Goal: Transaction & Acquisition: Book appointment/travel/reservation

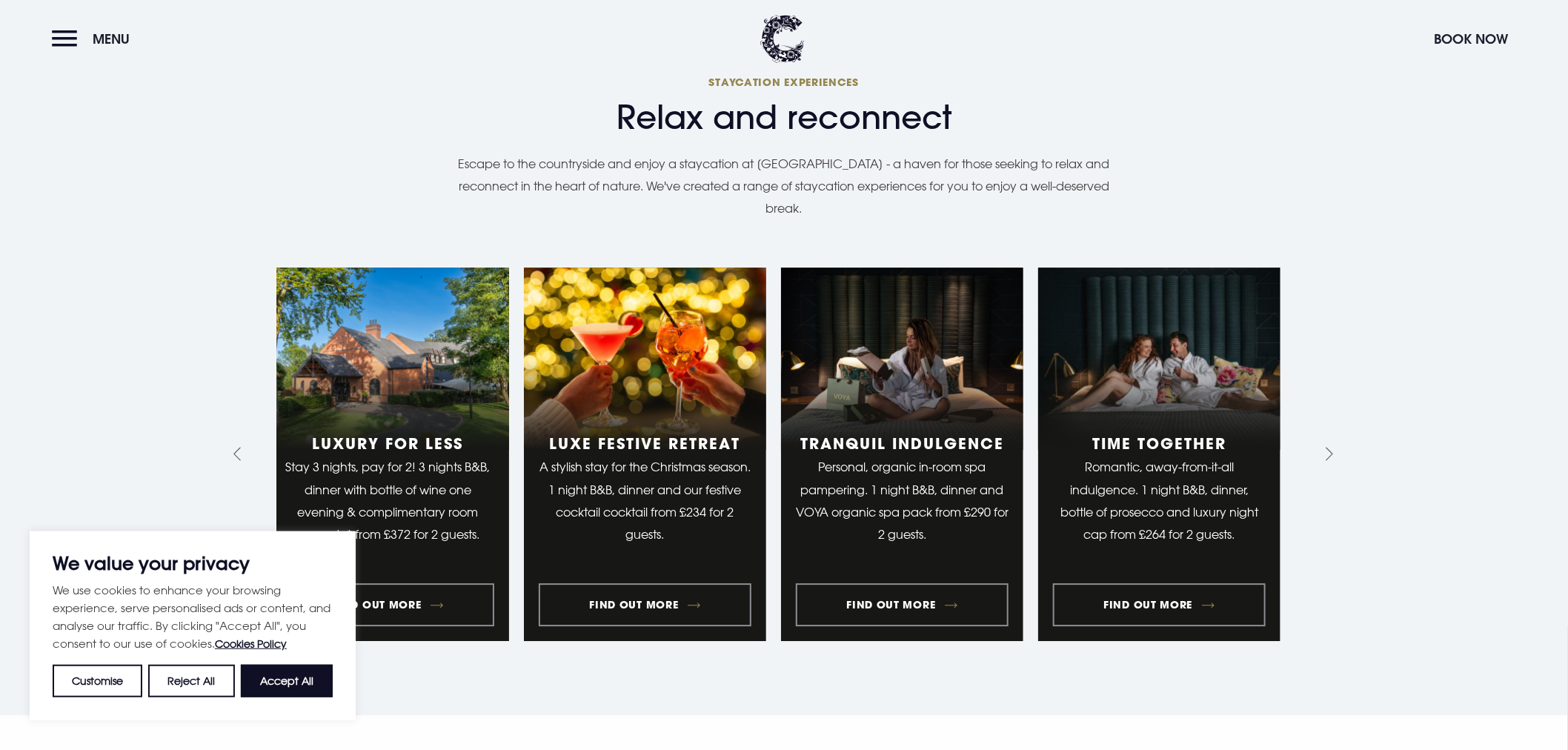
scroll to position [1564, 0]
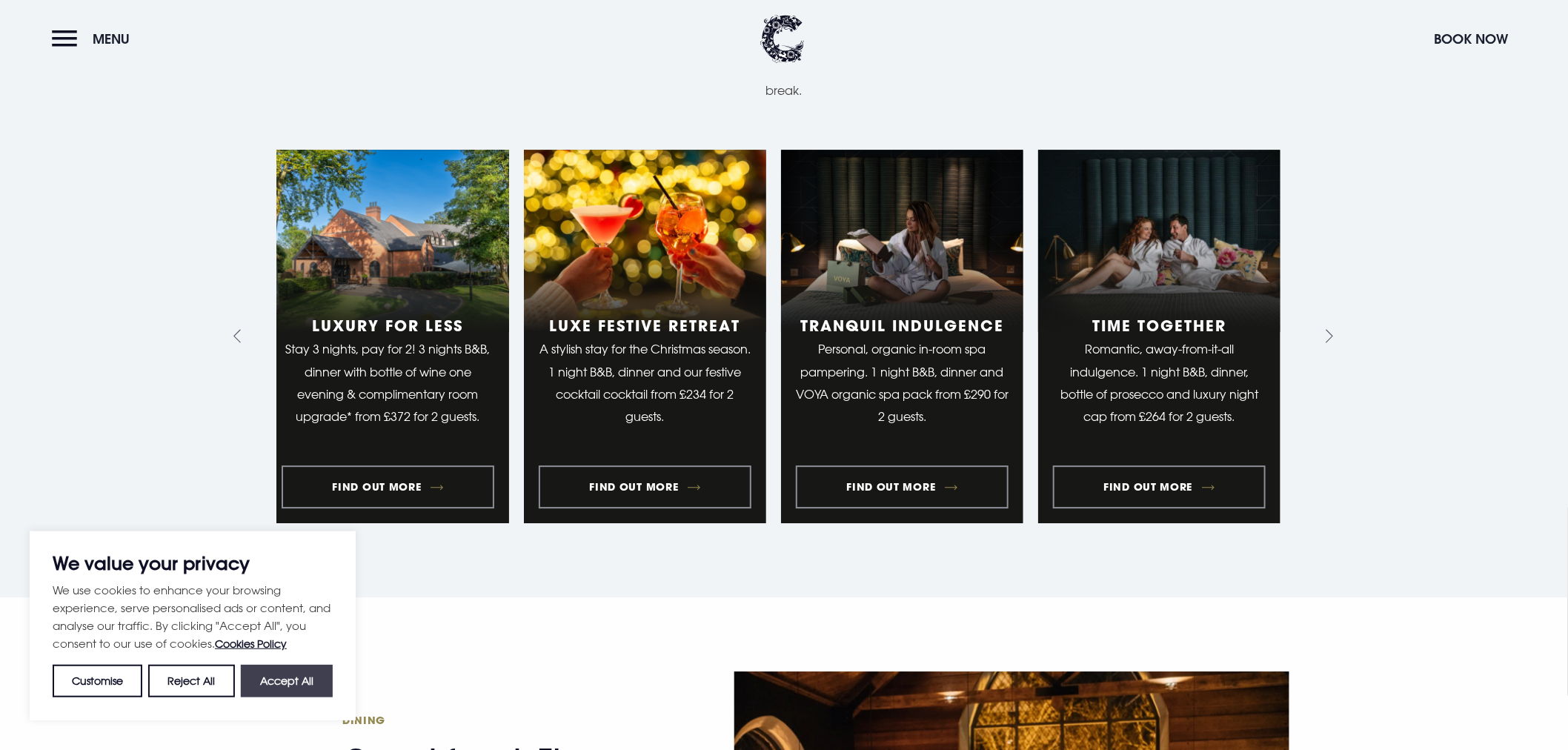
click at [299, 682] on button "Accept All" at bounding box center [287, 681] width 92 height 33
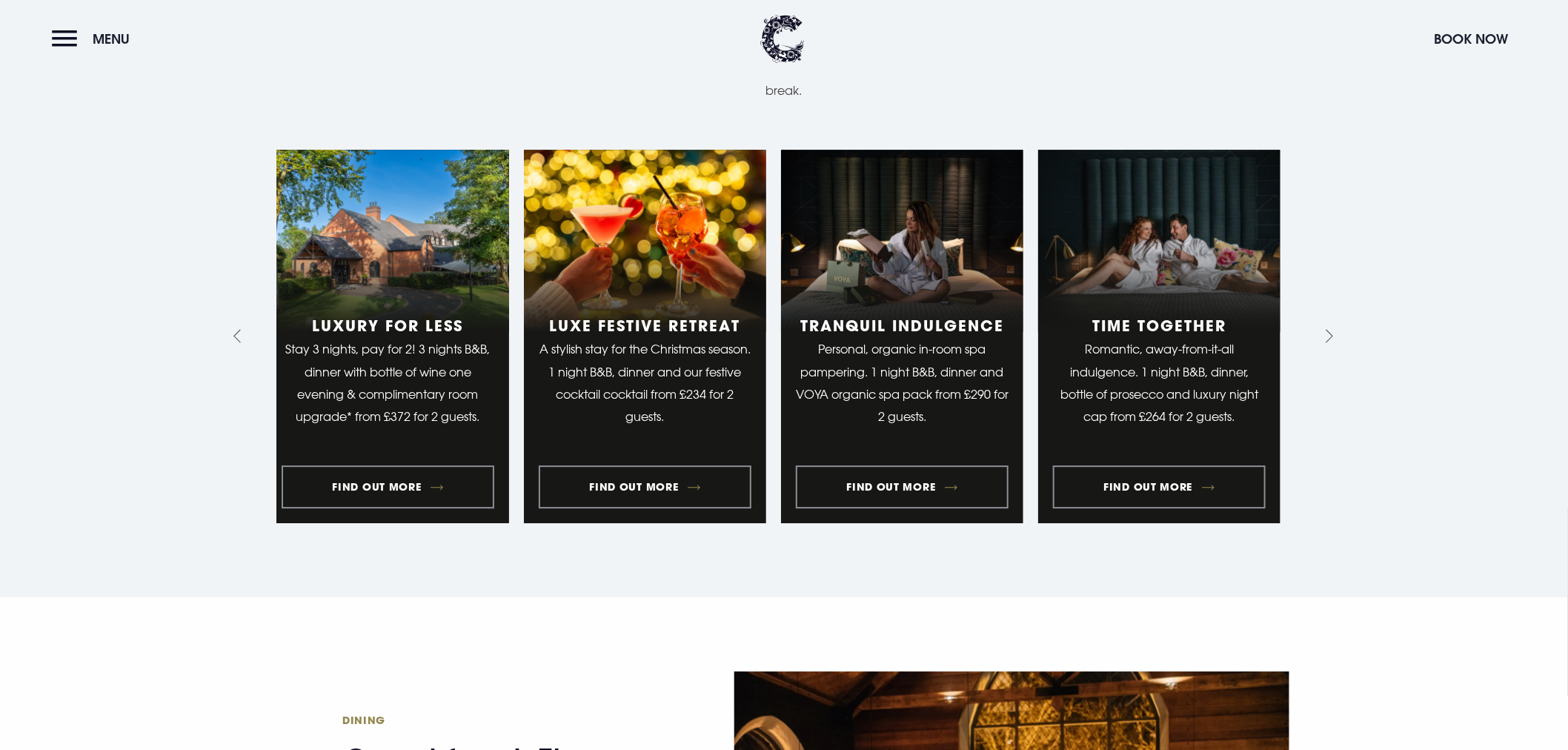
checkbox input "true"
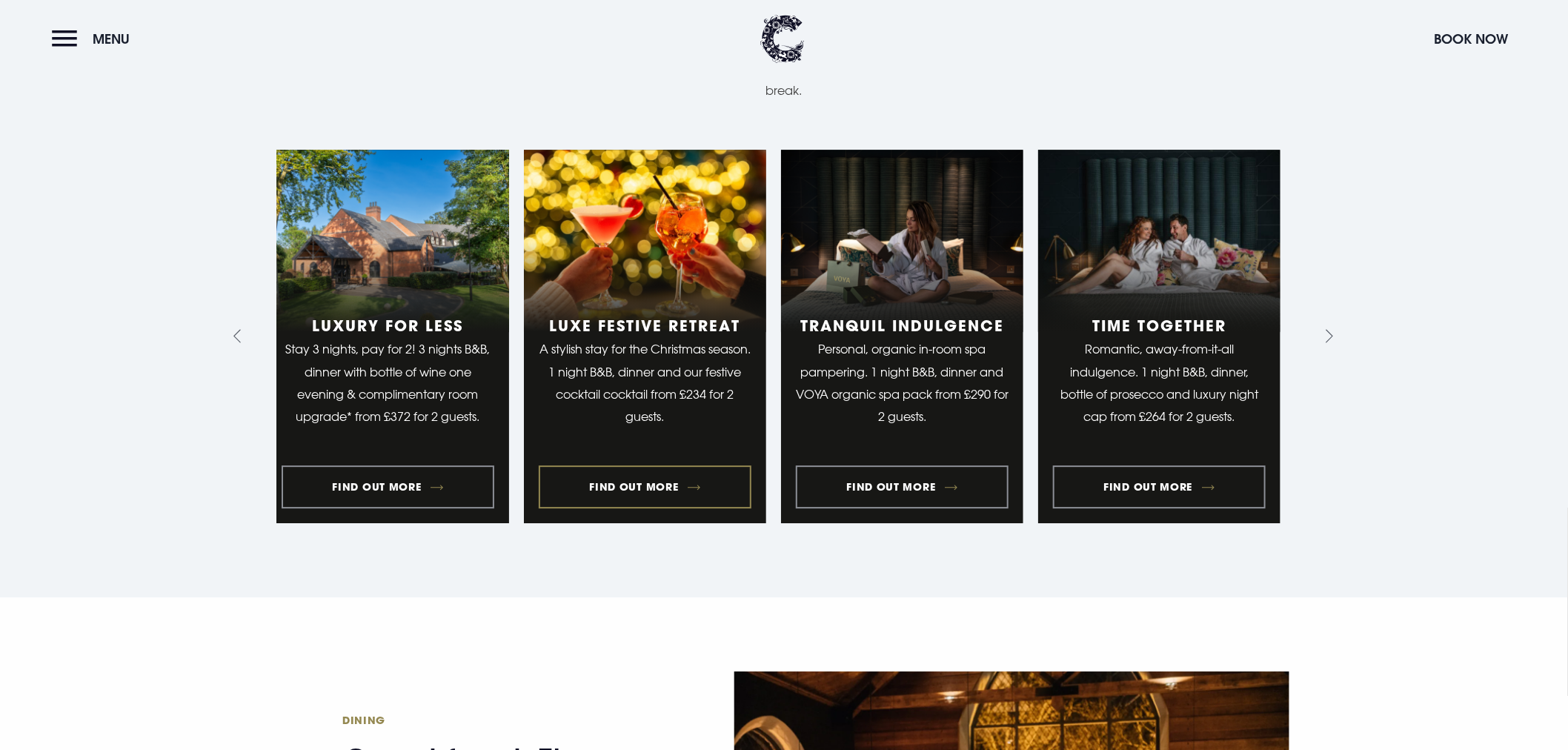
click at [766, 521] on link "4 of 10" at bounding box center [645, 337] width 242 height 374
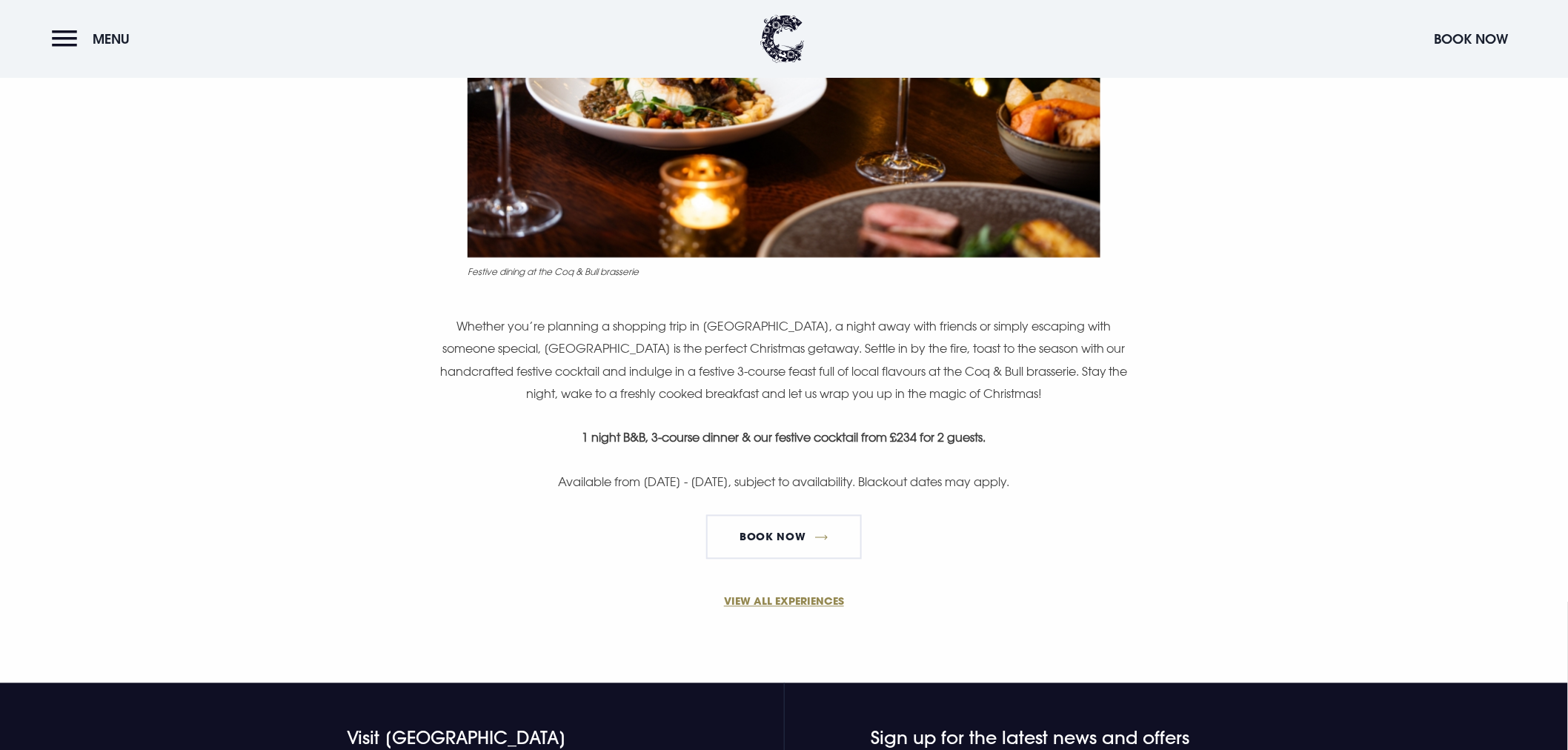
scroll to position [905, 0]
click at [1212, 381] on div "A stylish stay for the season. Festive dining at the Coq & Bull brasserie Wheth…" at bounding box center [784, 166] width 857 height 809
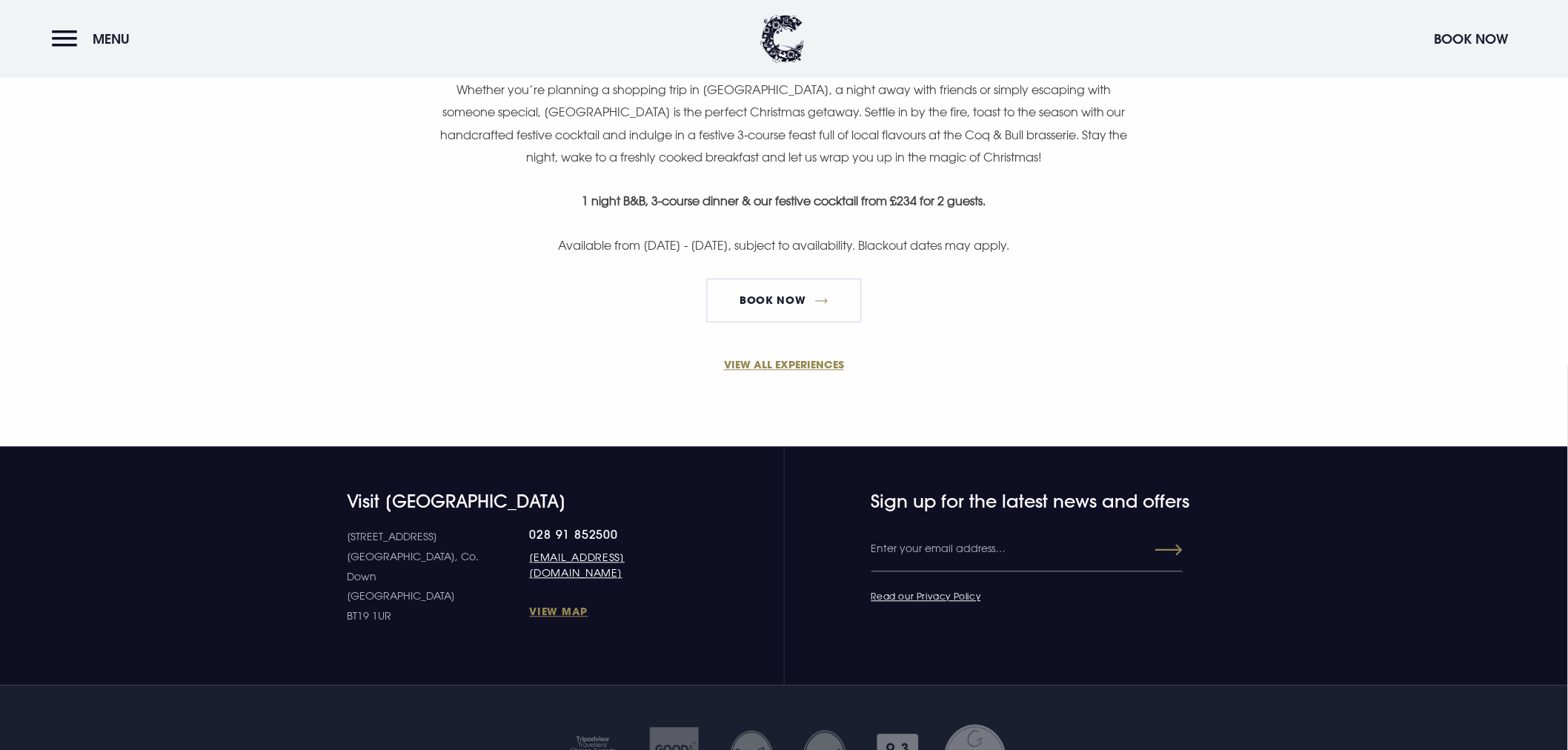
scroll to position [1152, 0]
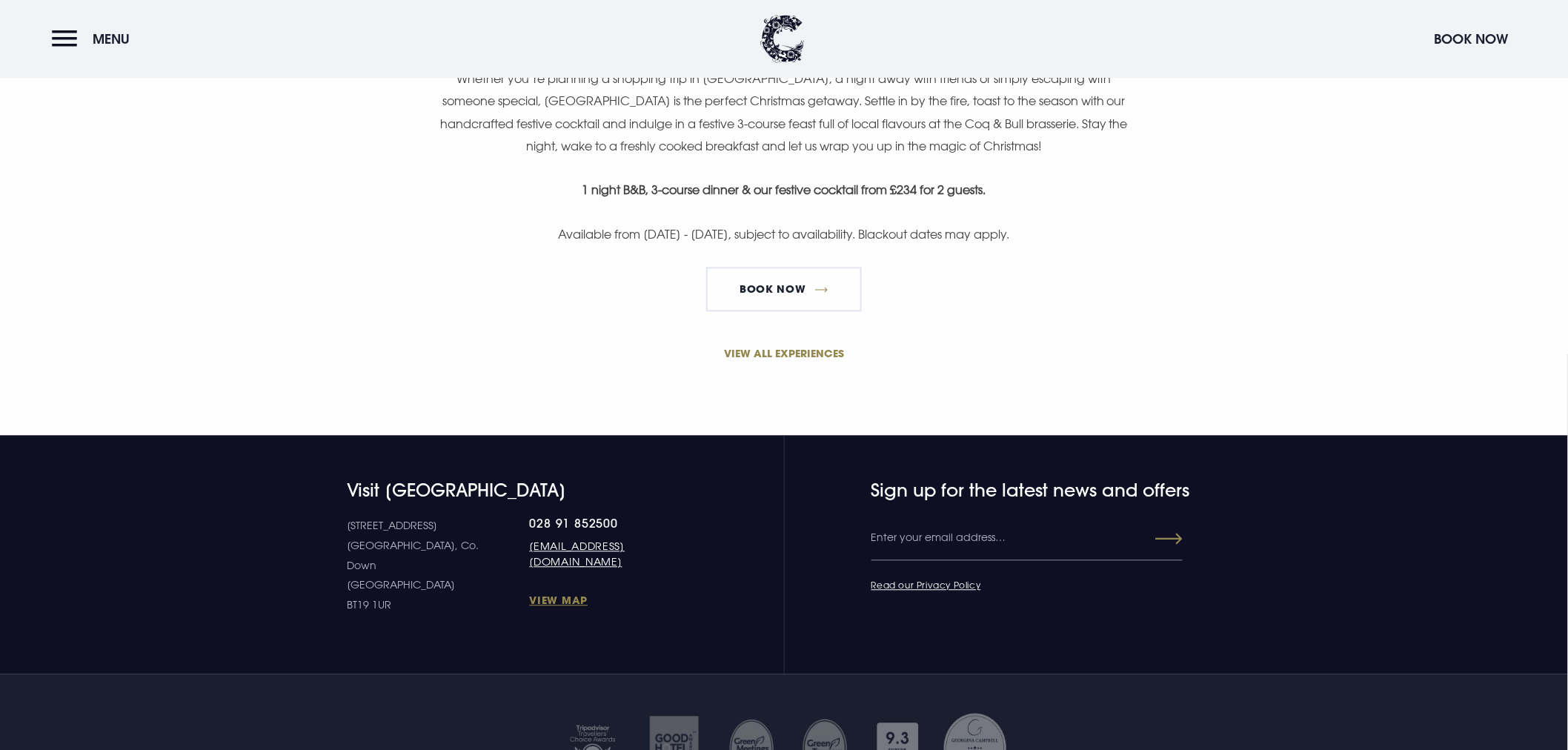
click at [822, 361] on link "VIEW ALL EXPERIENCES" at bounding box center [784, 354] width 705 height 16
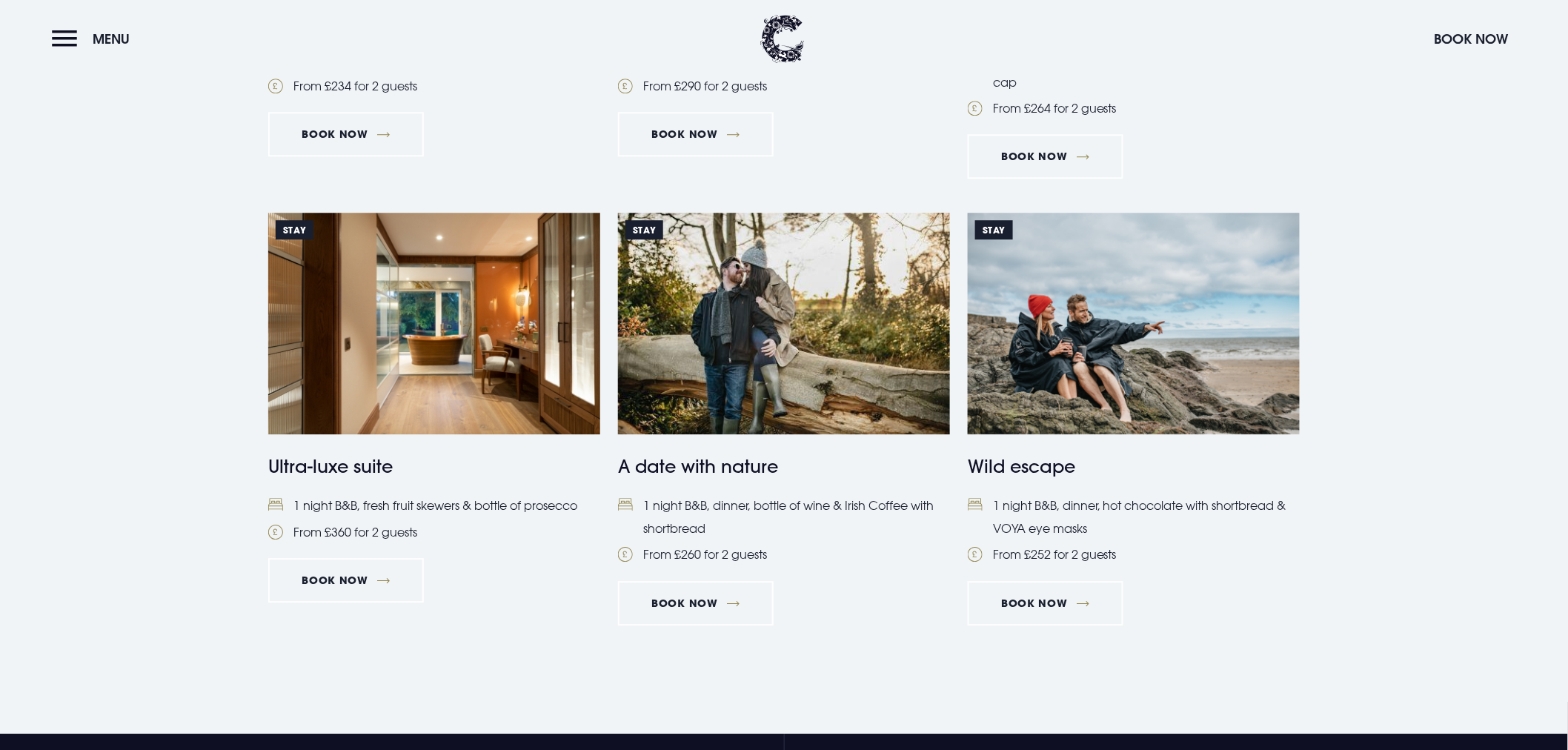
scroll to position [1564, 0]
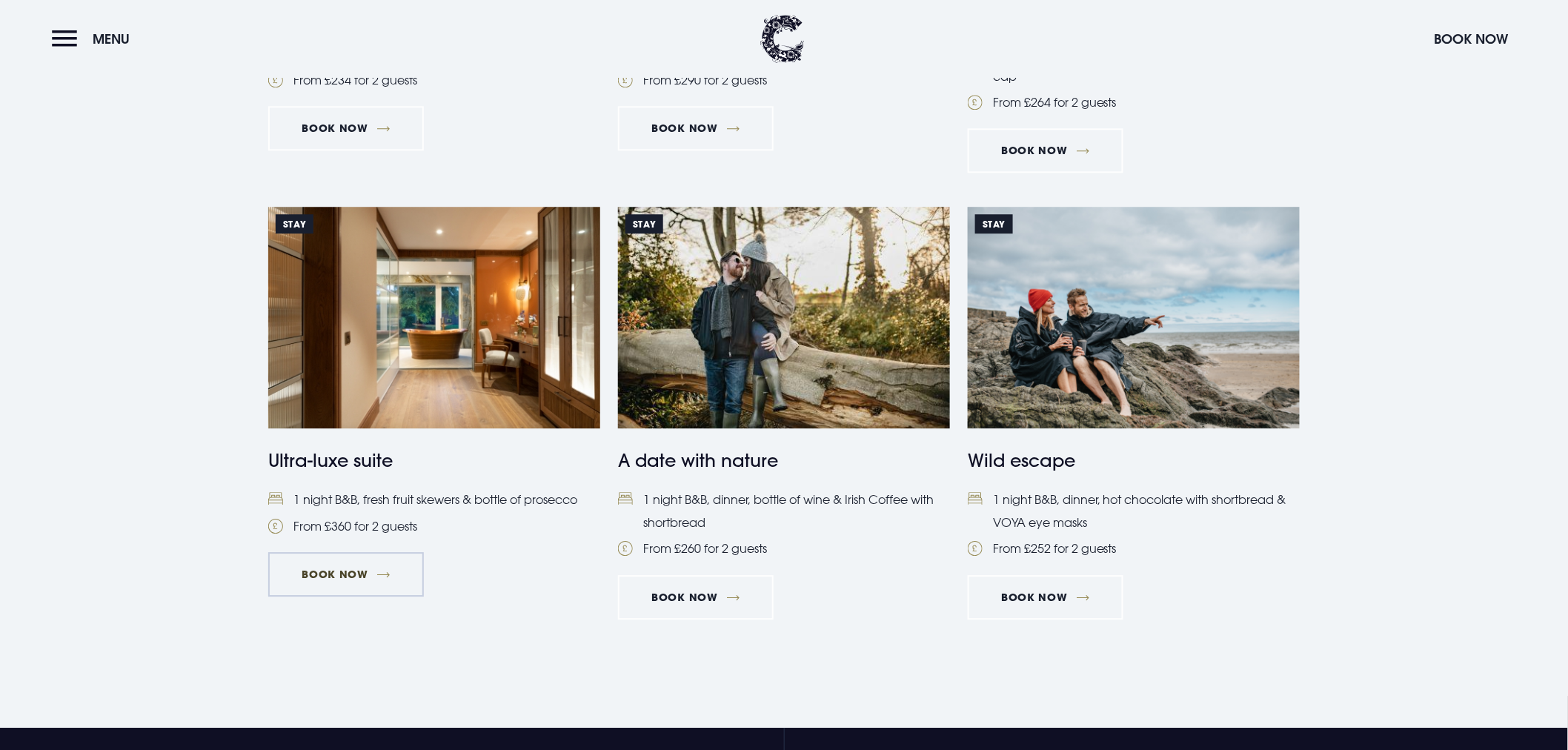
click at [268, 596] on link "Book Now" at bounding box center [346, 574] width 156 height 45
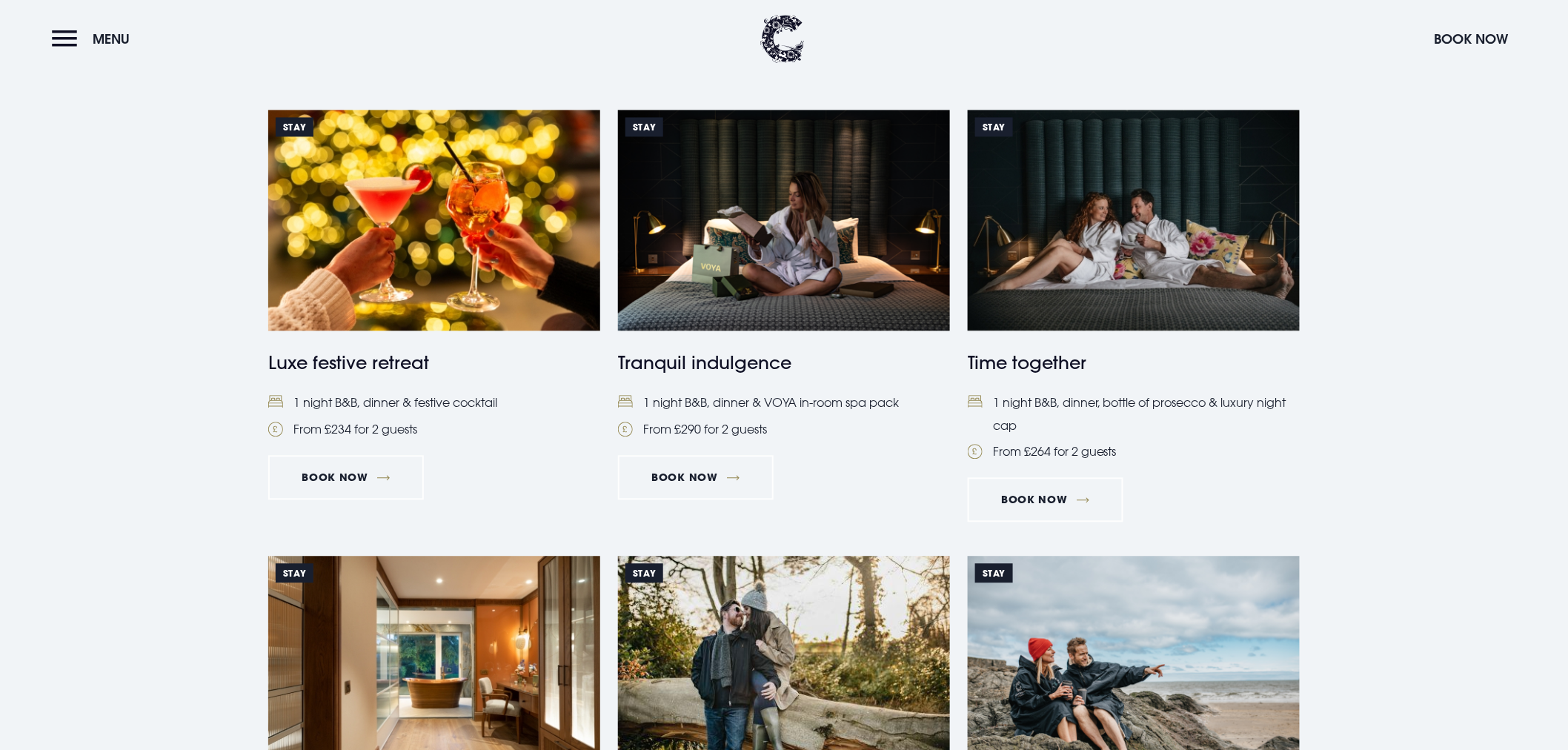
scroll to position [987, 0]
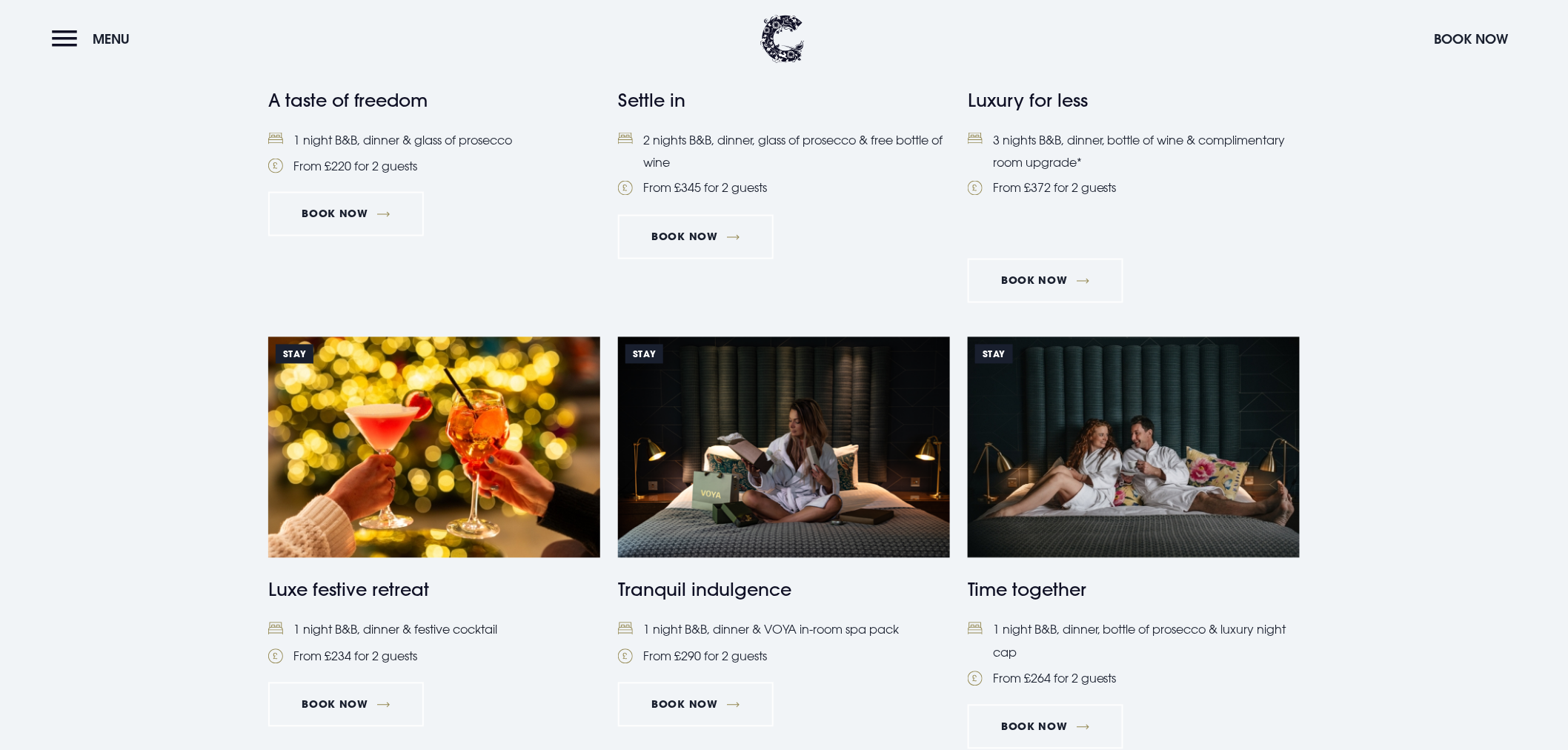
click at [397, 536] on img at bounding box center [434, 447] width 332 height 221
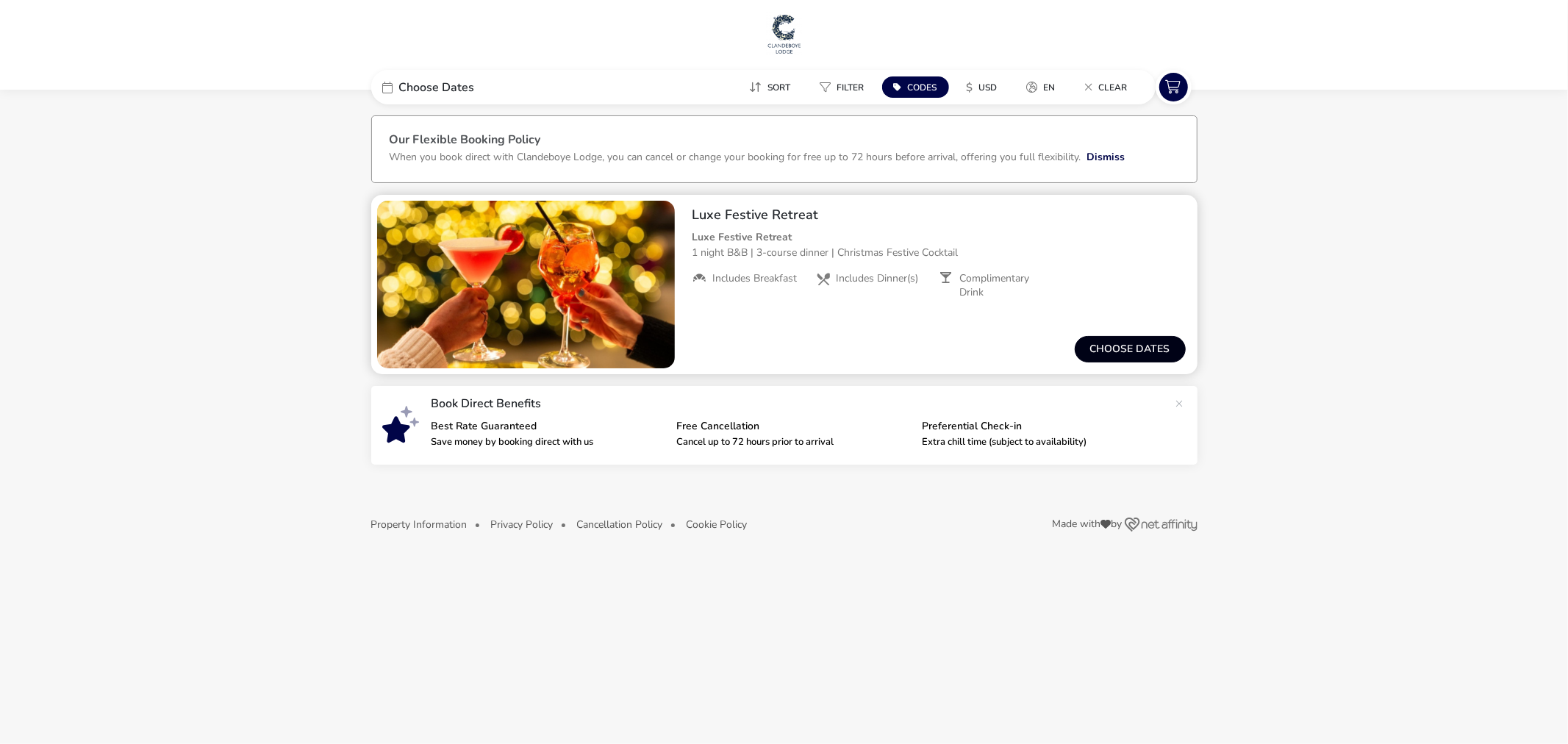
click at [1122, 354] on button "Choose dates" at bounding box center [1130, 349] width 111 height 26
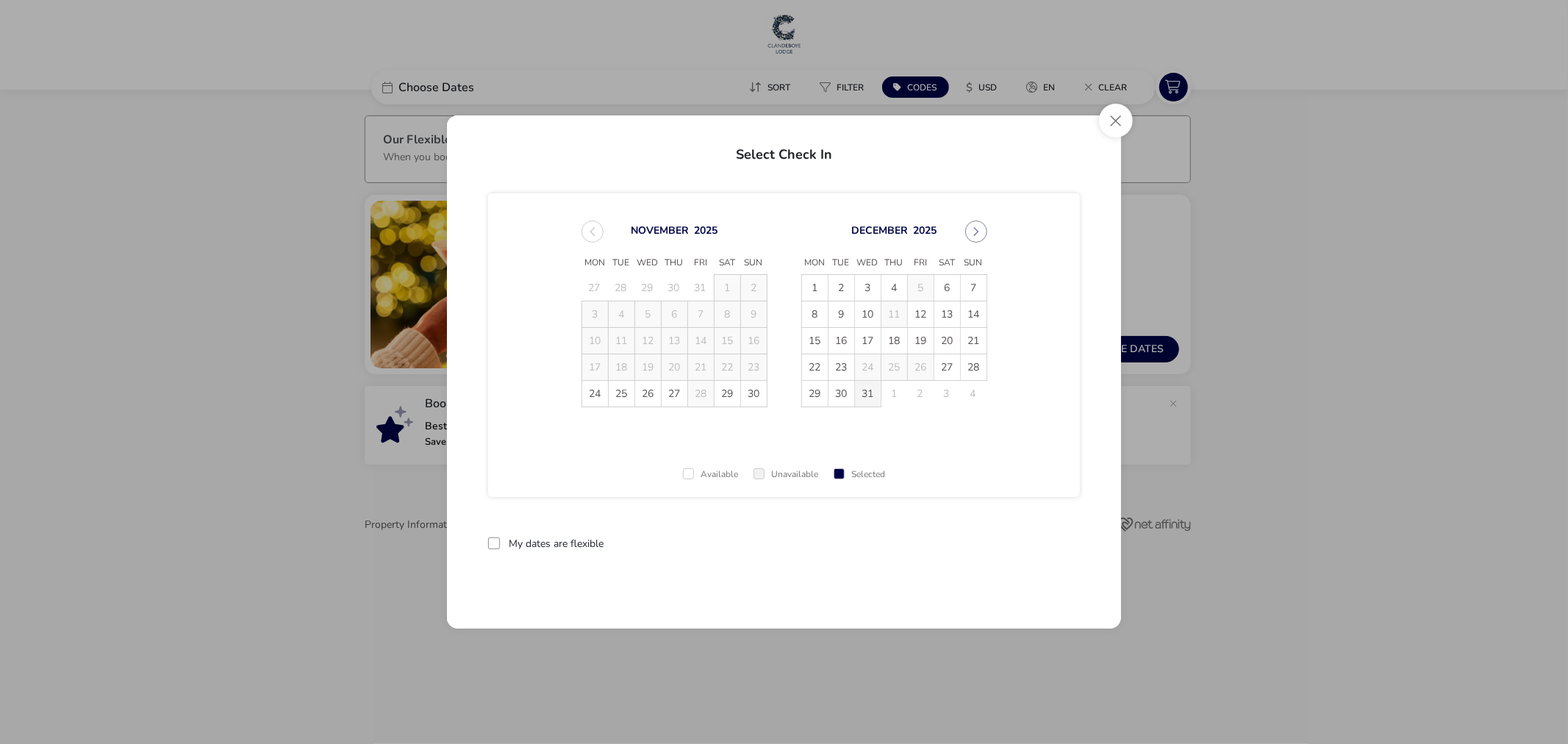
click at [871, 398] on span "31" at bounding box center [867, 393] width 26 height 26
click at [978, 227] on button "Next Month" at bounding box center [976, 231] width 22 height 22
click at [900, 283] on span "1" at bounding box center [895, 288] width 26 height 26
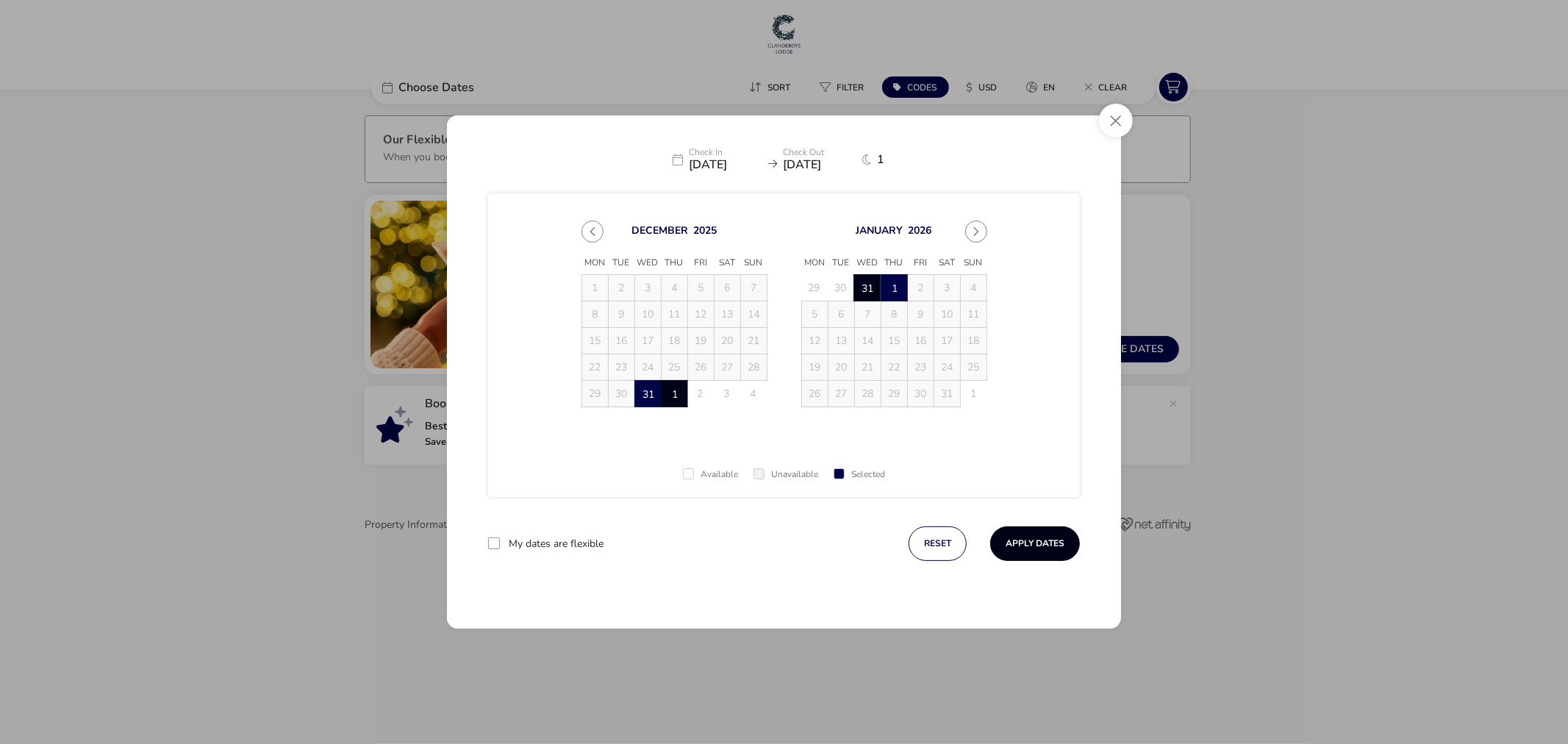
click at [1032, 541] on button "Apply Dates" at bounding box center [1035, 543] width 90 height 34
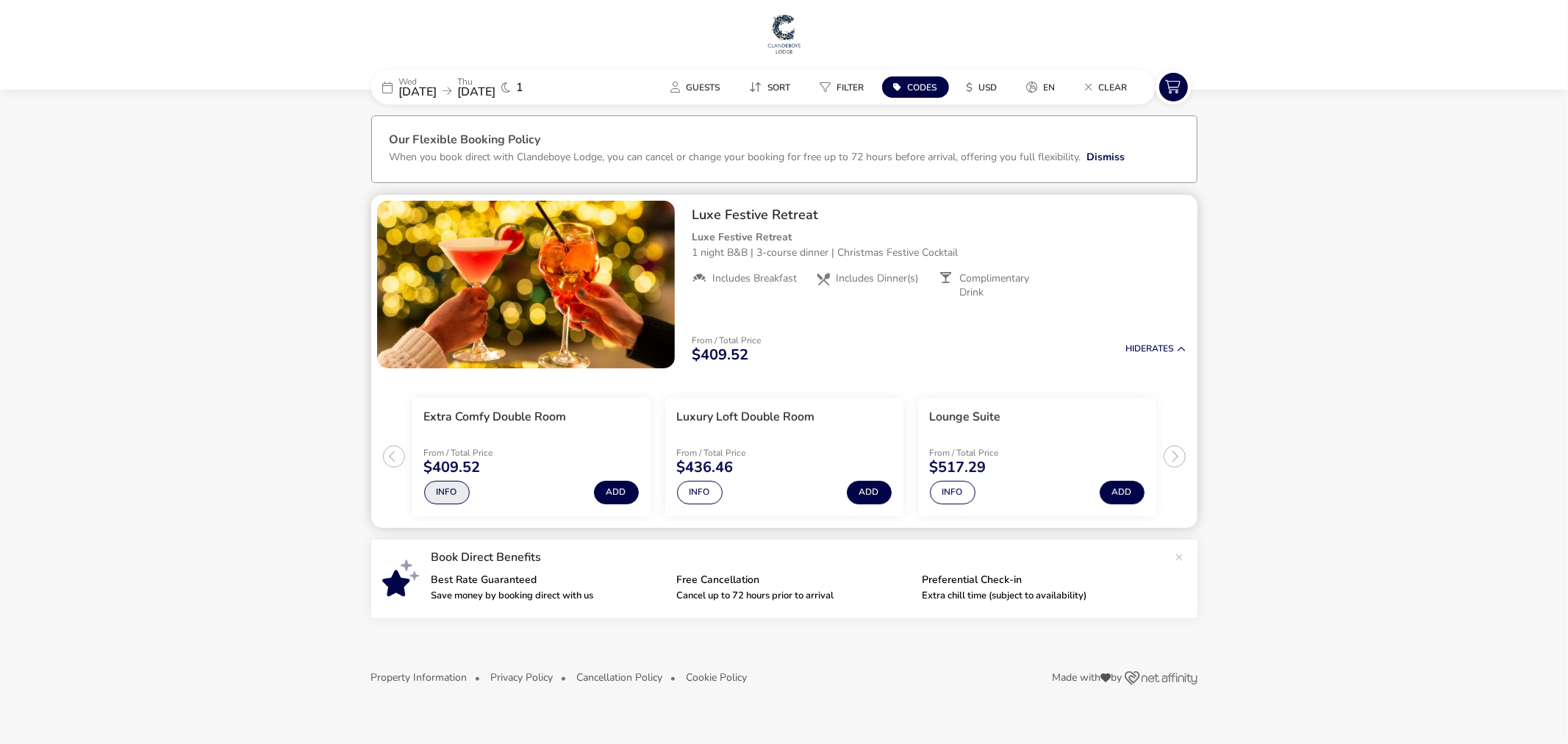
click at [431, 502] on button "Info" at bounding box center [447, 492] width 45 height 23
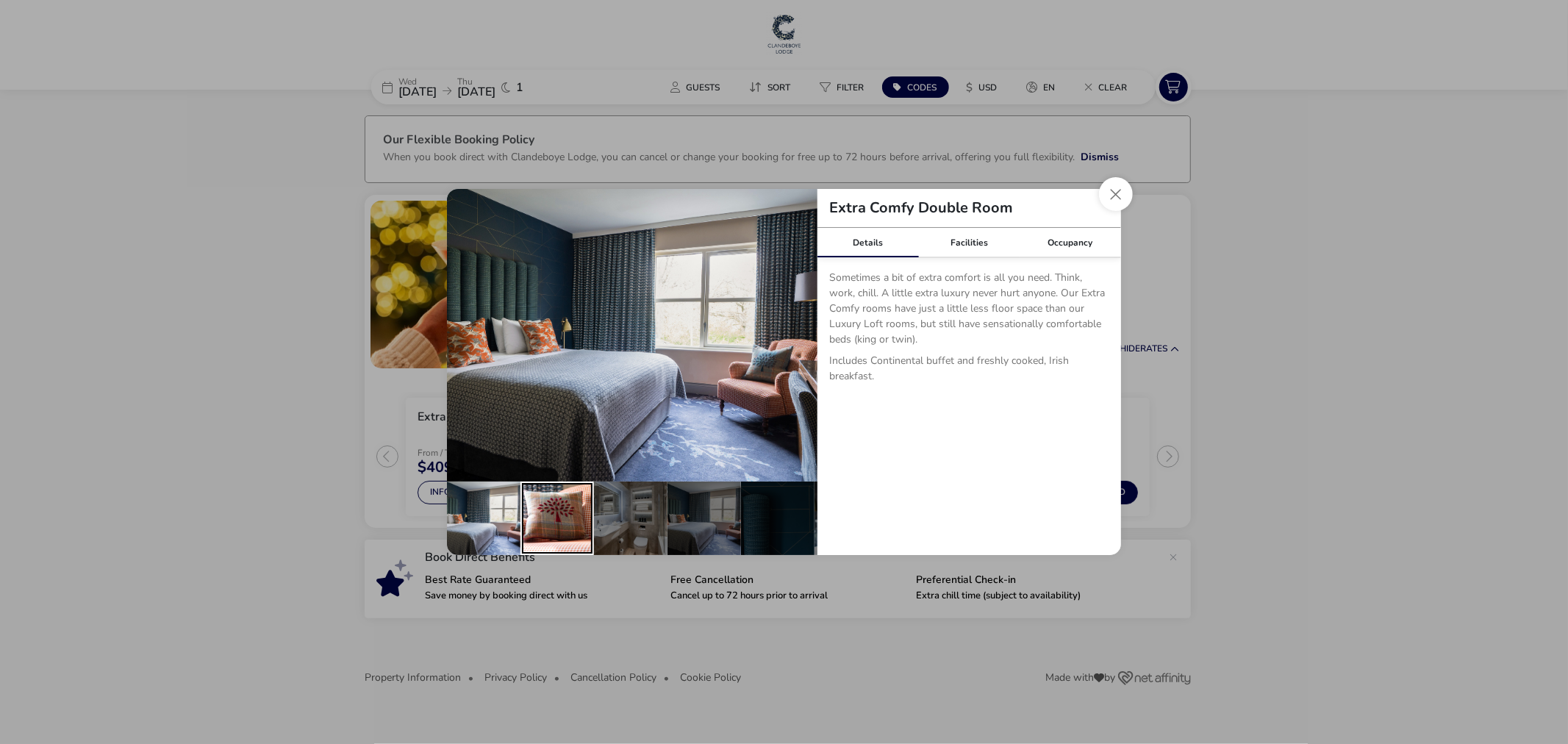
click at [553, 502] on div "details" at bounding box center [557, 518] width 73 height 73
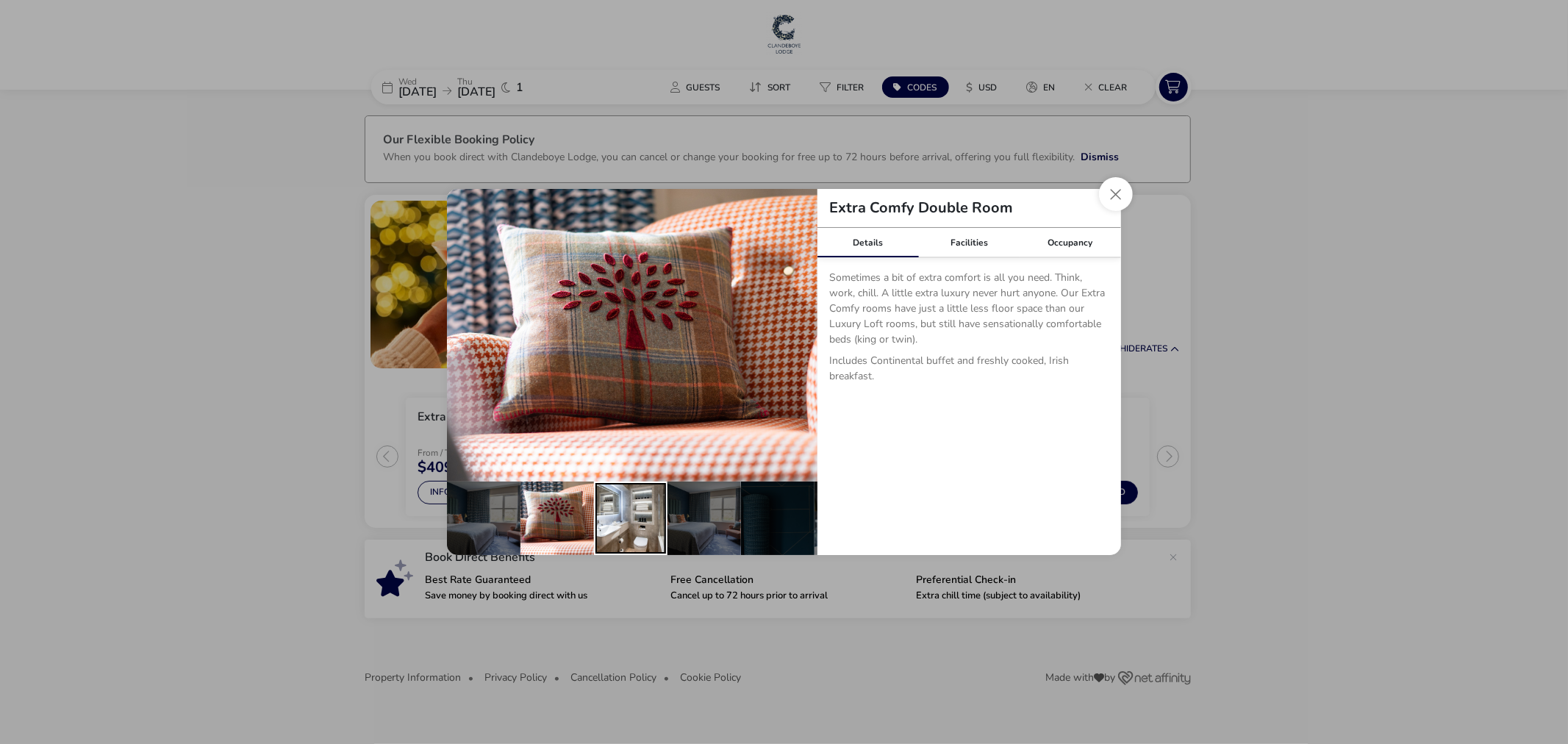
click at [627, 496] on div "details" at bounding box center [630, 518] width 73 height 73
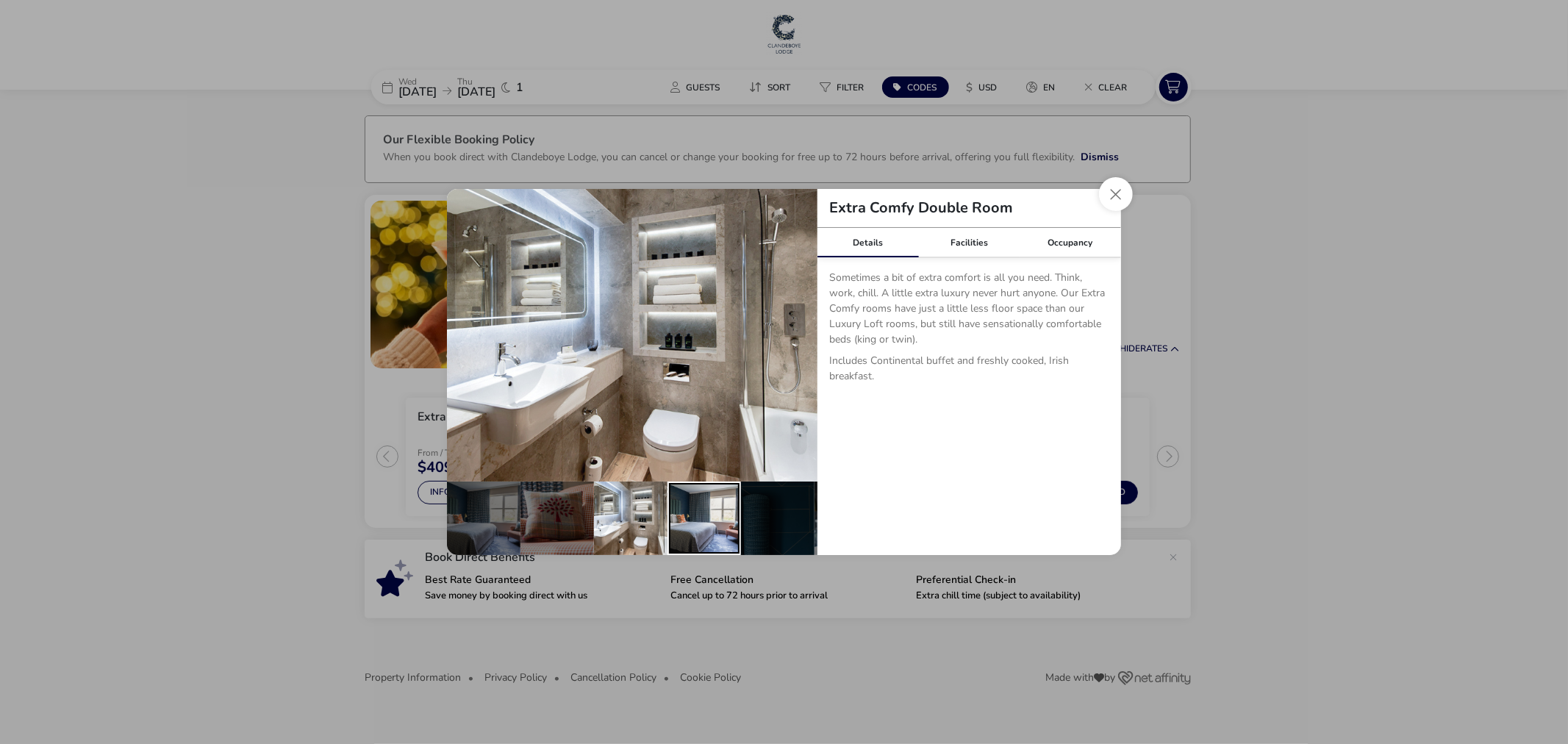
click at [694, 519] on div "details" at bounding box center [705, 518] width 73 height 73
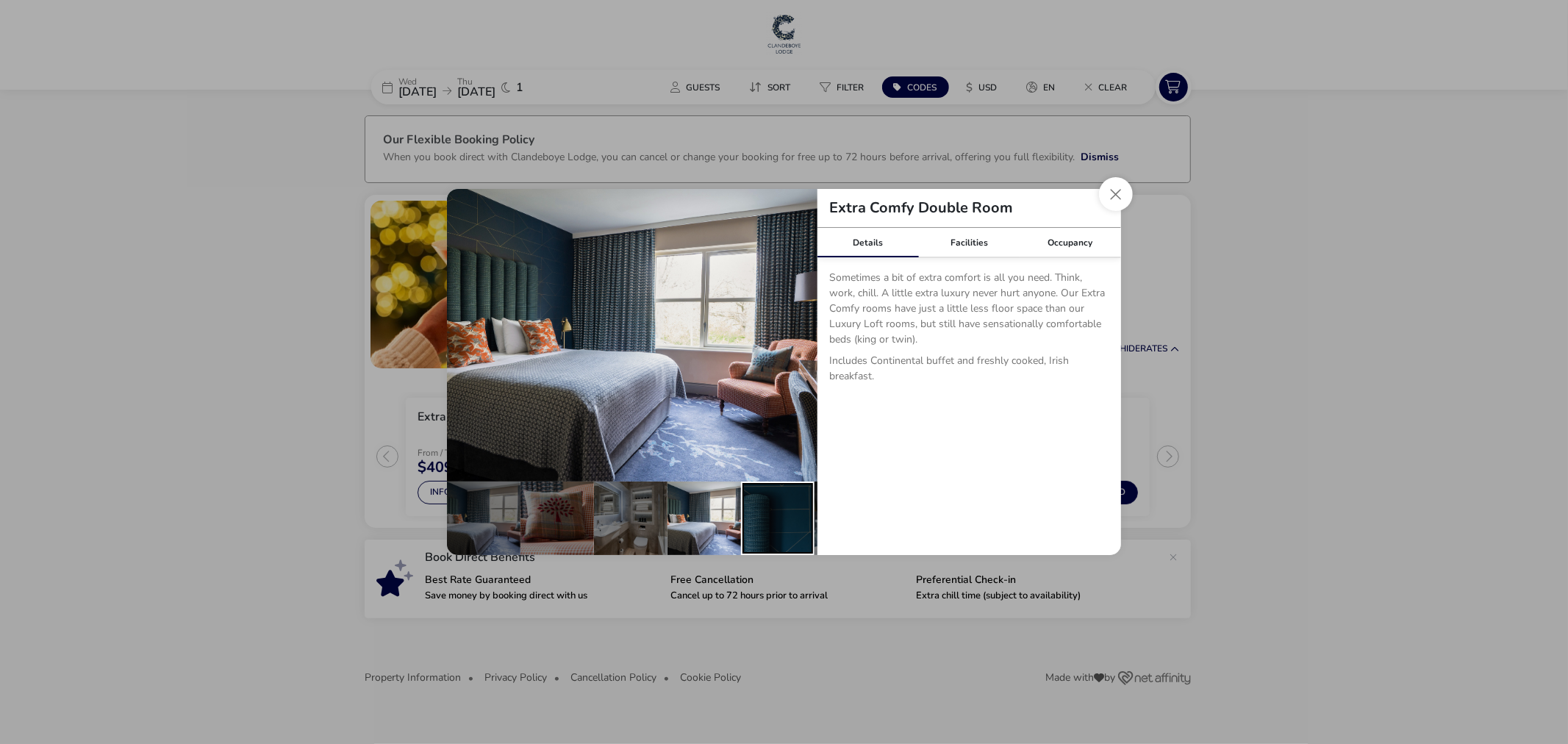
click at [745, 525] on div "details" at bounding box center [778, 518] width 73 height 73
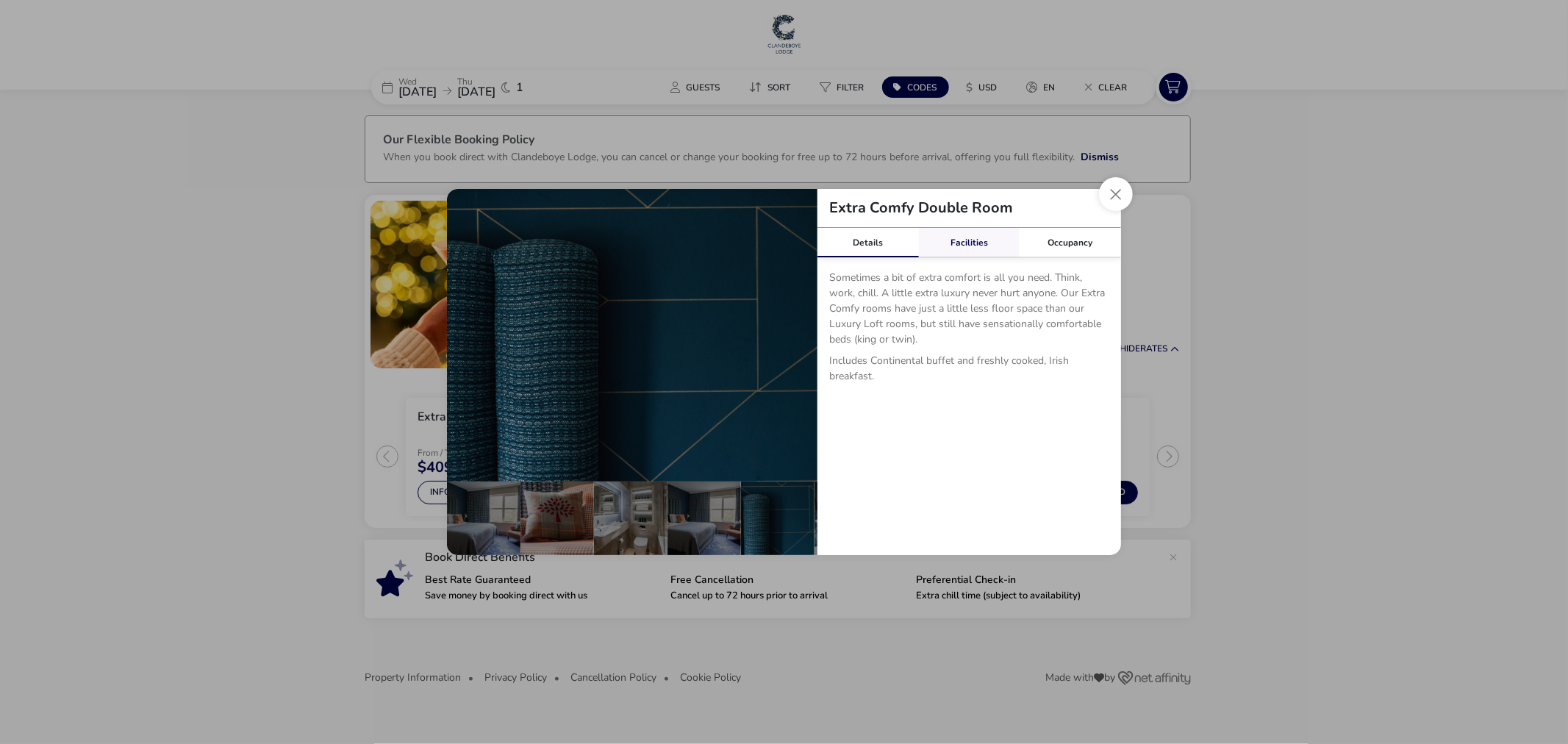
click at [966, 247] on link "Facilities" at bounding box center [969, 242] width 101 height 30
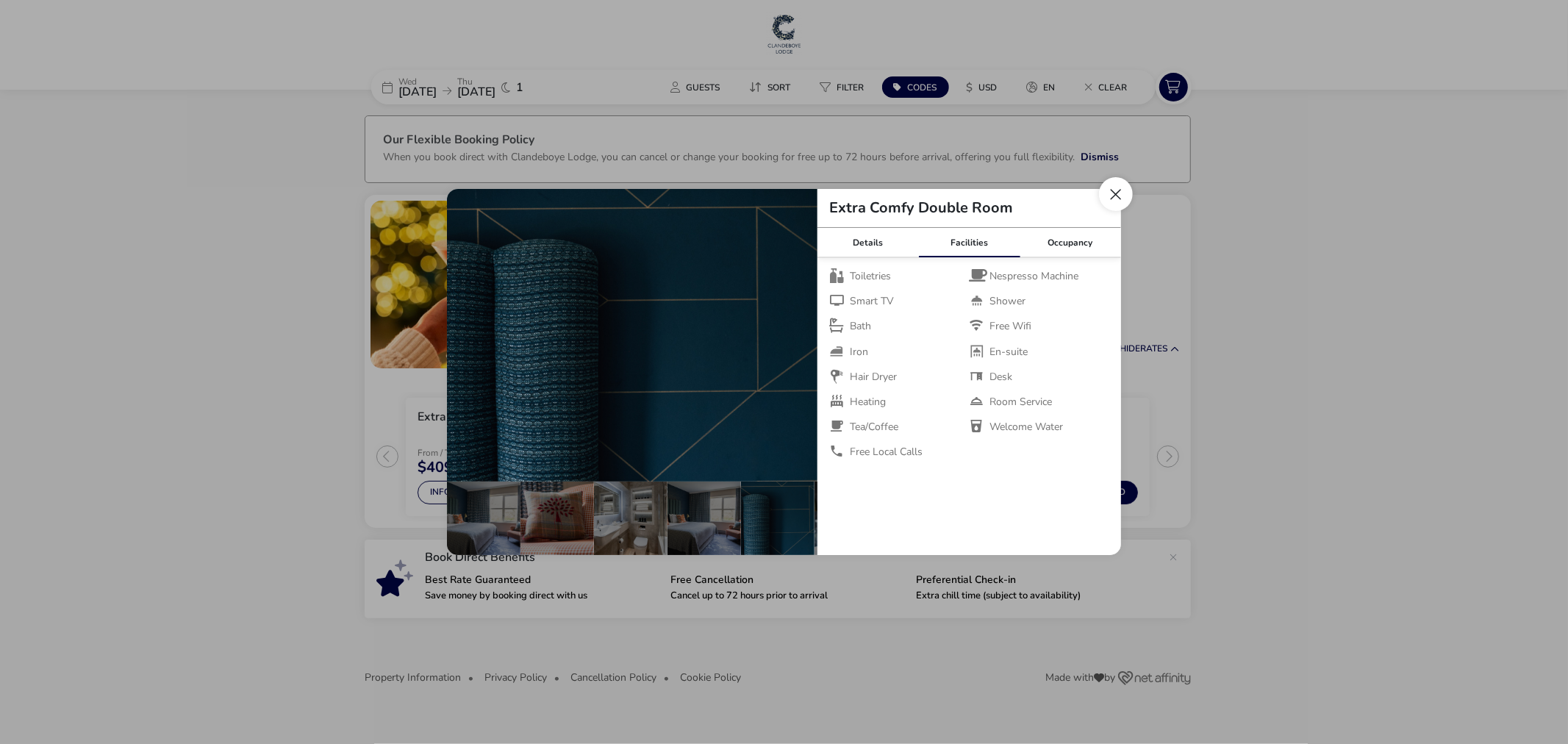
click at [1122, 196] on button "Close dialog" at bounding box center [1115, 193] width 34 height 33
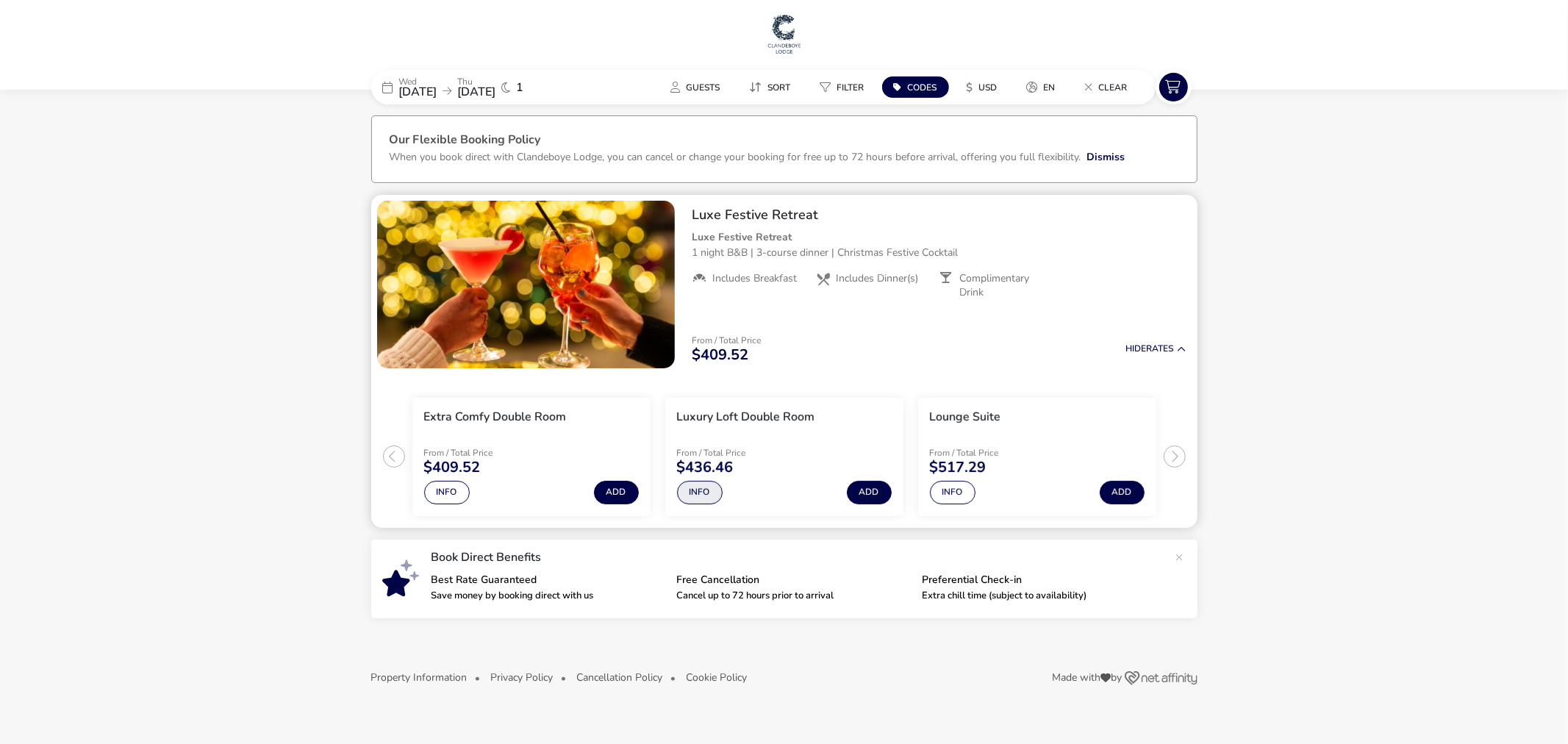
click at [703, 495] on button "Info" at bounding box center [700, 492] width 45 height 23
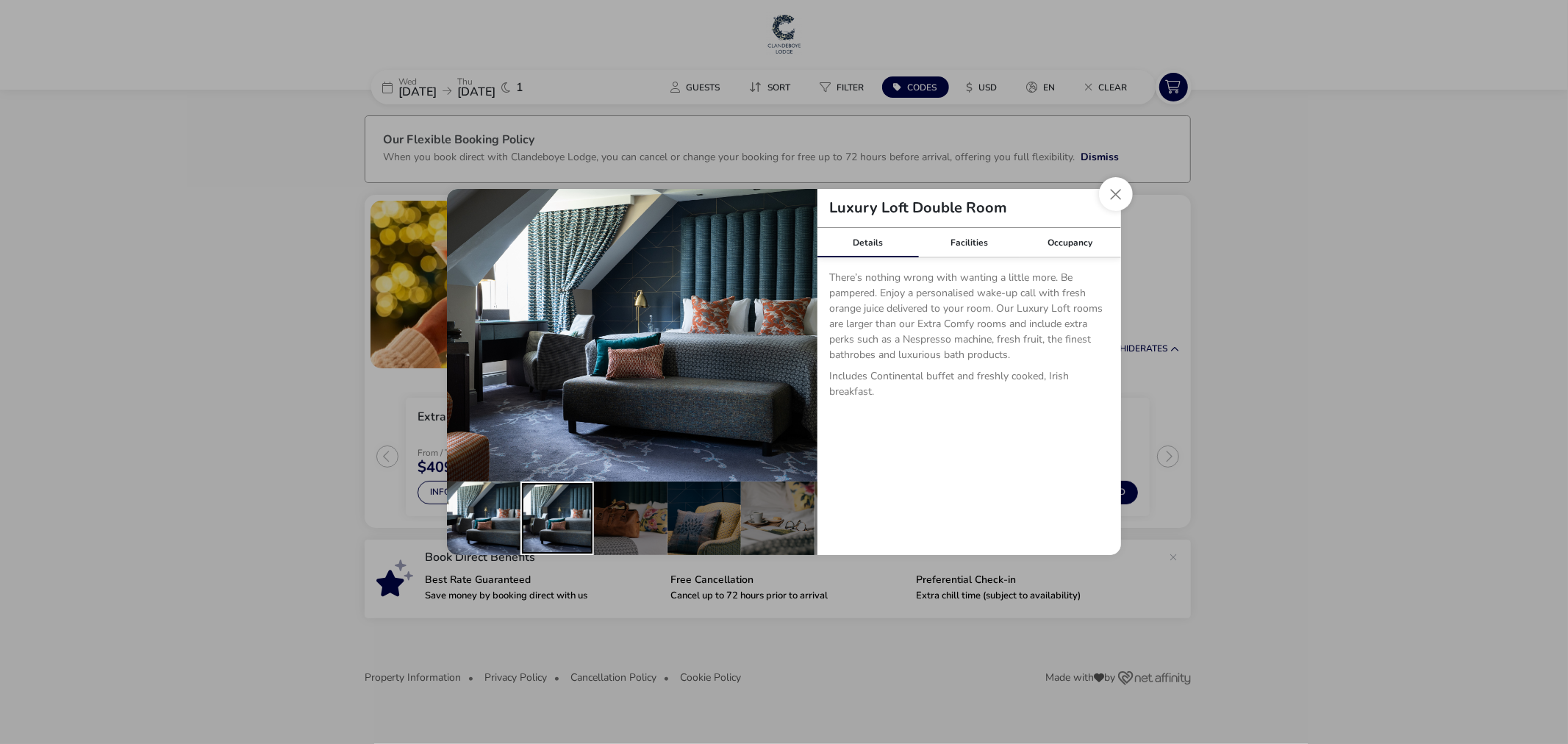
click at [556, 520] on div "details" at bounding box center [557, 518] width 73 height 73
click at [629, 507] on div "details" at bounding box center [630, 518] width 73 height 73
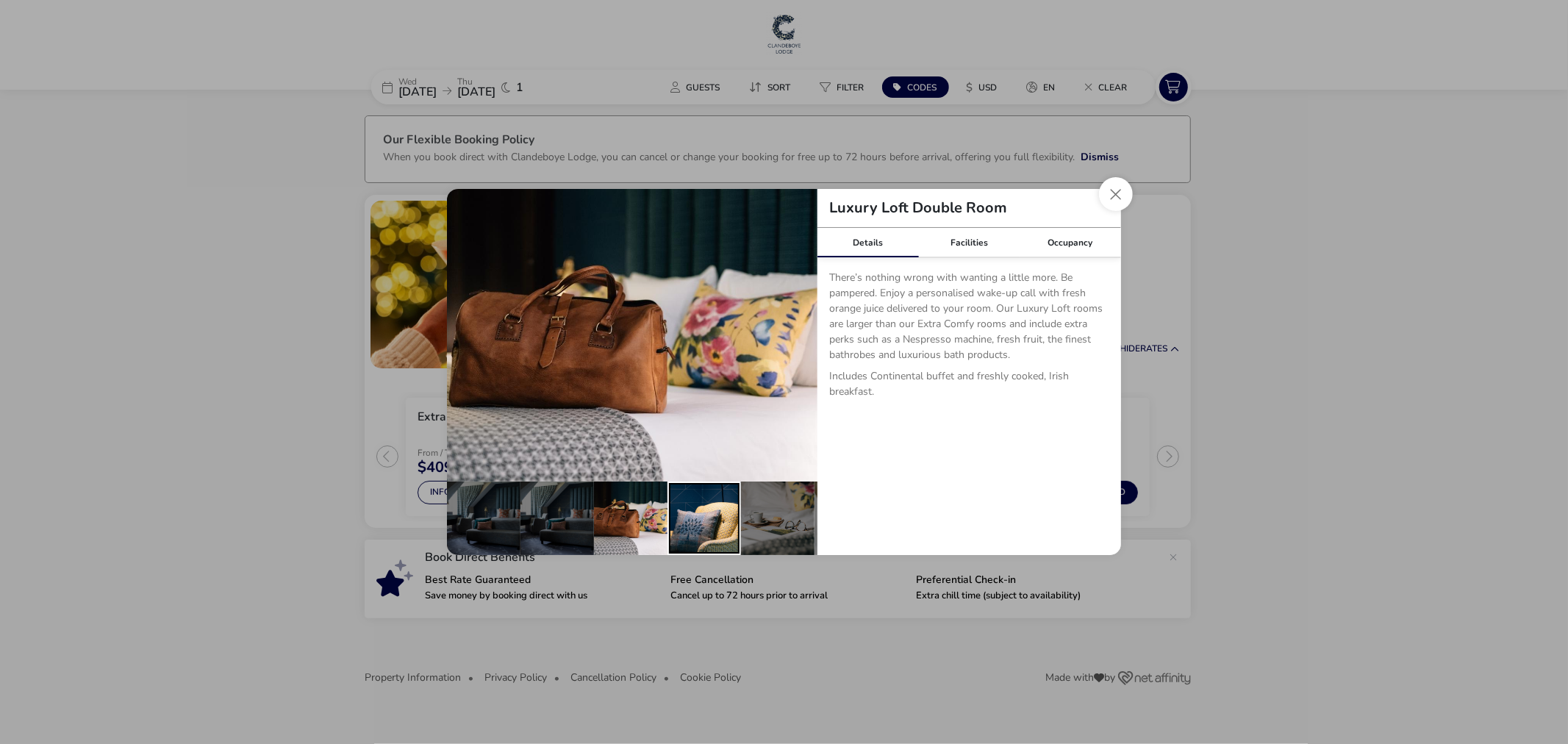
click at [685, 481] on div "details" at bounding box center [705, 518] width 73 height 73
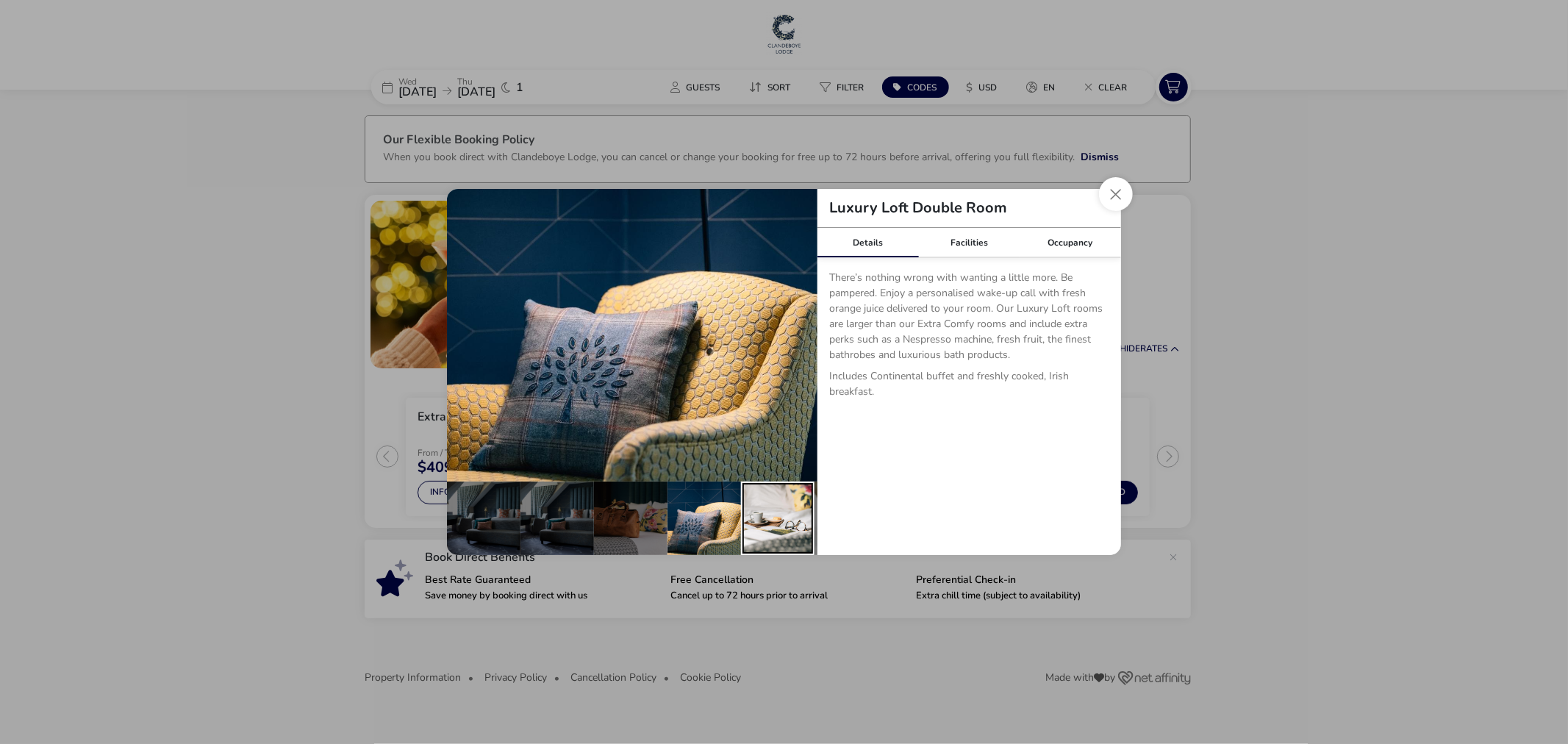
click at [786, 496] on div "details" at bounding box center [778, 518] width 73 height 73
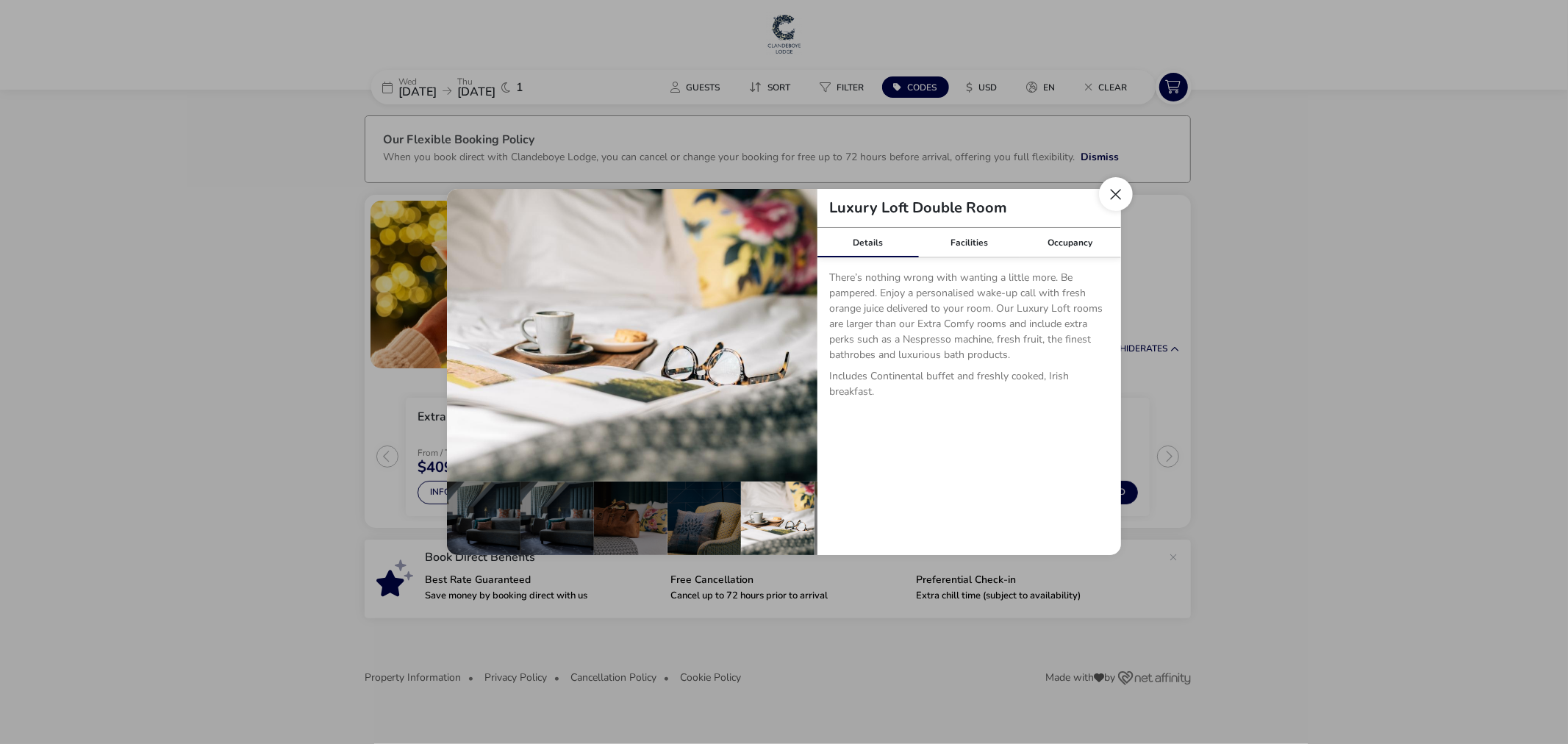
click at [1105, 196] on button "Close dialog" at bounding box center [1115, 193] width 34 height 33
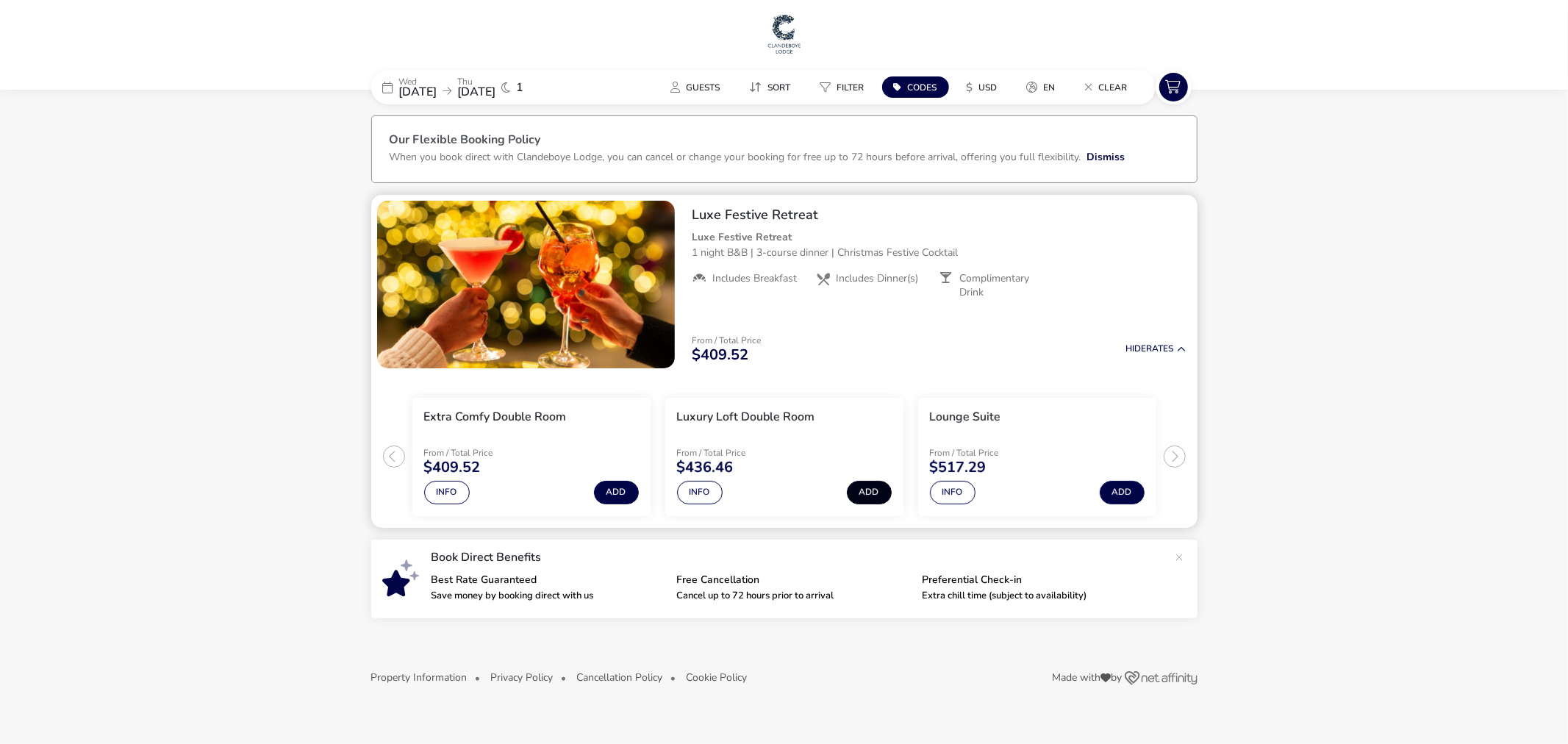
click at [879, 489] on button "Add" at bounding box center [870, 492] width 45 height 23
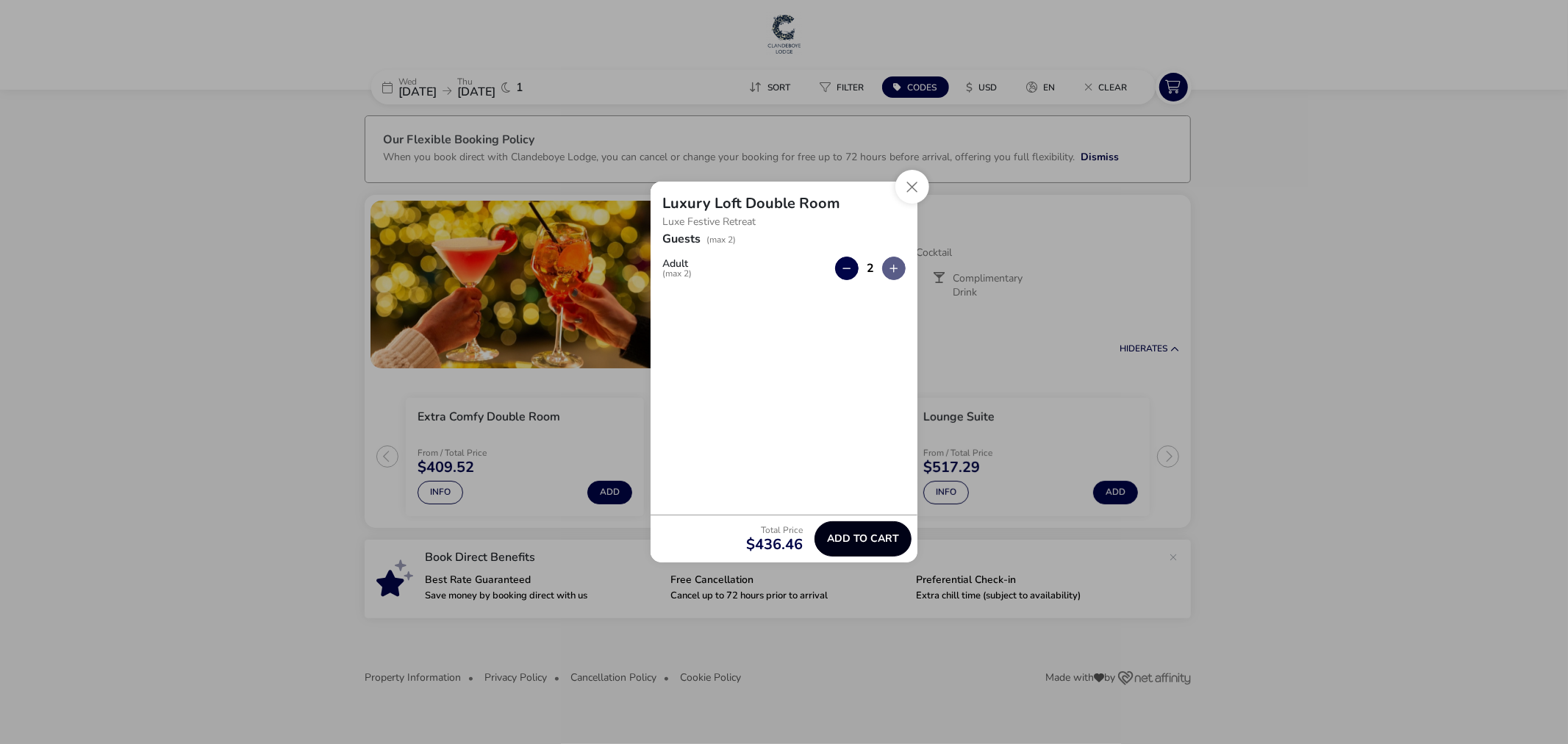
click at [864, 538] on span "Add to cart" at bounding box center [863, 538] width 72 height 11
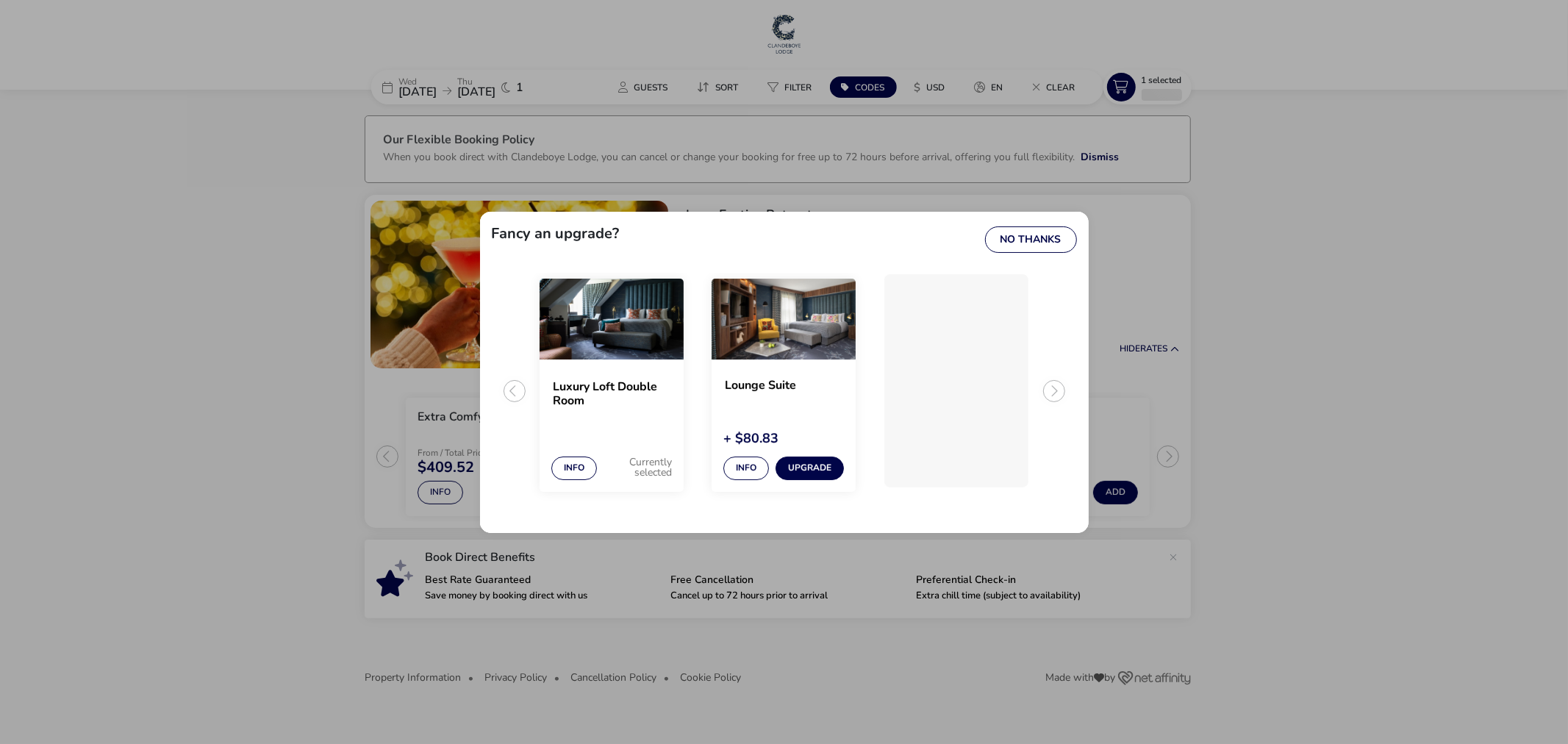
click at [1291, 373] on div "Fancy an upgrade? No Thanks Luxury Loft Double Room Info Currently selected Lou…" at bounding box center [784, 372] width 1568 height 744
click at [998, 238] on button "No Thanks" at bounding box center [1031, 240] width 92 height 26
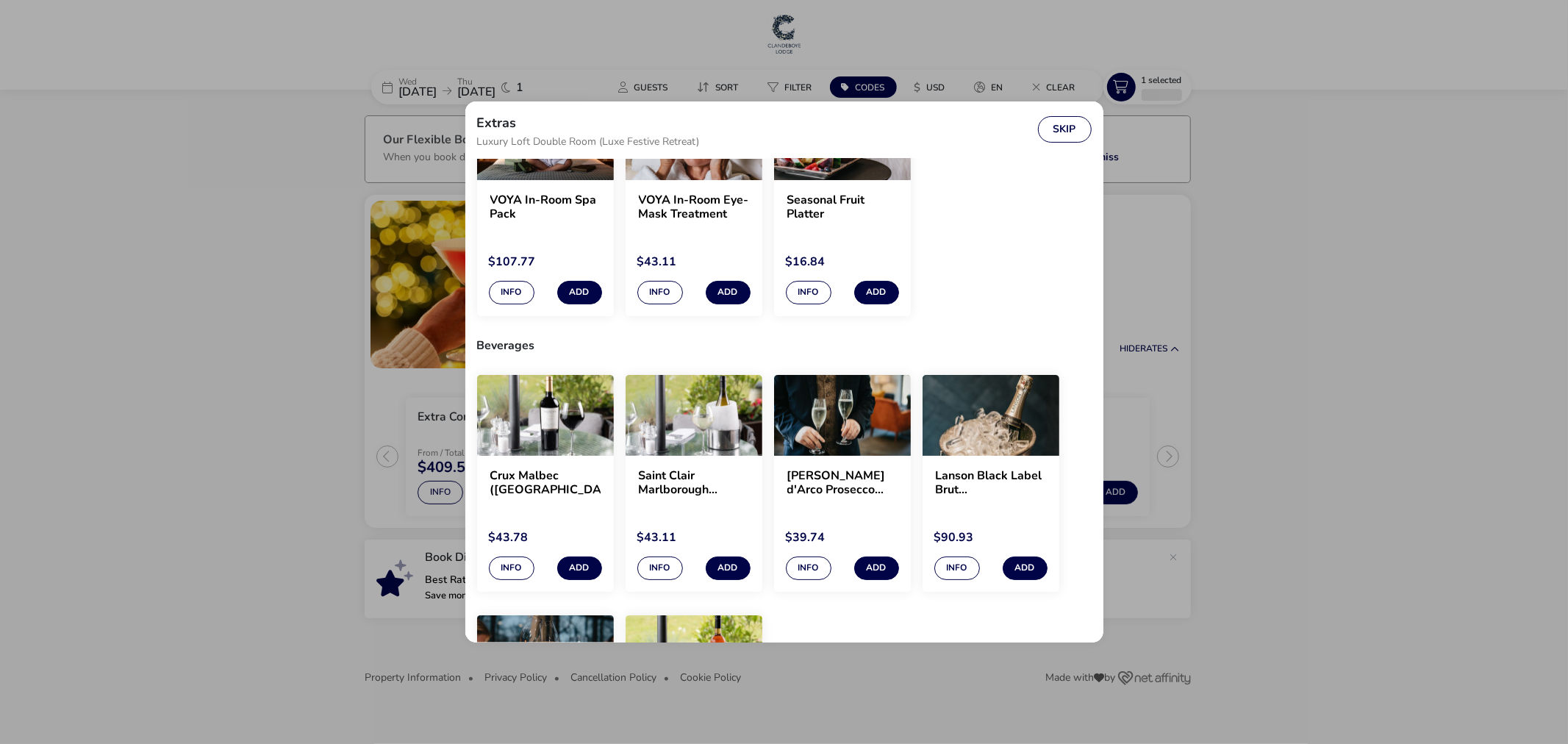
scroll to position [245, 0]
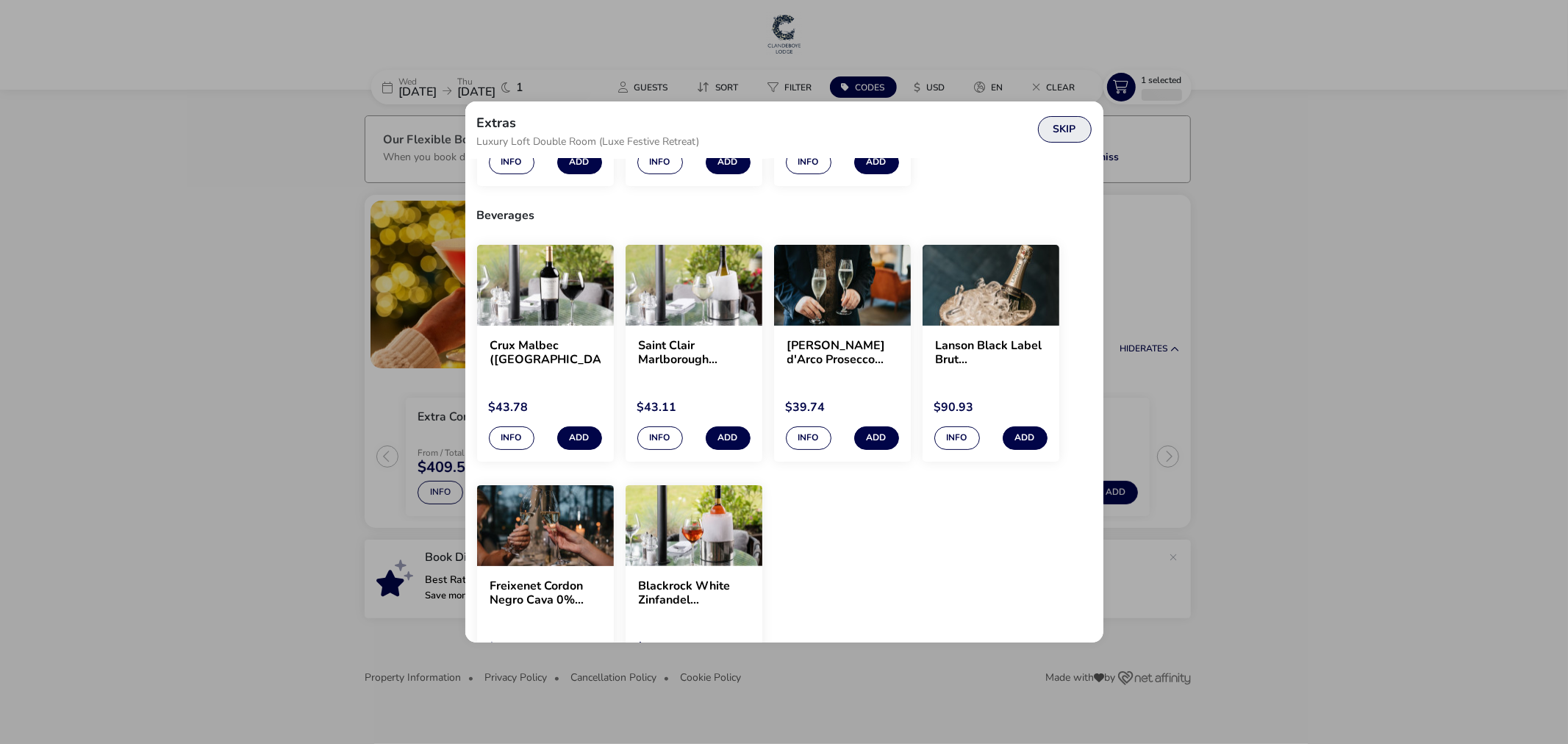
click at [1069, 136] on button "Skip" at bounding box center [1065, 129] width 54 height 26
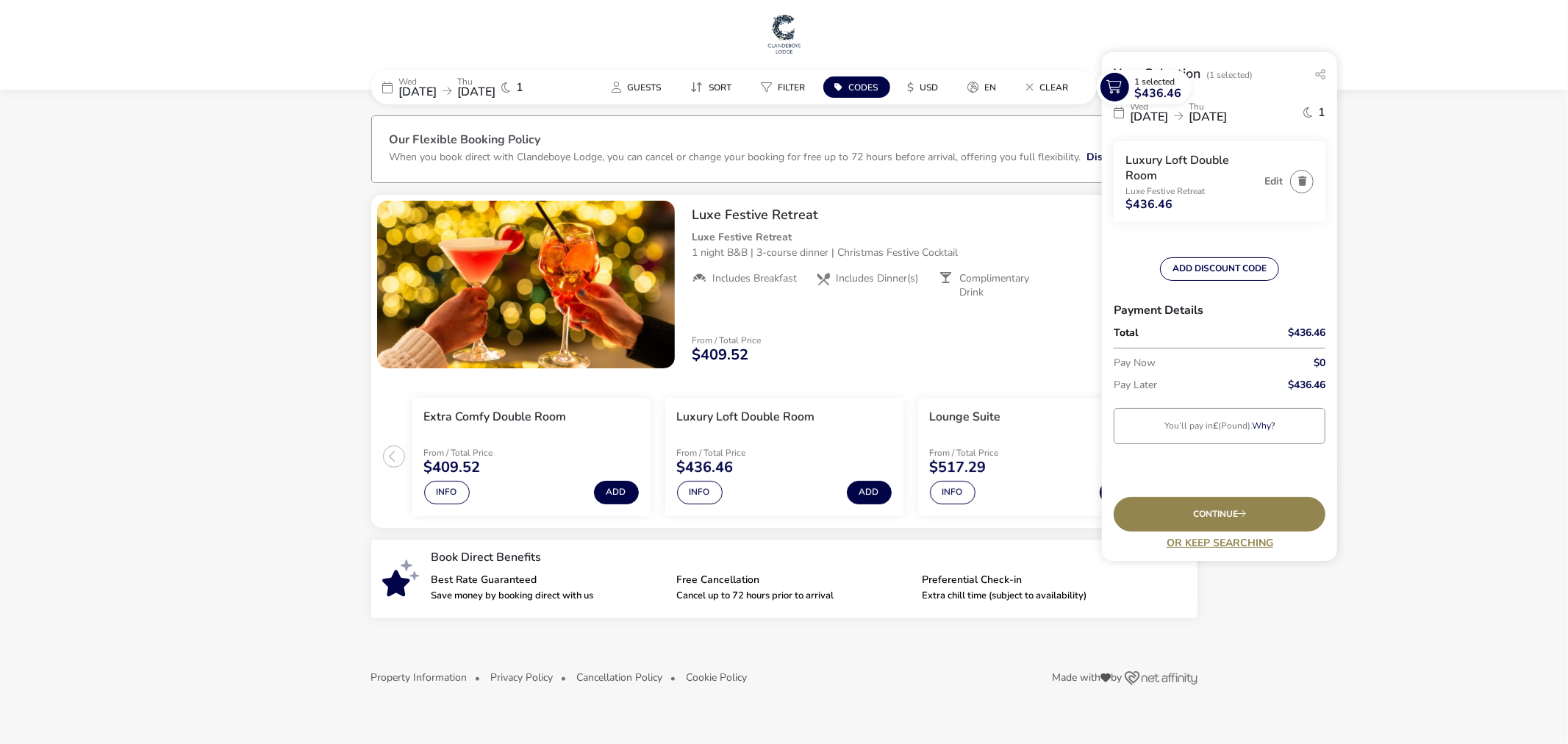
click at [1450, 289] on naf-accommodations-shell "Wed 31 Dec 2025 Thu 01 Jan 2026 1 Guests Sort Filter Codes $ USD en Clear 1 Sel…" at bounding box center [784, 409] width 1568 height 611
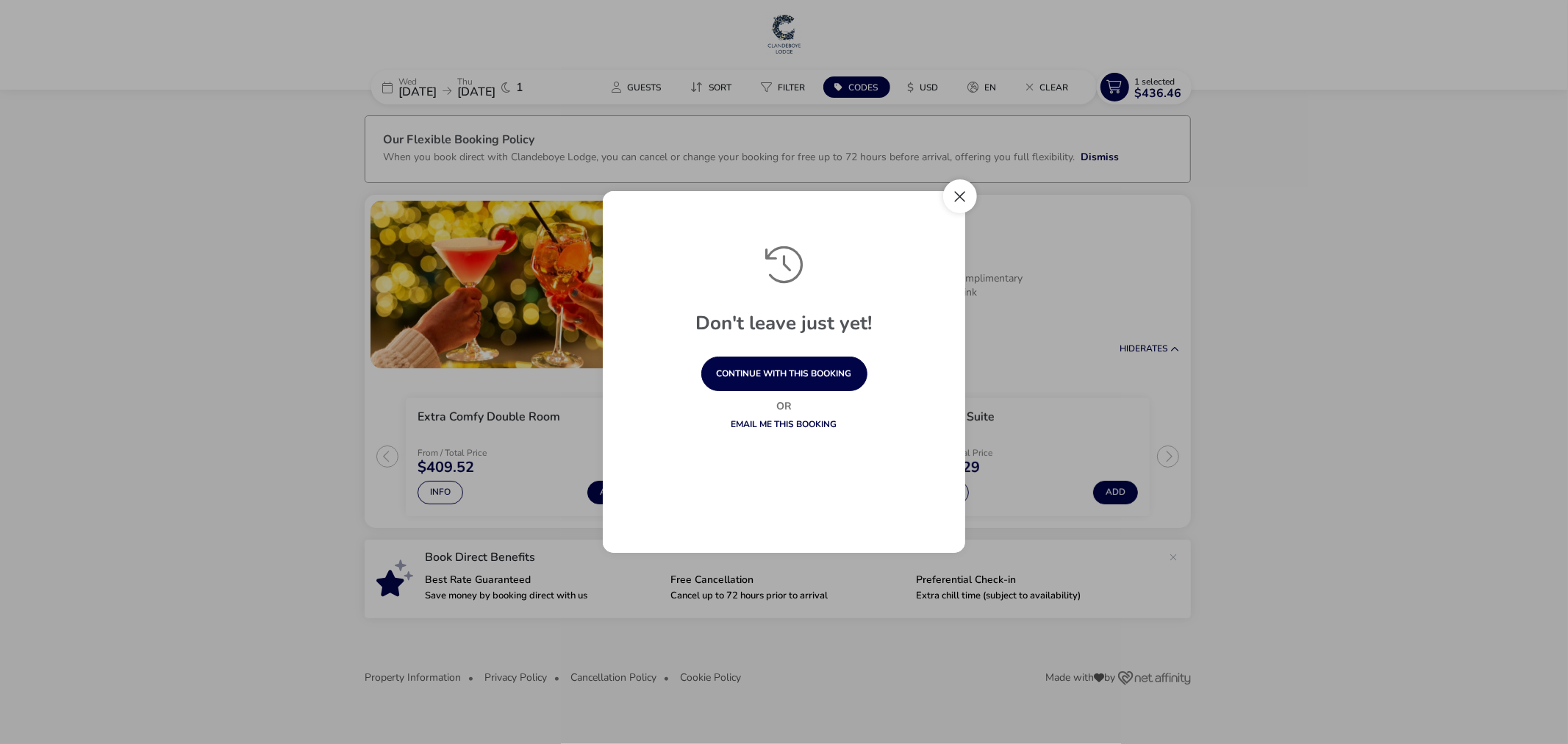
click at [958, 202] on button "Close" at bounding box center [959, 196] width 34 height 33
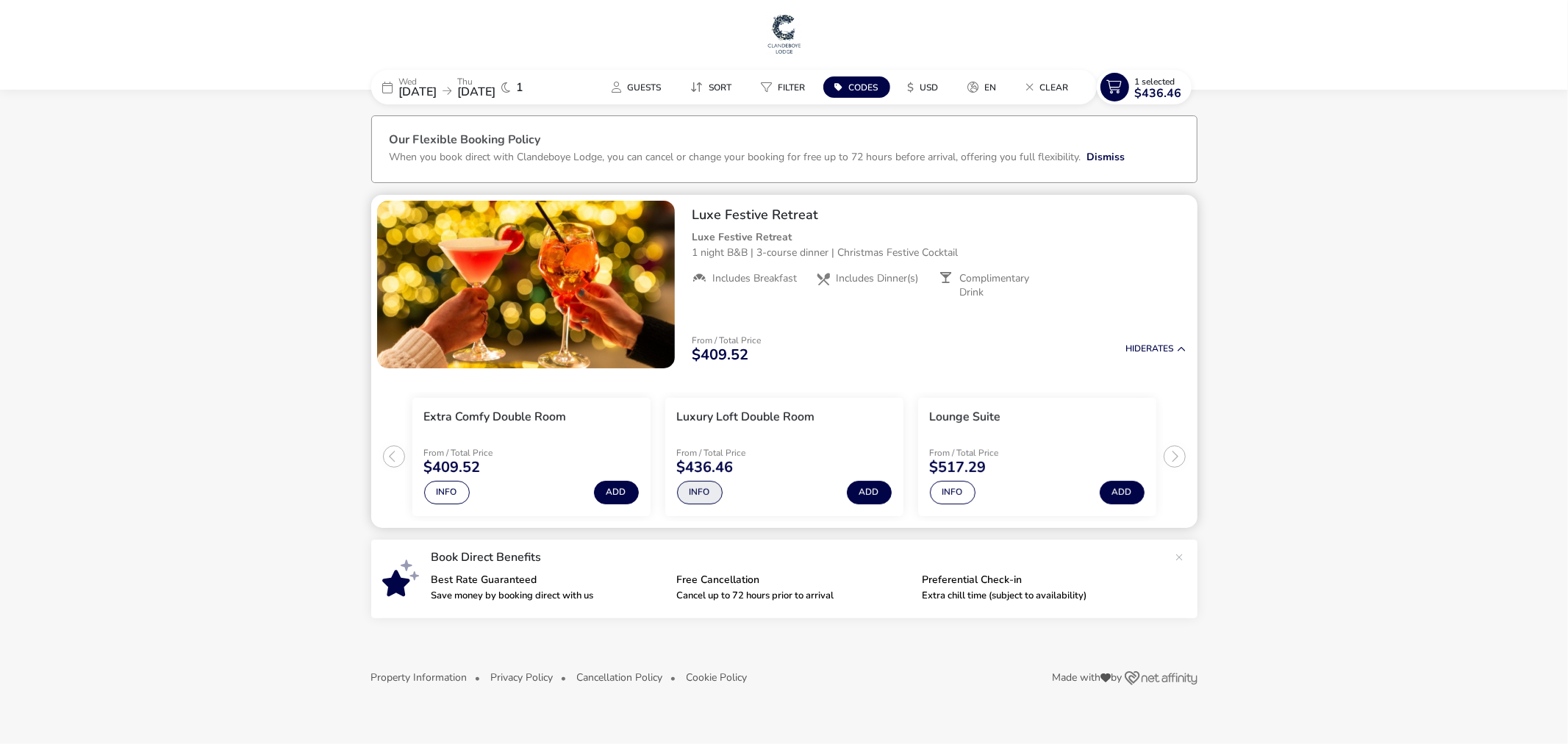
click at [704, 490] on button "Info" at bounding box center [700, 492] width 45 height 23
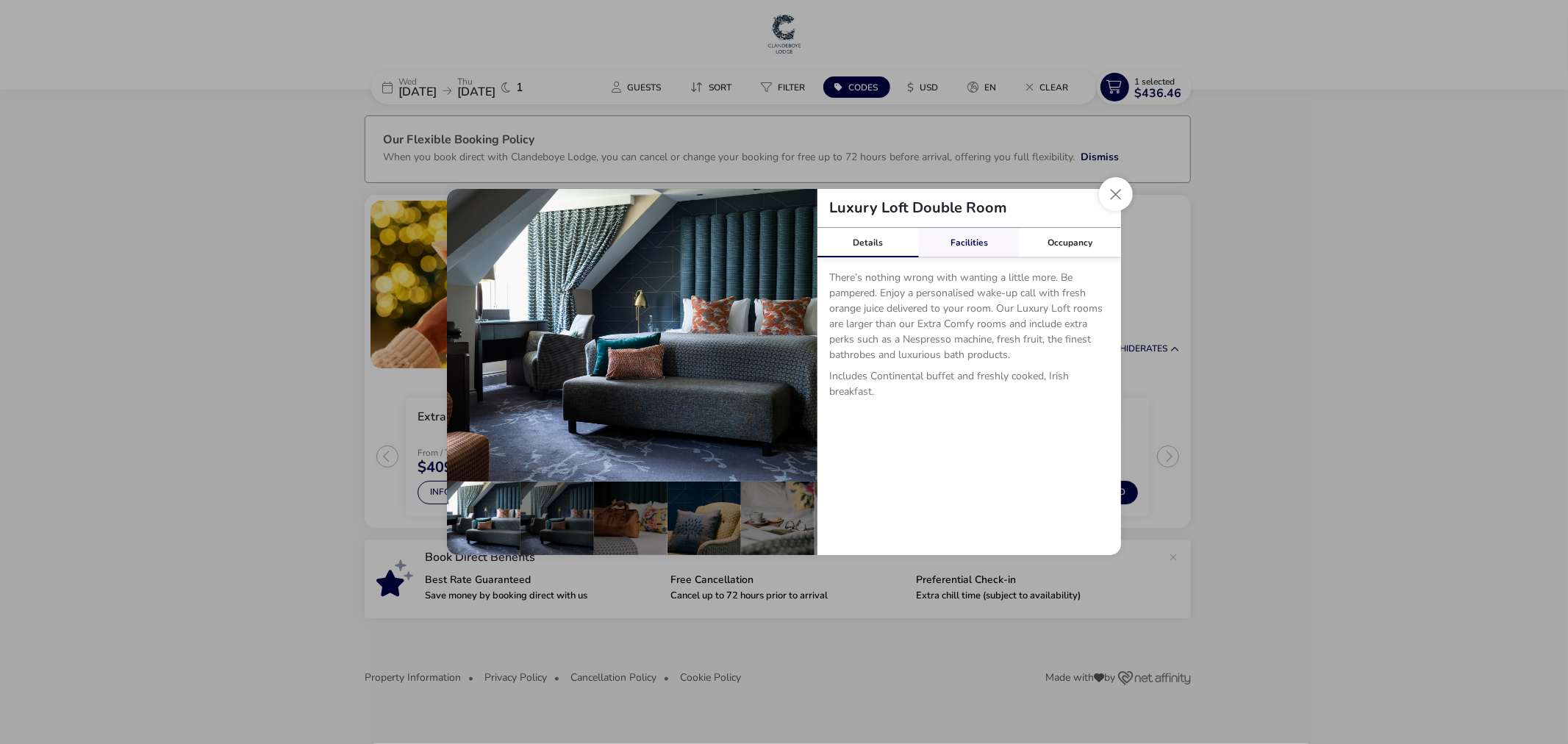
click at [983, 246] on link "Facilities" at bounding box center [969, 242] width 101 height 30
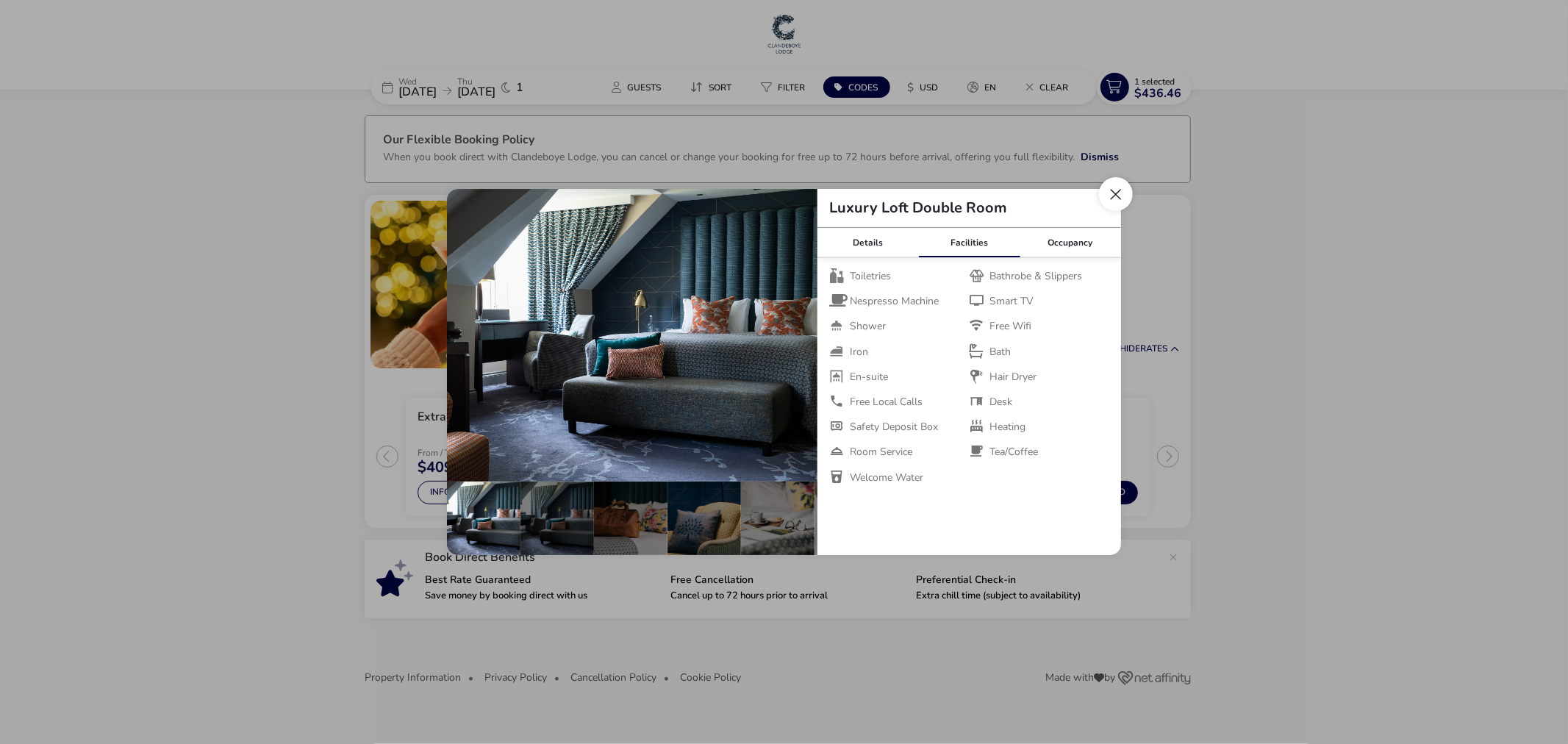
click at [1125, 191] on button "Close dialog" at bounding box center [1115, 193] width 34 height 33
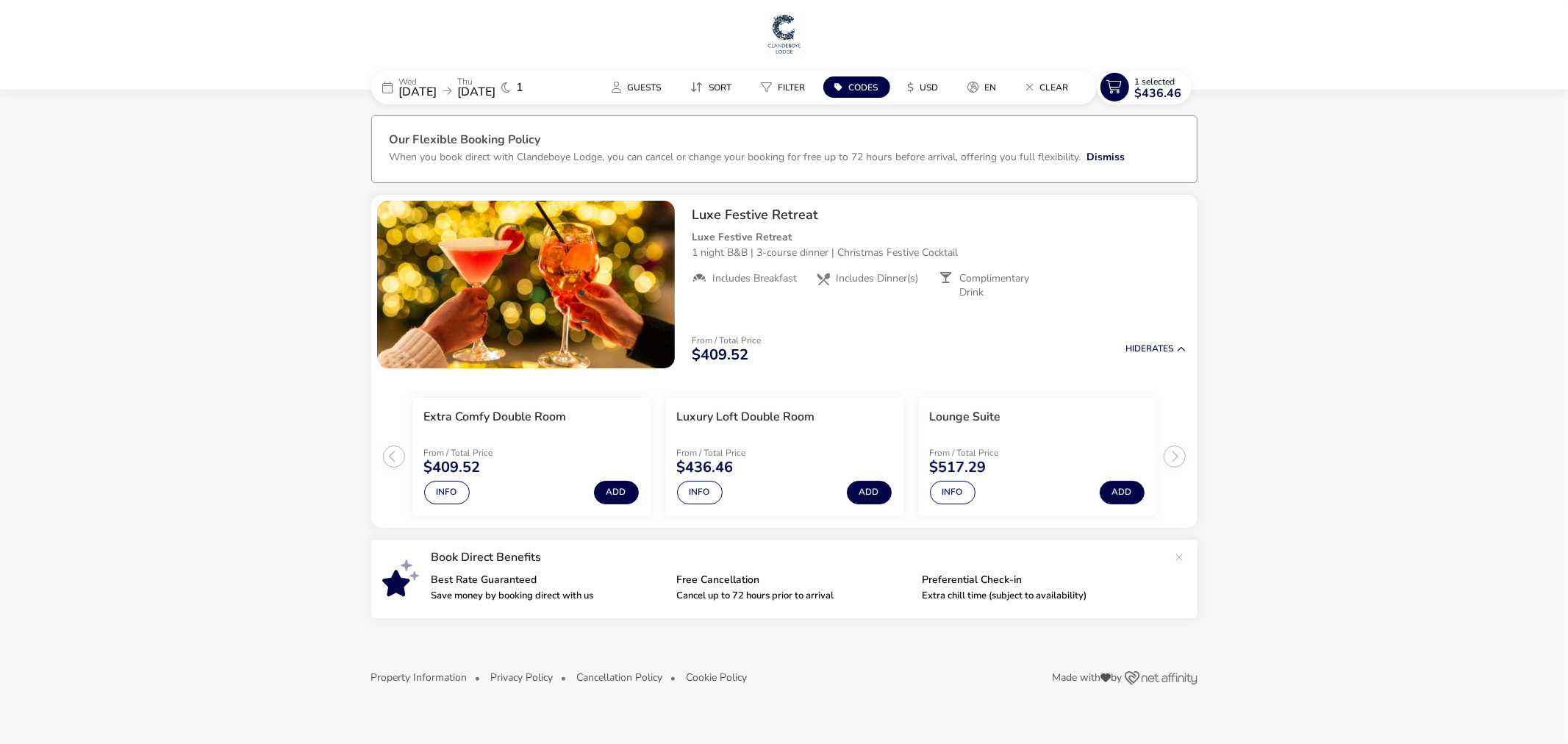
click at [789, 39] on img at bounding box center [784, 33] width 37 height 44
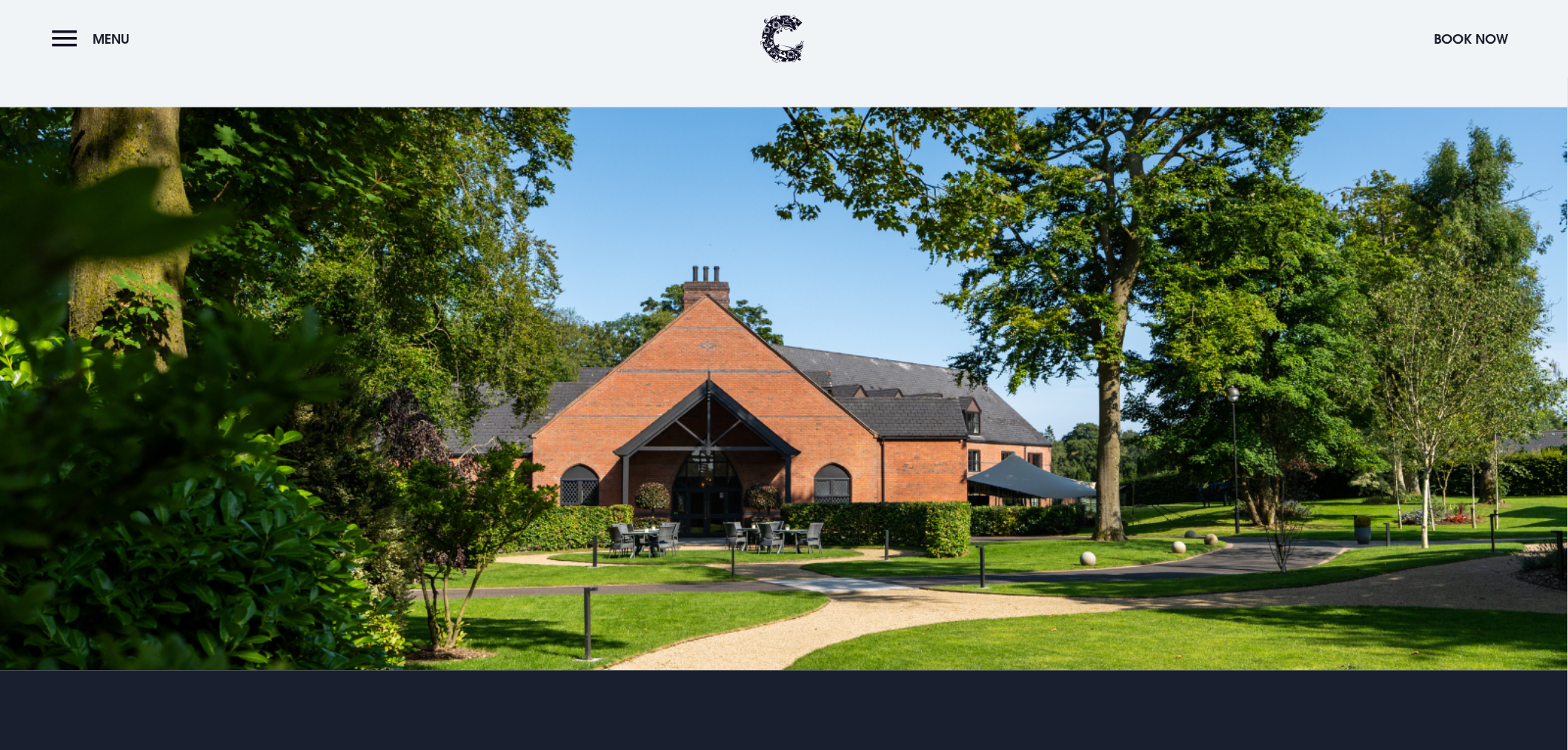
scroll to position [3210, 0]
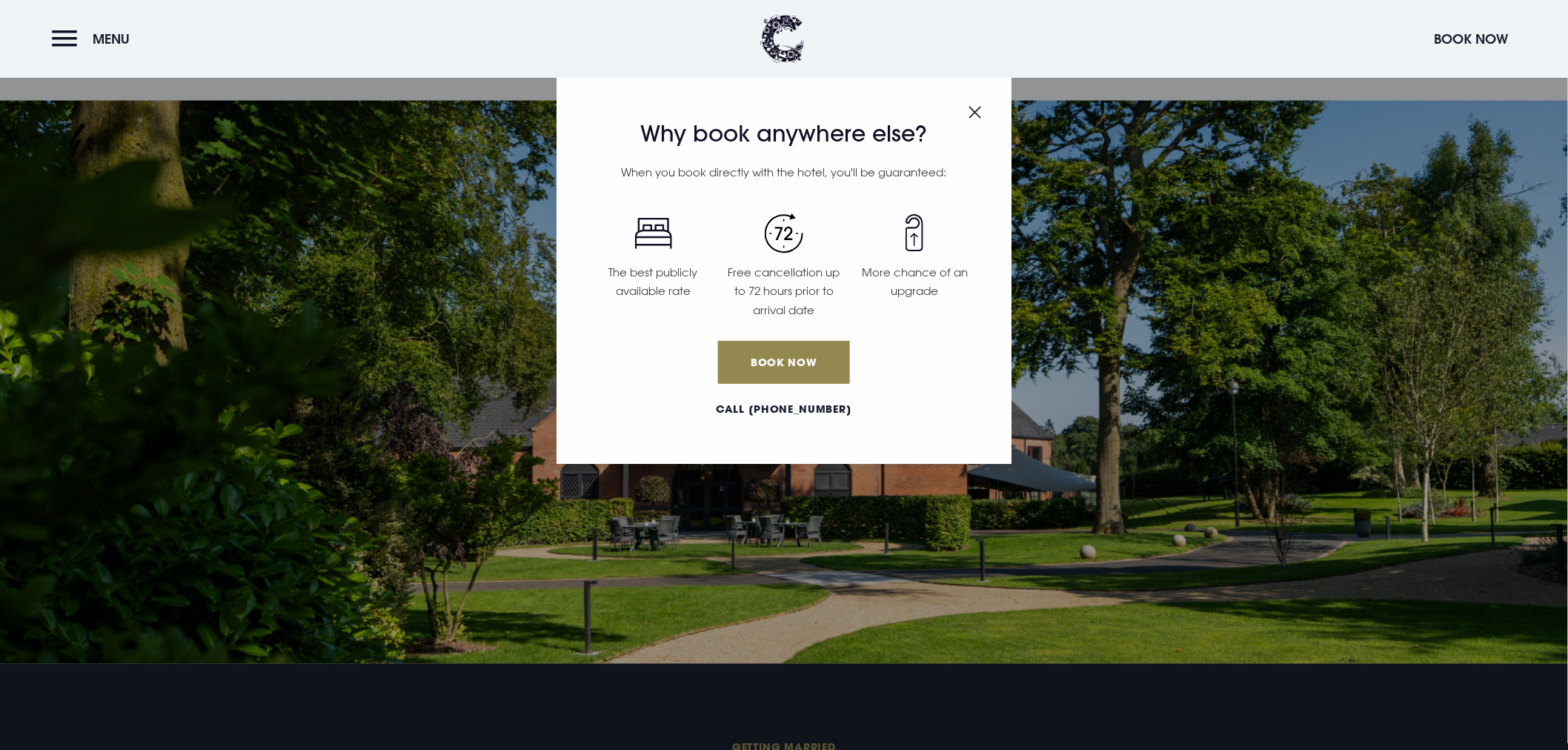
click at [973, 119] on img "Close modal" at bounding box center [975, 112] width 13 height 13
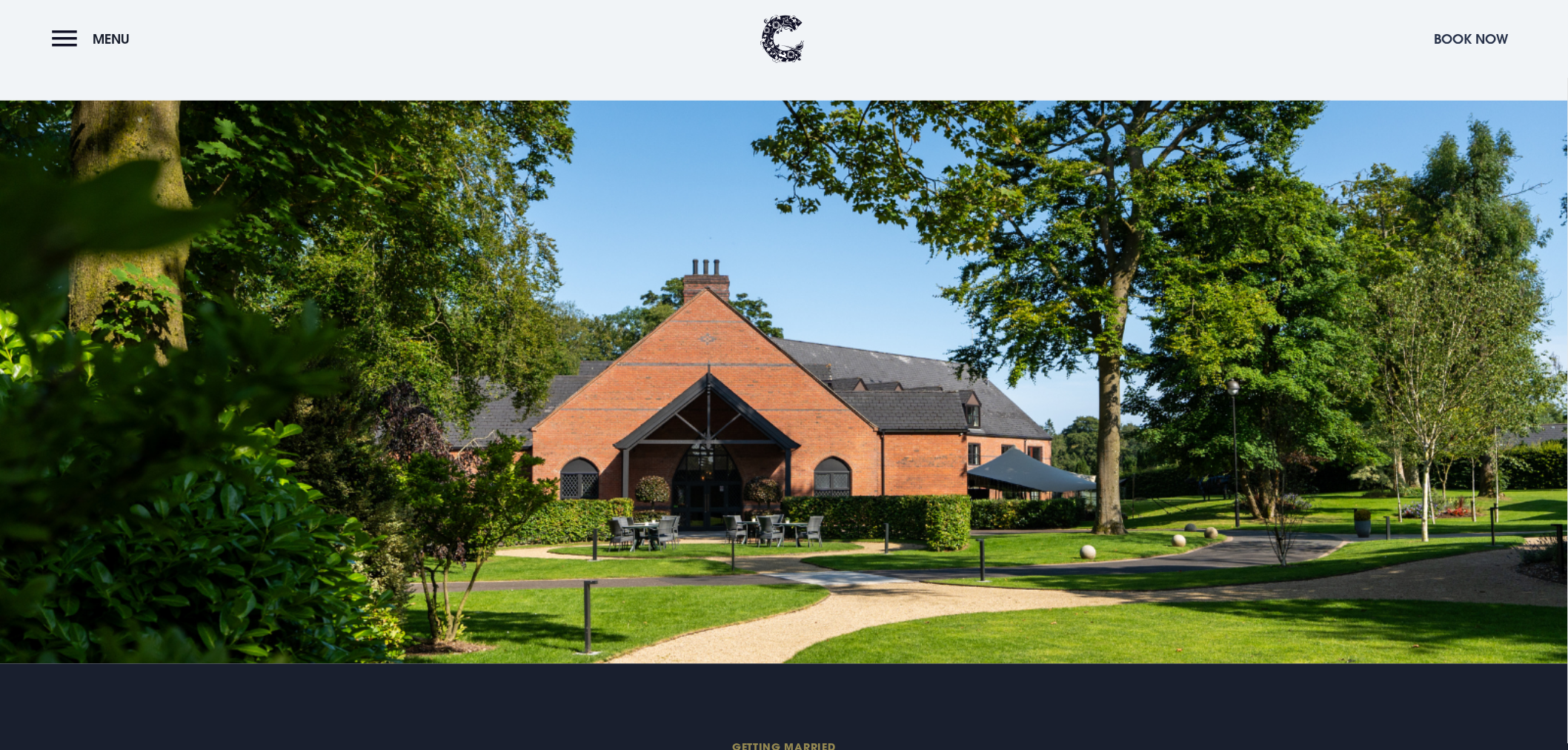
click at [1466, 33] on button "Book Now" at bounding box center [1471, 38] width 89 height 32
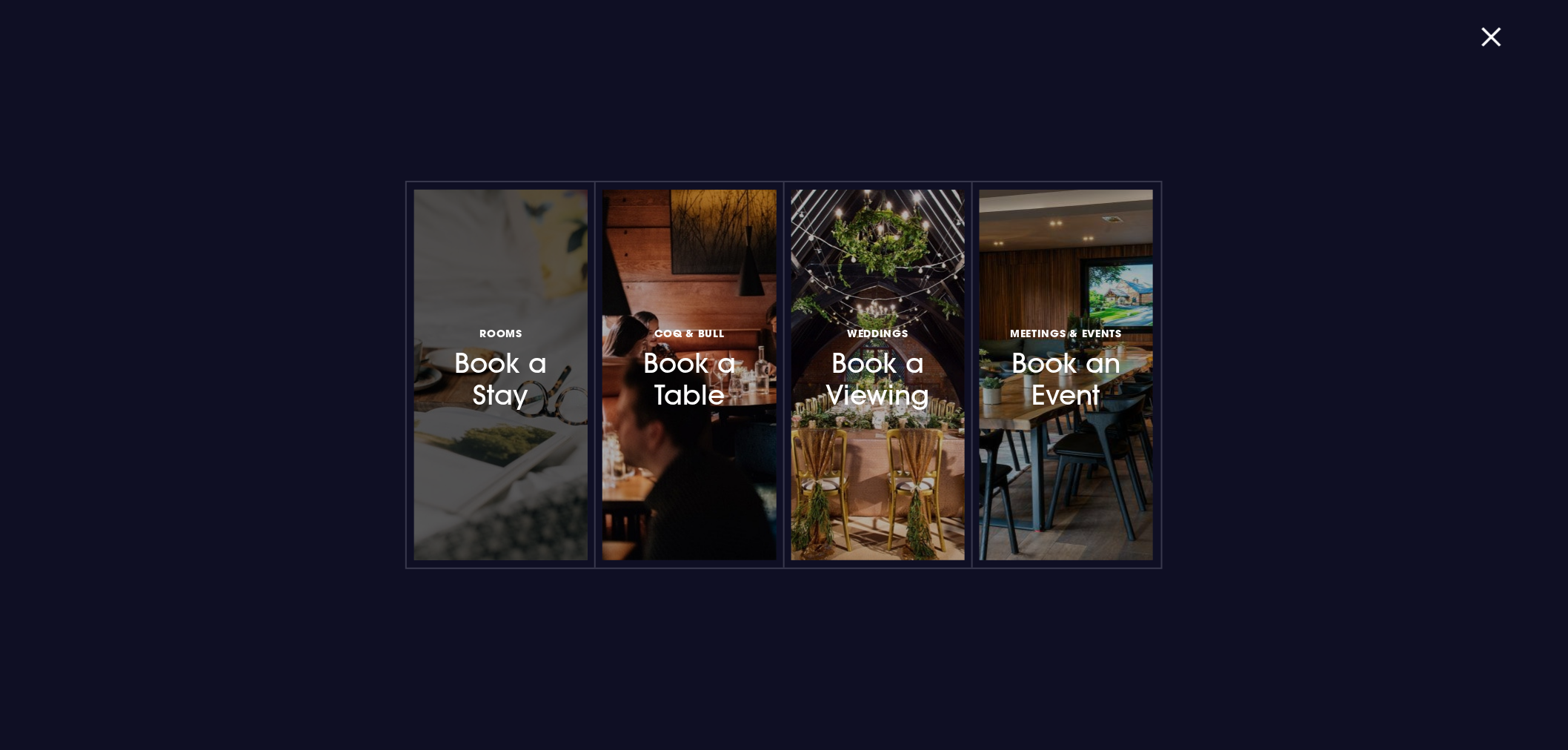
click at [520, 404] on h3 "Rooms Book a Stay" at bounding box center [501, 367] width 129 height 88
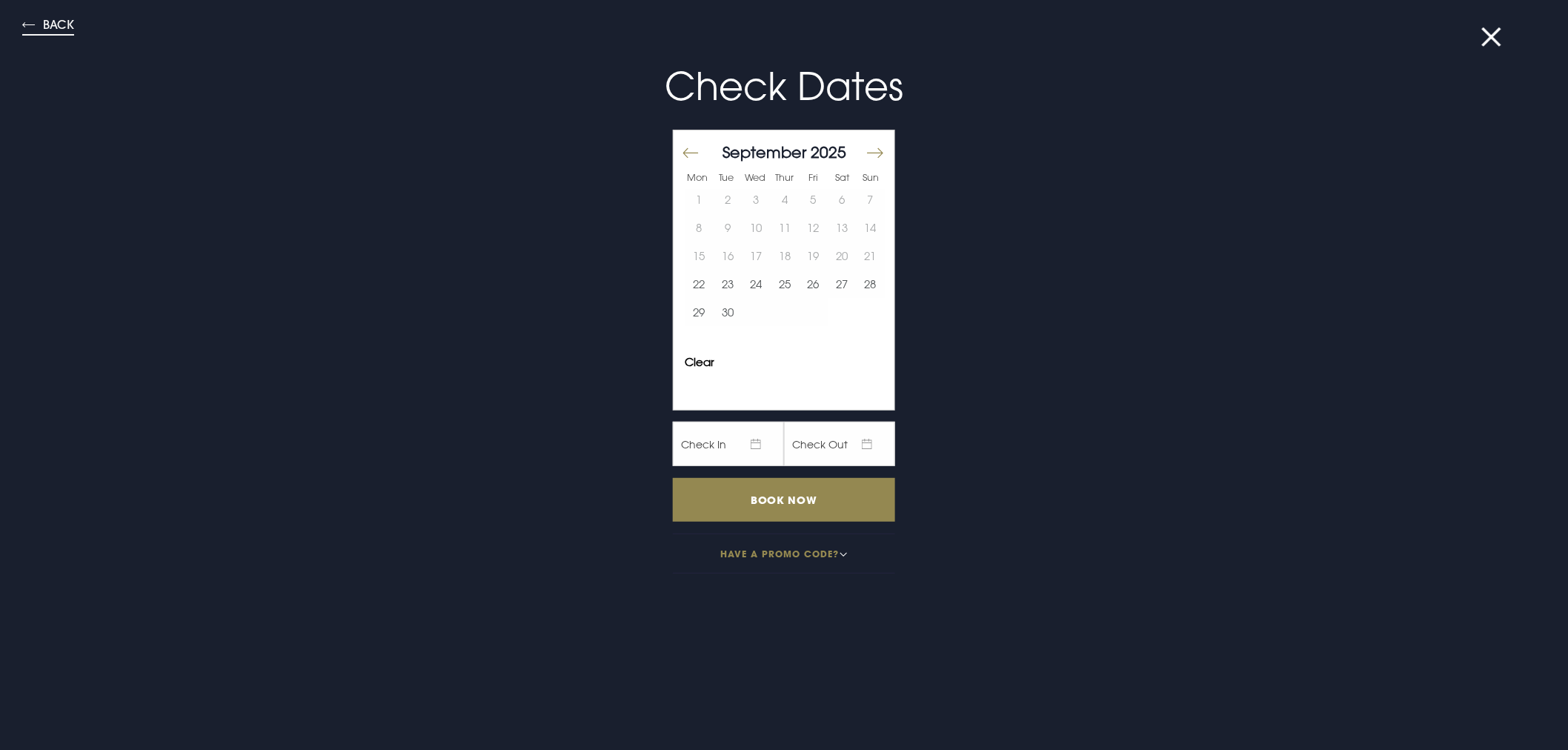
click at [49, 19] on button "Back" at bounding box center [48, 27] width 52 height 17
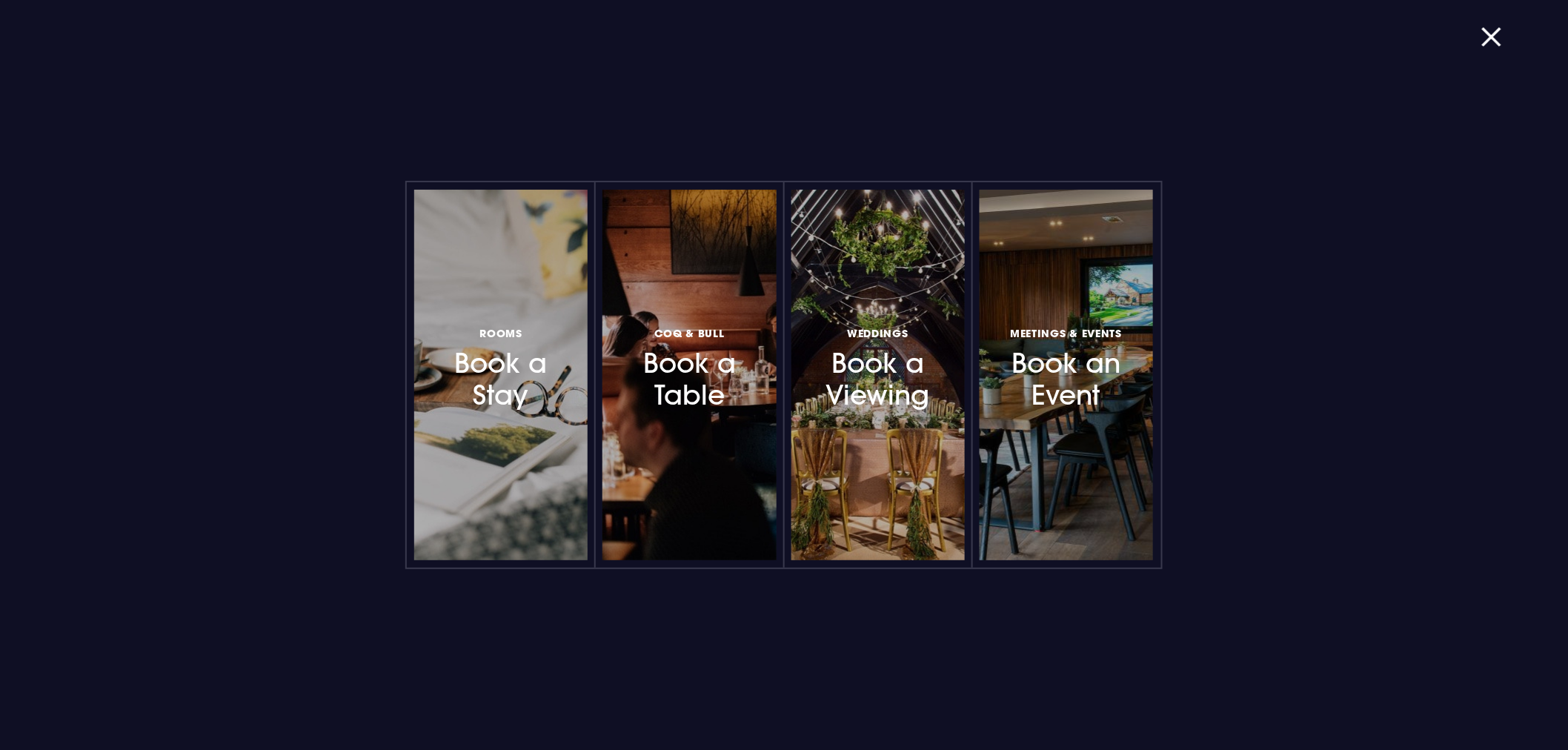
click at [1476, 39] on div "Rooms Book a Stay Coq & Bull Book a Table Weddings Book a Viewing Meetings & Ev…" at bounding box center [784, 375] width 1568 height 750
click at [1482, 37] on button "button" at bounding box center [1500, 37] width 38 height 15
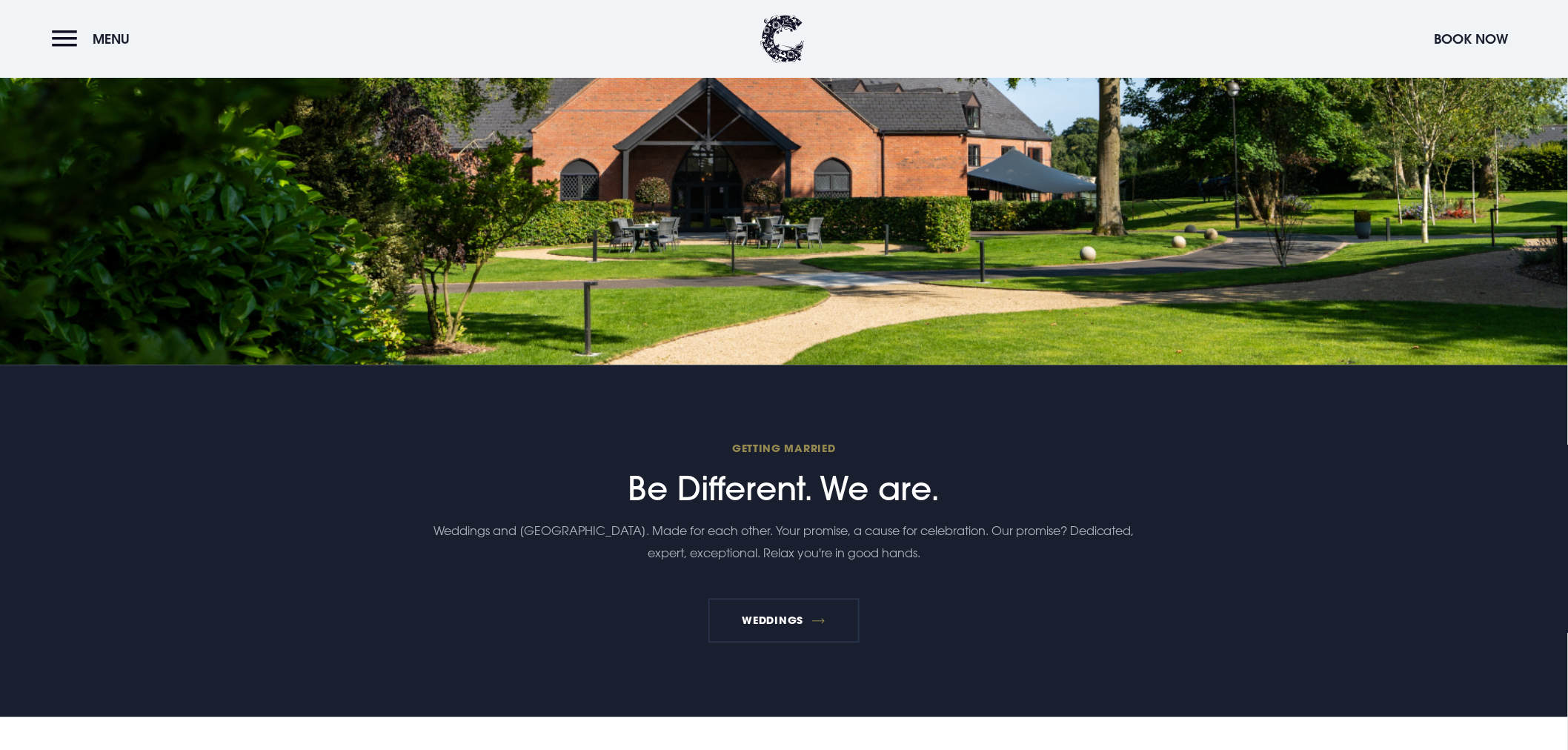
scroll to position [3292, 0]
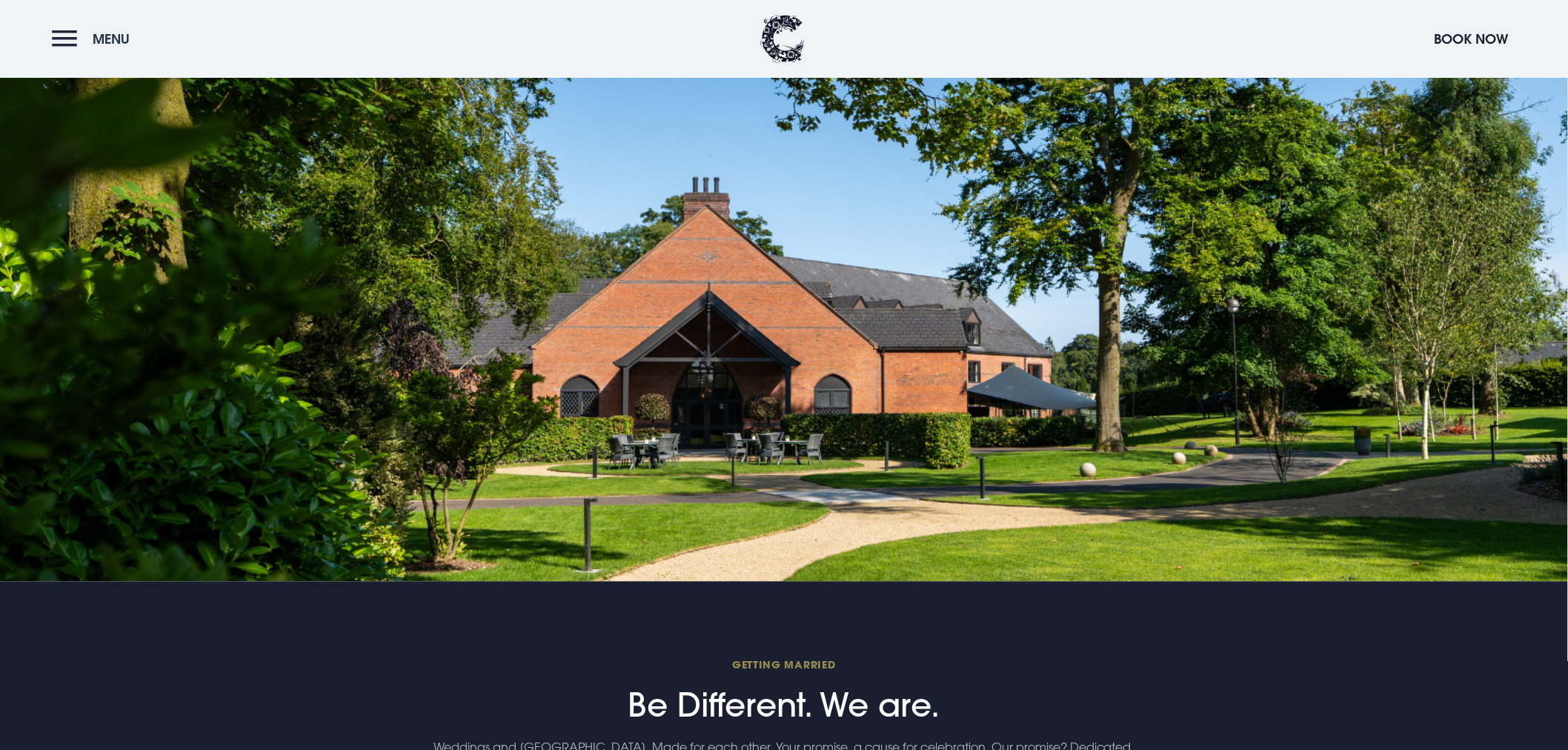
click at [64, 32] on button "Menu" at bounding box center [94, 38] width 85 height 32
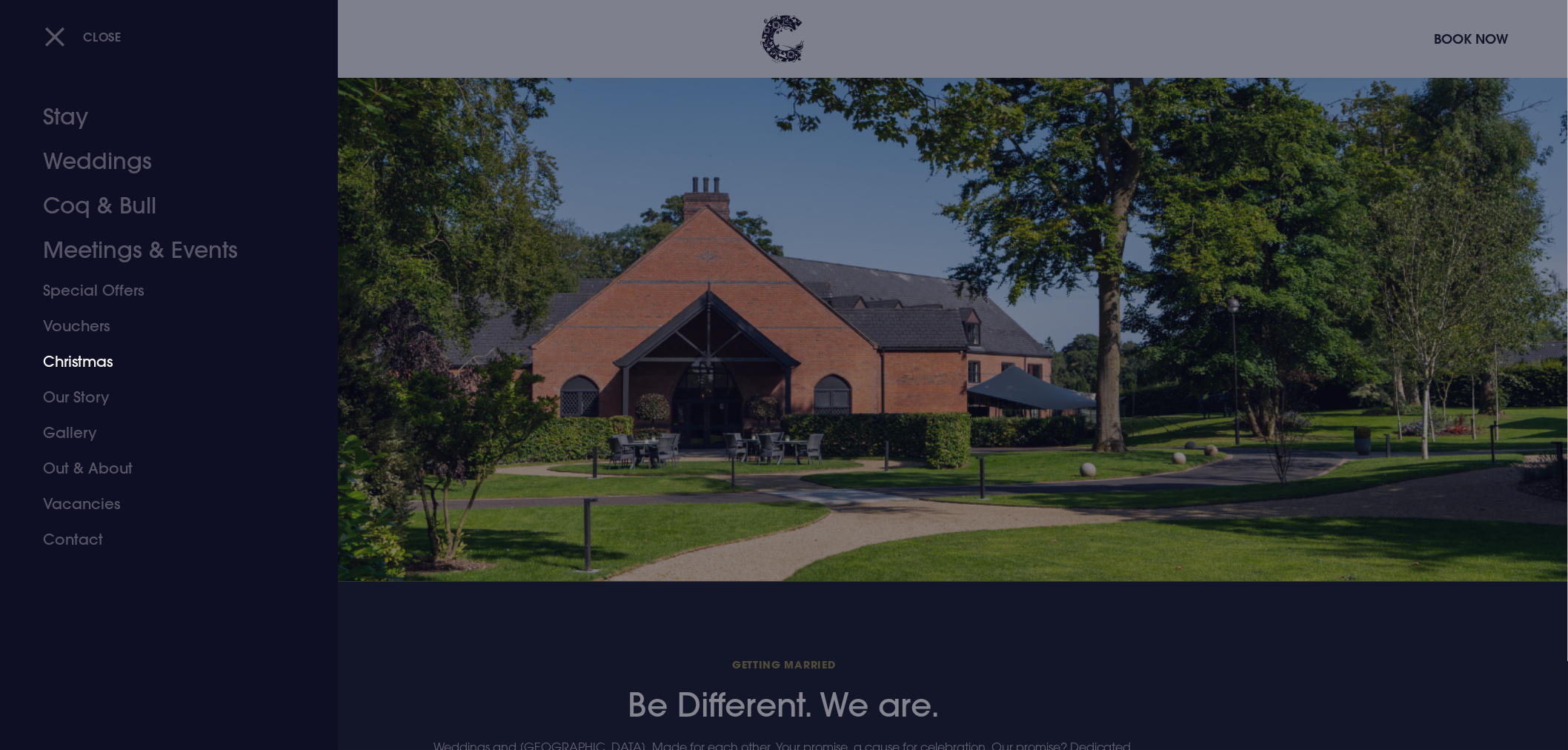
click at [104, 379] on link "Christmas" at bounding box center [160, 361] width 234 height 35
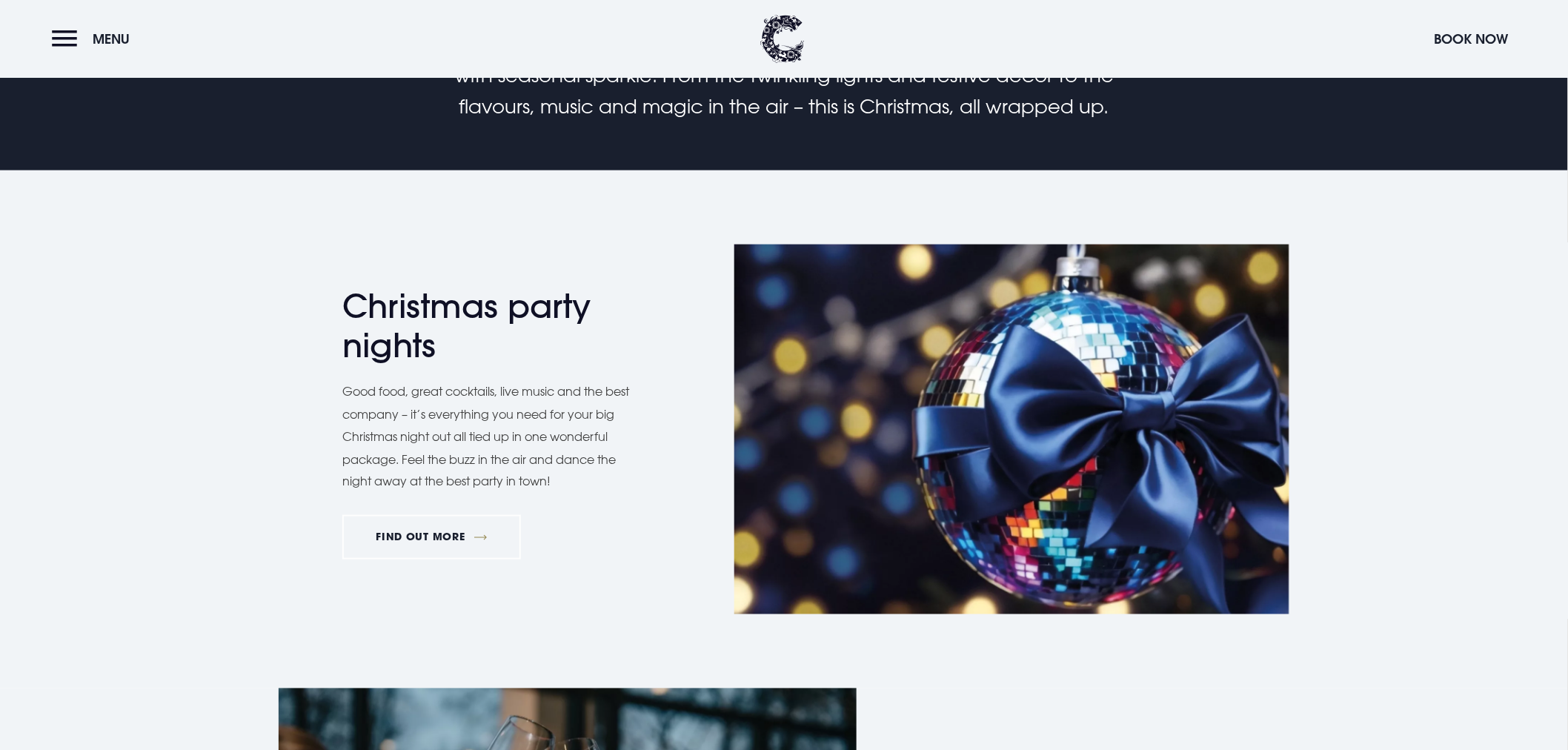
scroll to position [741, 0]
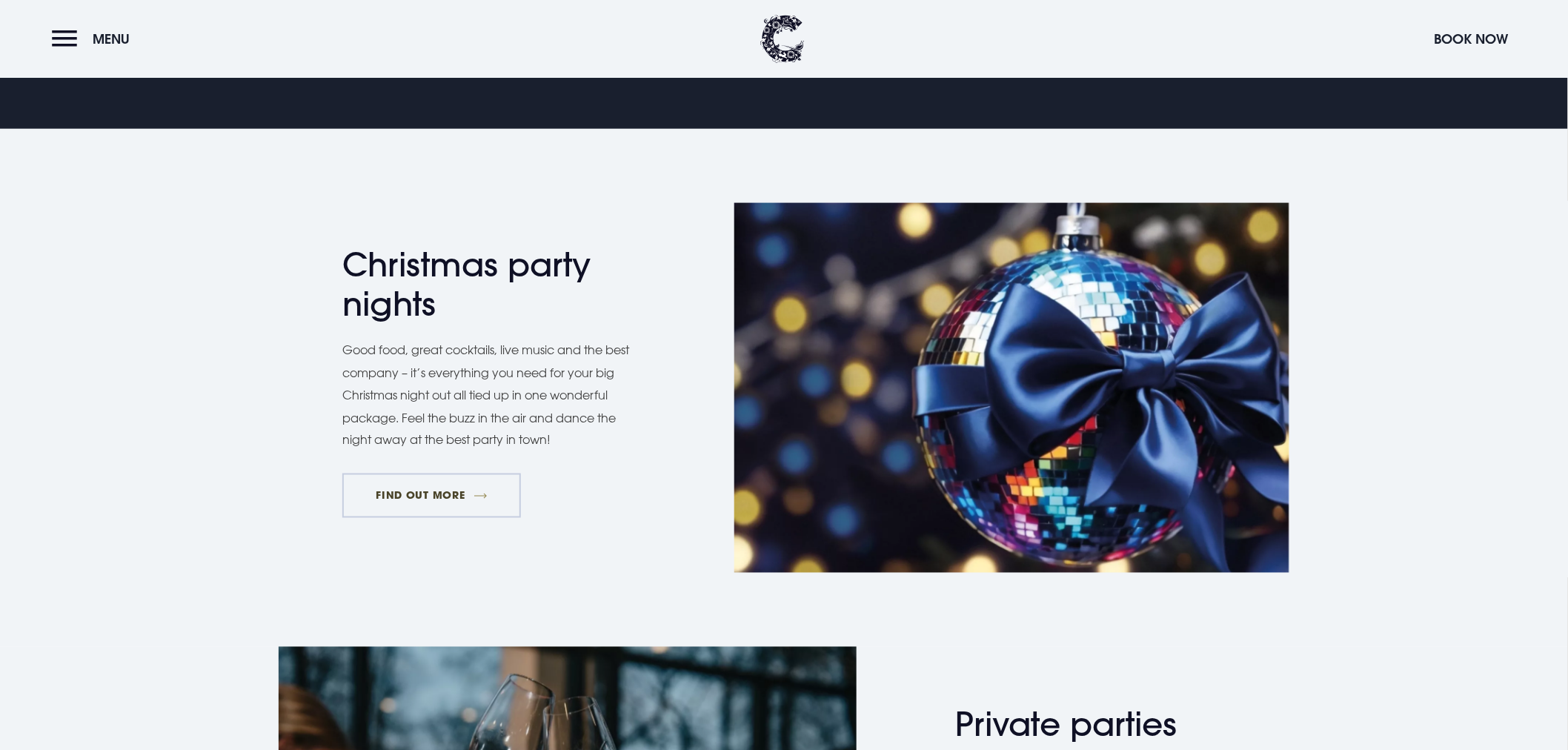
click at [412, 518] on link "FIND OUT MORE" at bounding box center [431, 496] width 178 height 45
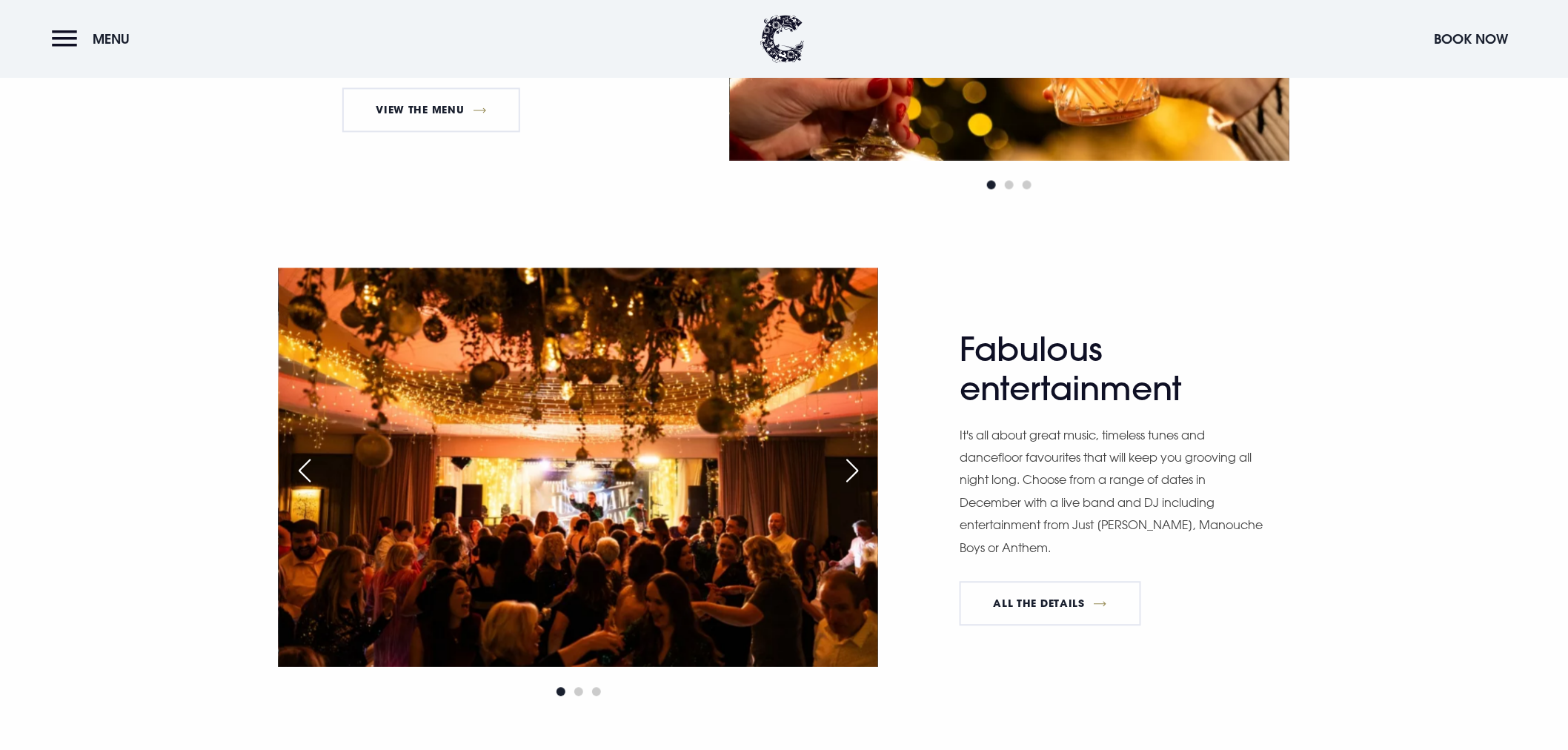
scroll to position [1235, 0]
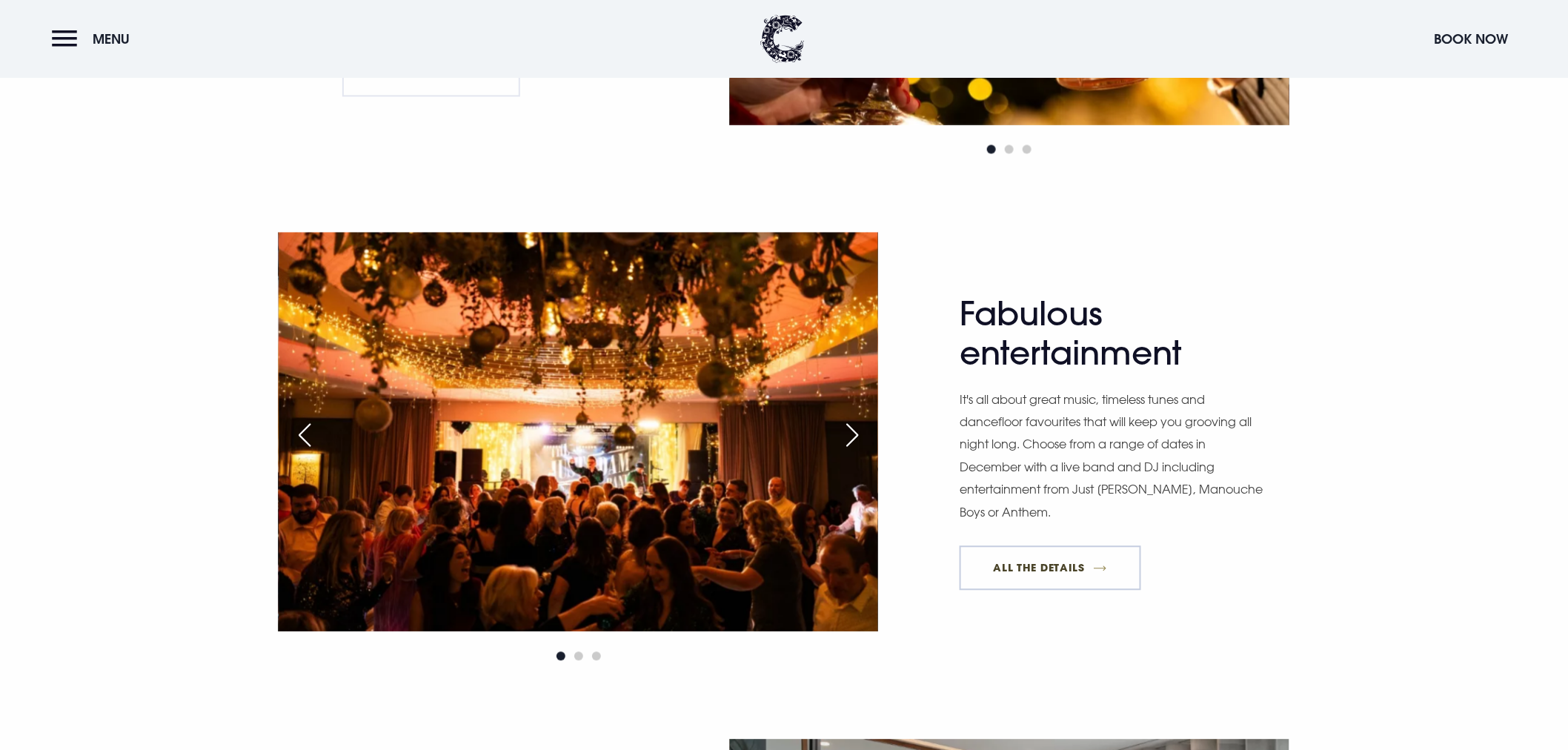
click at [1048, 590] on link "All The Details" at bounding box center [1050, 567] width 181 height 45
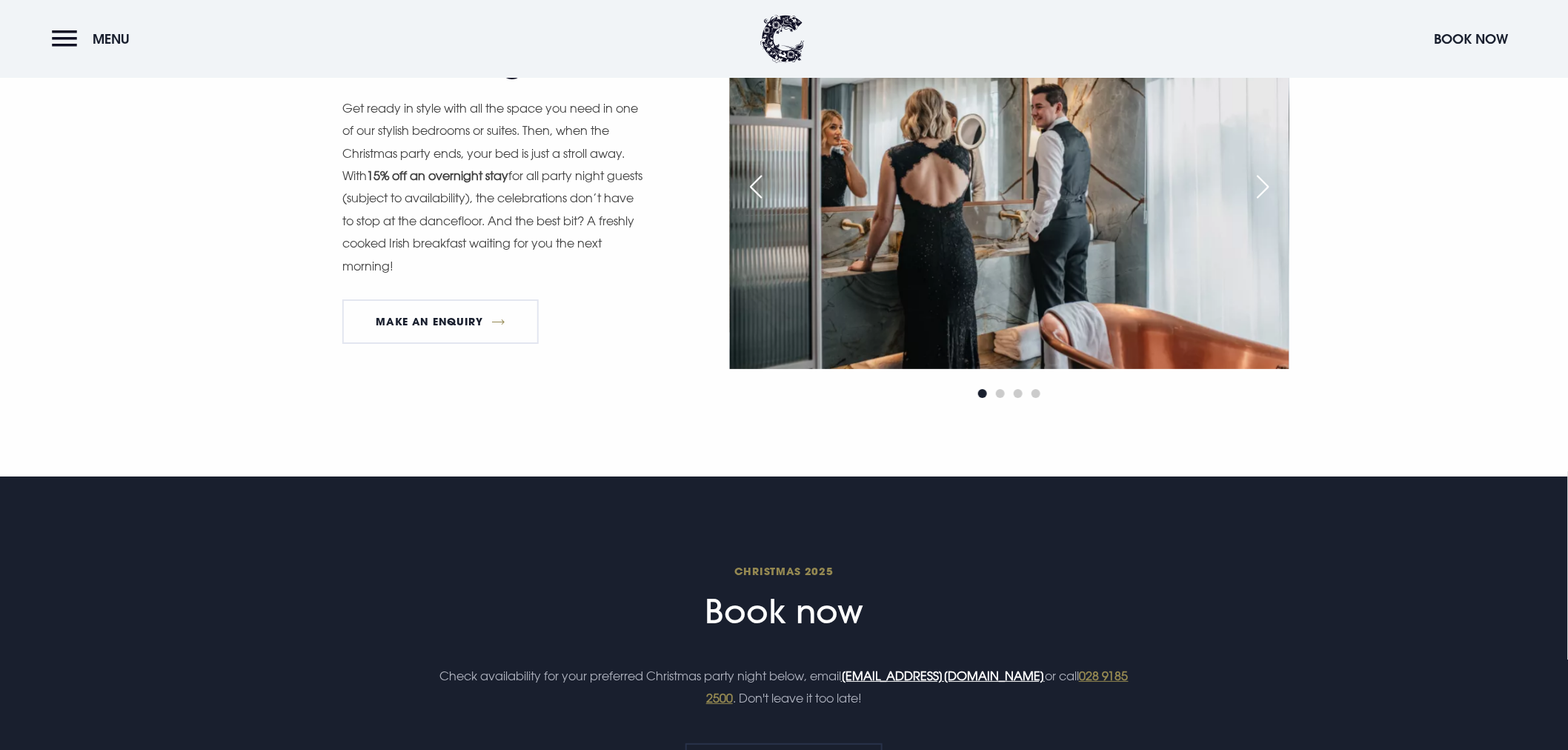
scroll to position [2305, 0]
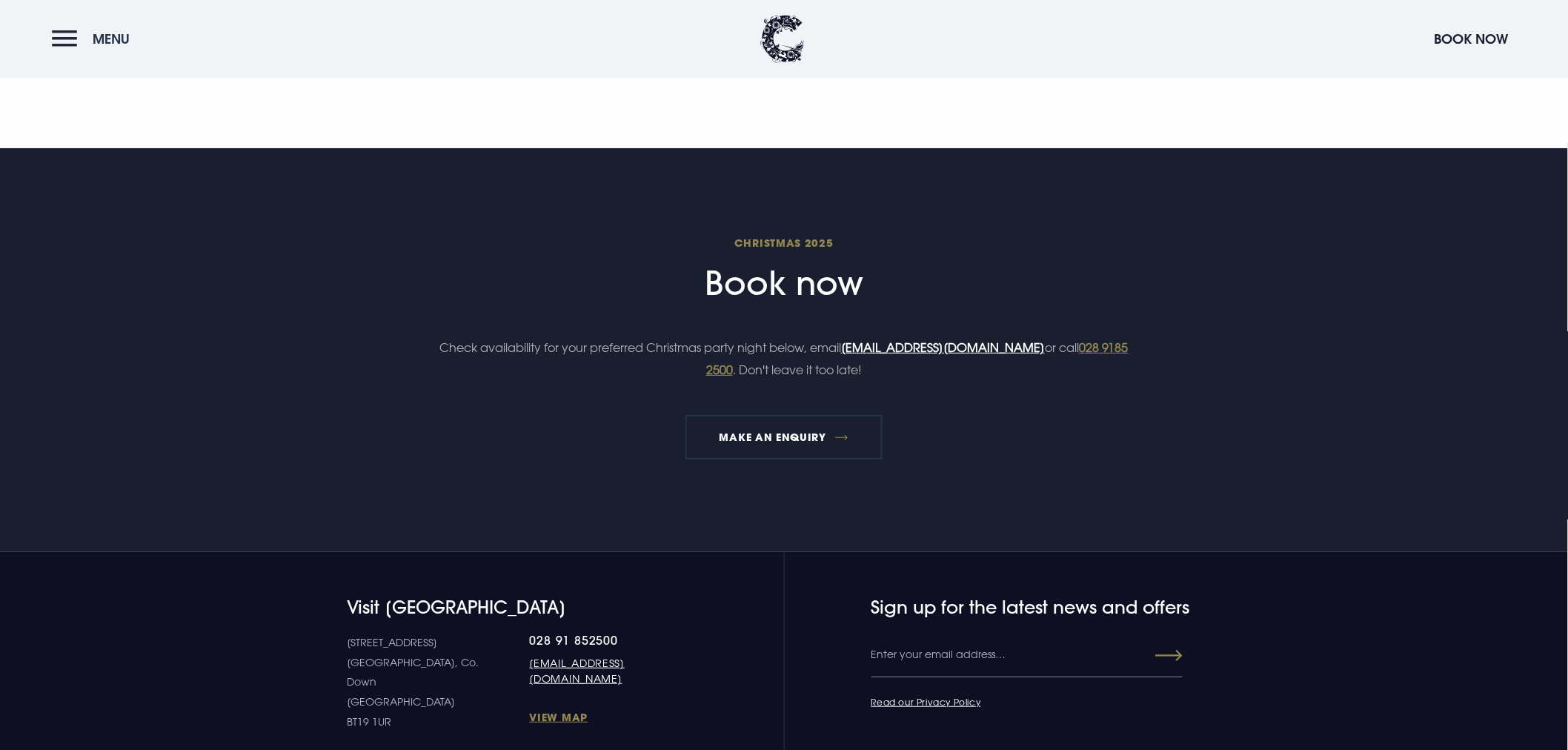
click at [65, 34] on button "Menu" at bounding box center [94, 38] width 85 height 32
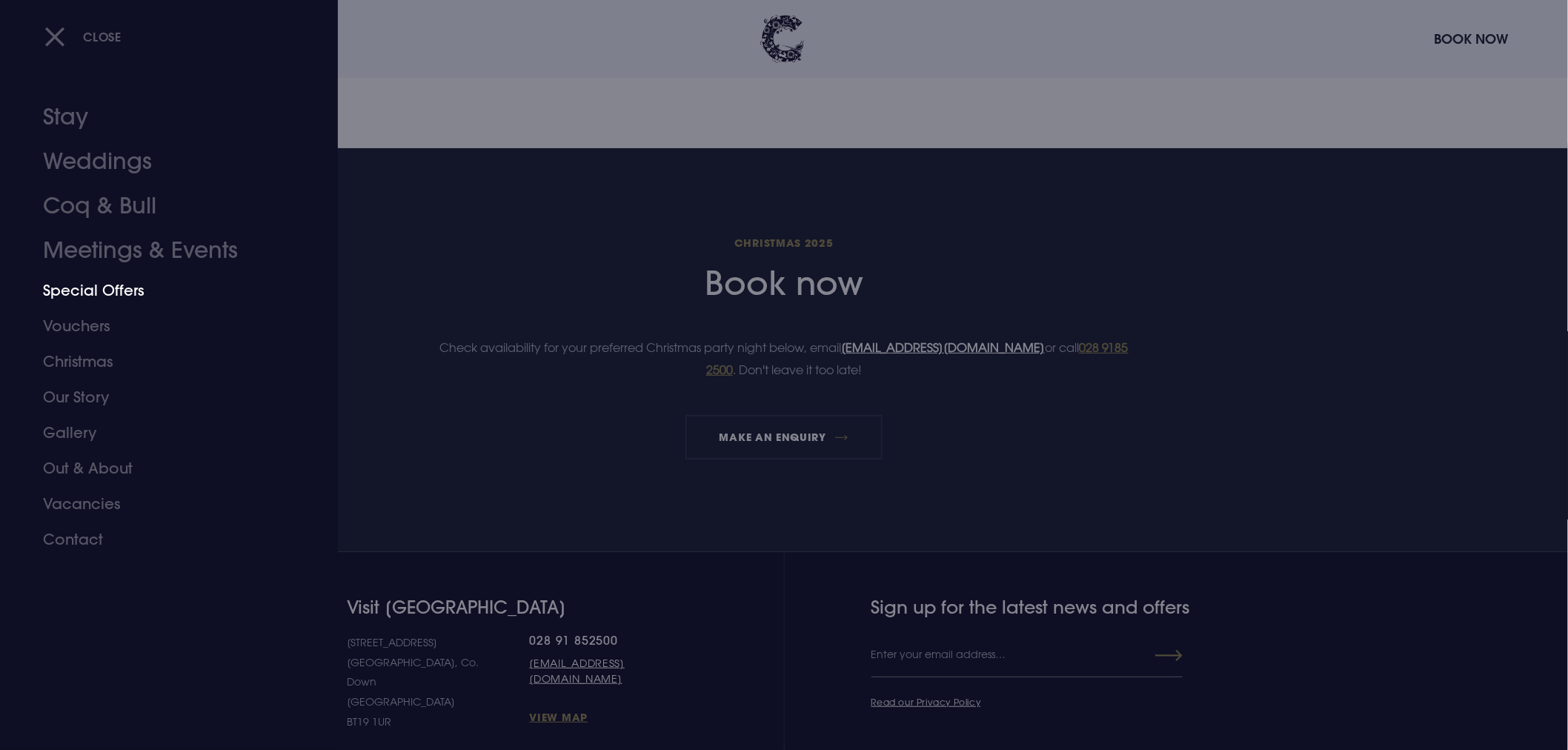
click at [128, 308] on link "Special Offers" at bounding box center [160, 290] width 234 height 35
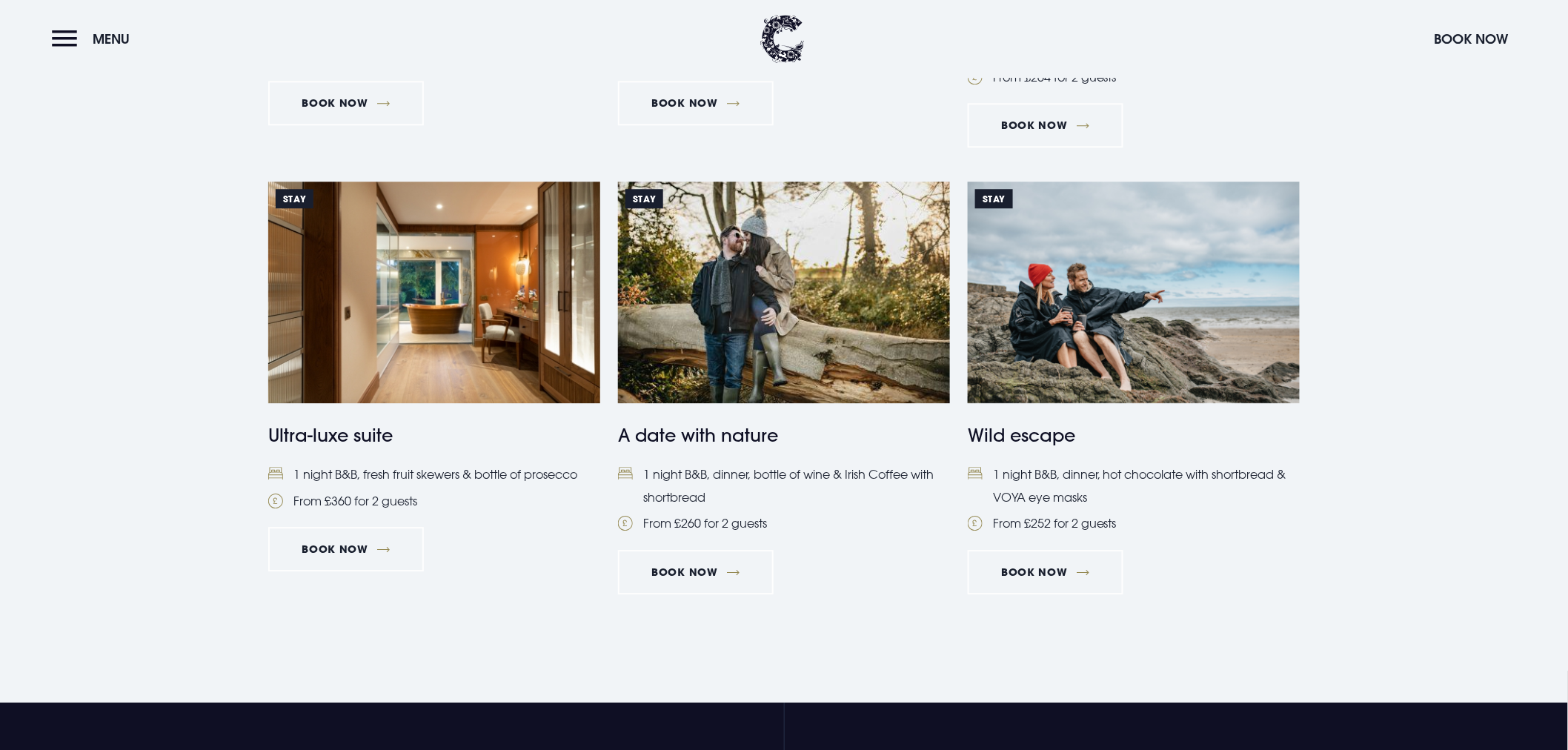
scroll to position [1482, 0]
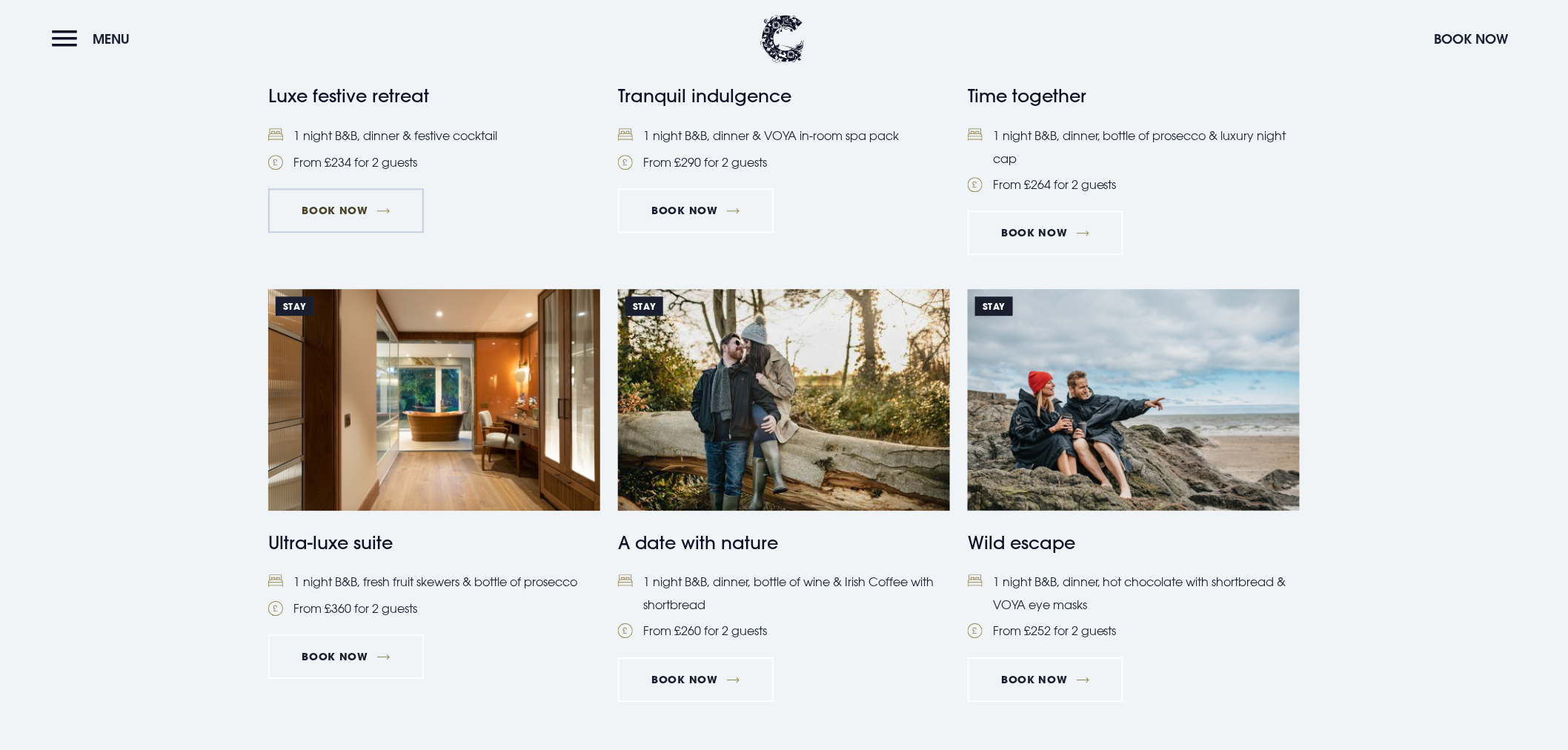
click at [268, 232] on link "Book Now" at bounding box center [346, 210] width 156 height 45
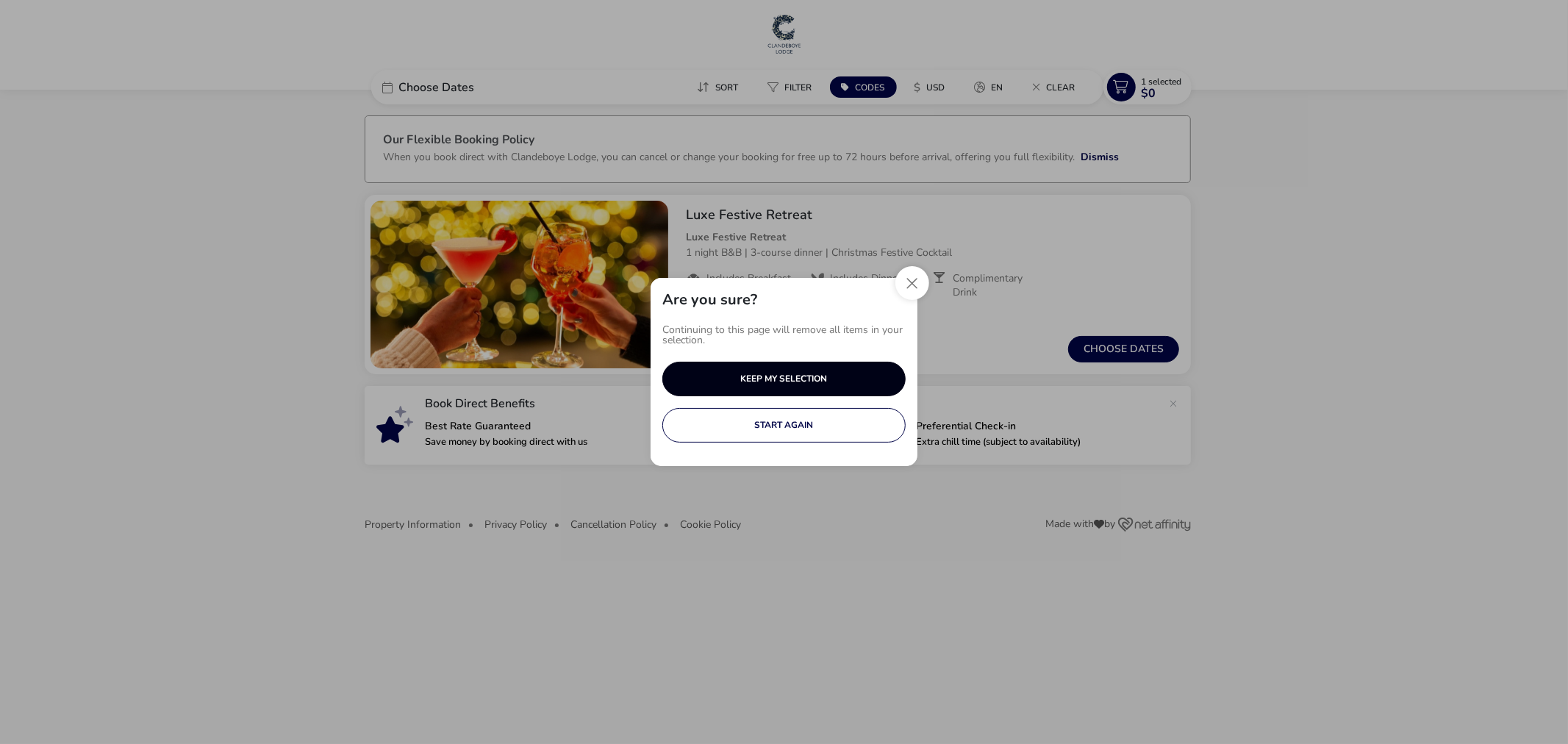
click at [880, 383] on button "KEEP MY SELECTION" at bounding box center [784, 379] width 243 height 34
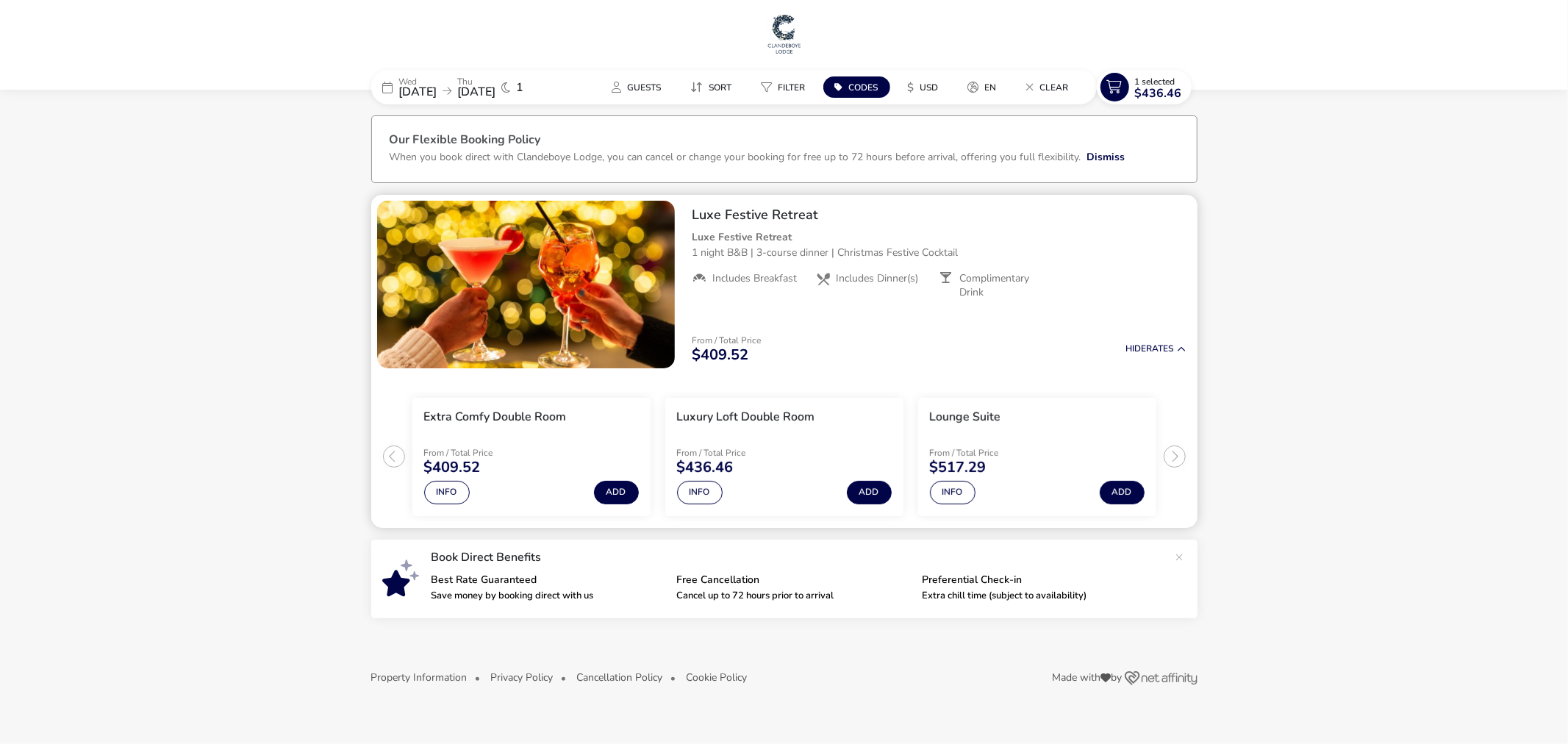
click at [1177, 460] on ul "Extra Comfy Double Room From / Total Price $409.52 Info Add Luxury Loft Double …" at bounding box center [784, 450] width 826 height 153
click at [942, 488] on button "Info" at bounding box center [952, 492] width 45 height 23
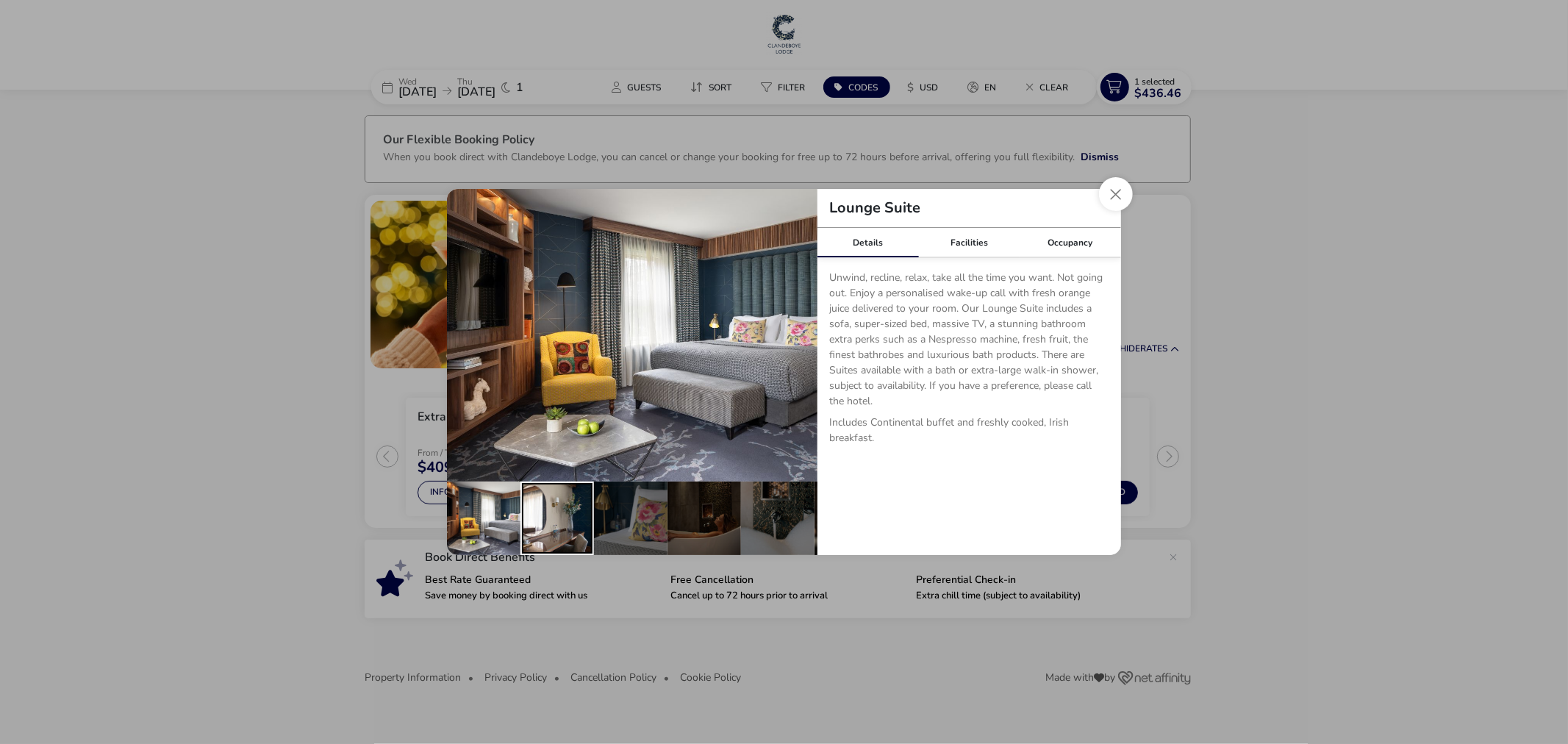
click at [559, 524] on div "details" at bounding box center [557, 518] width 73 height 73
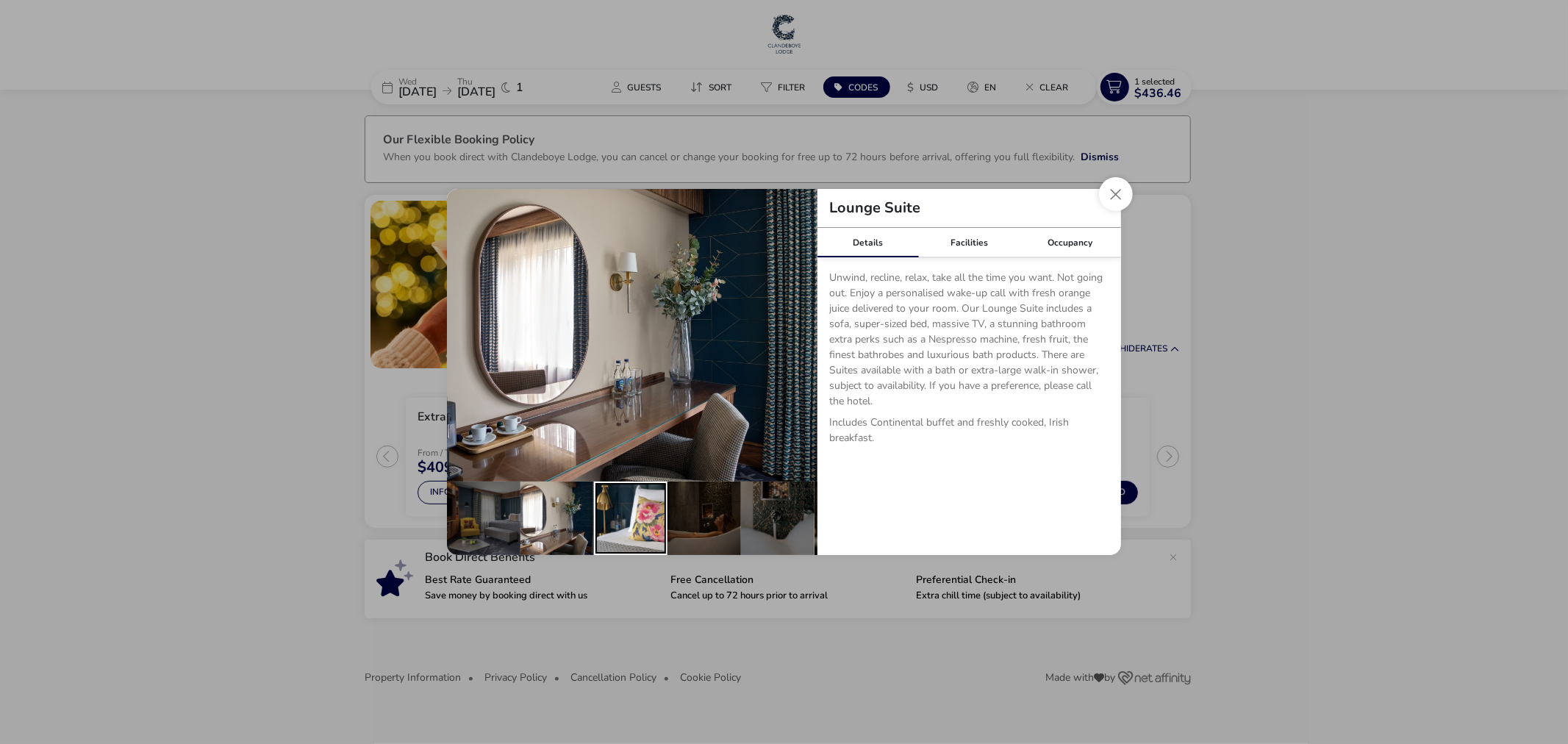
click at [645, 520] on div "details" at bounding box center [630, 518] width 73 height 73
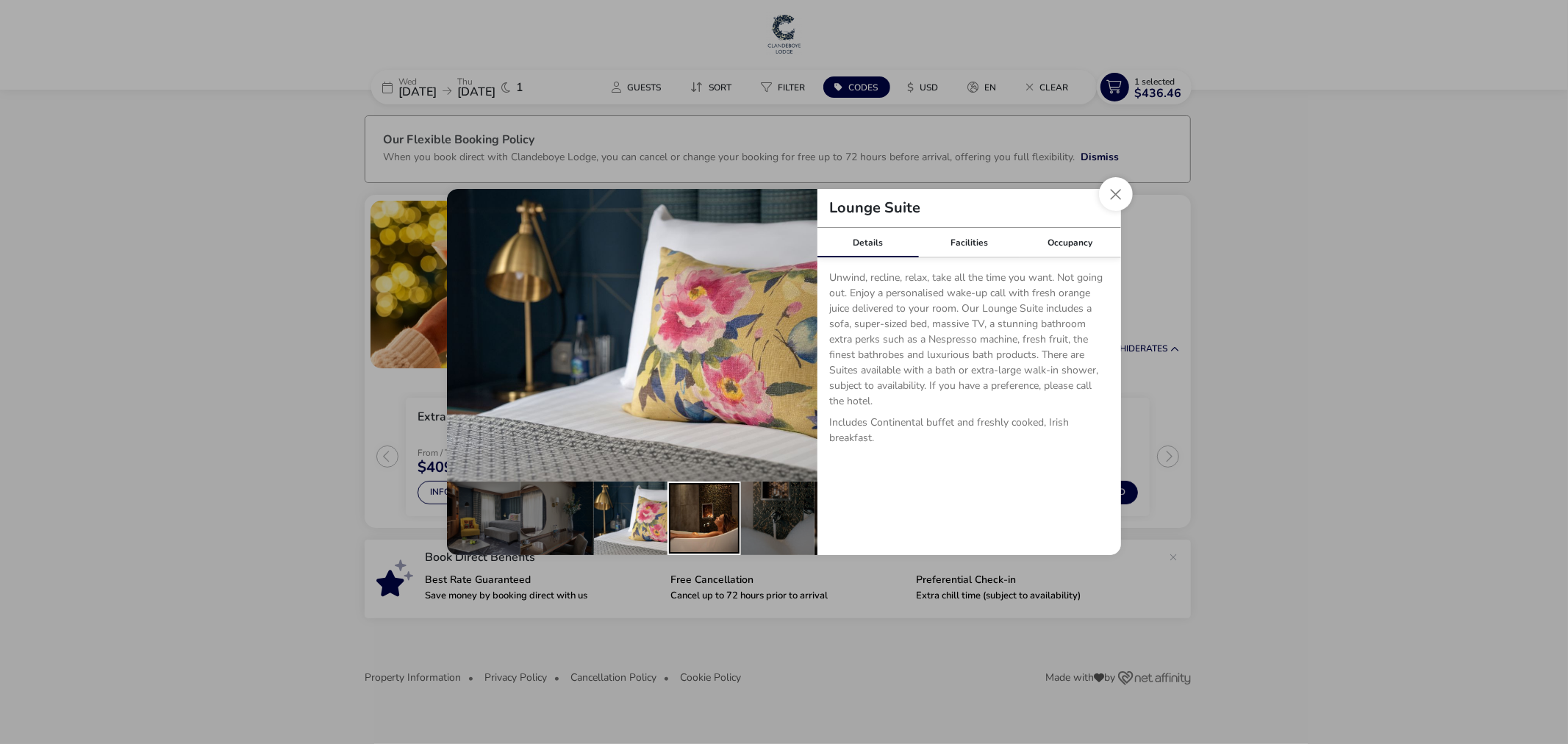
click at [696, 495] on div "details" at bounding box center [705, 518] width 73 height 73
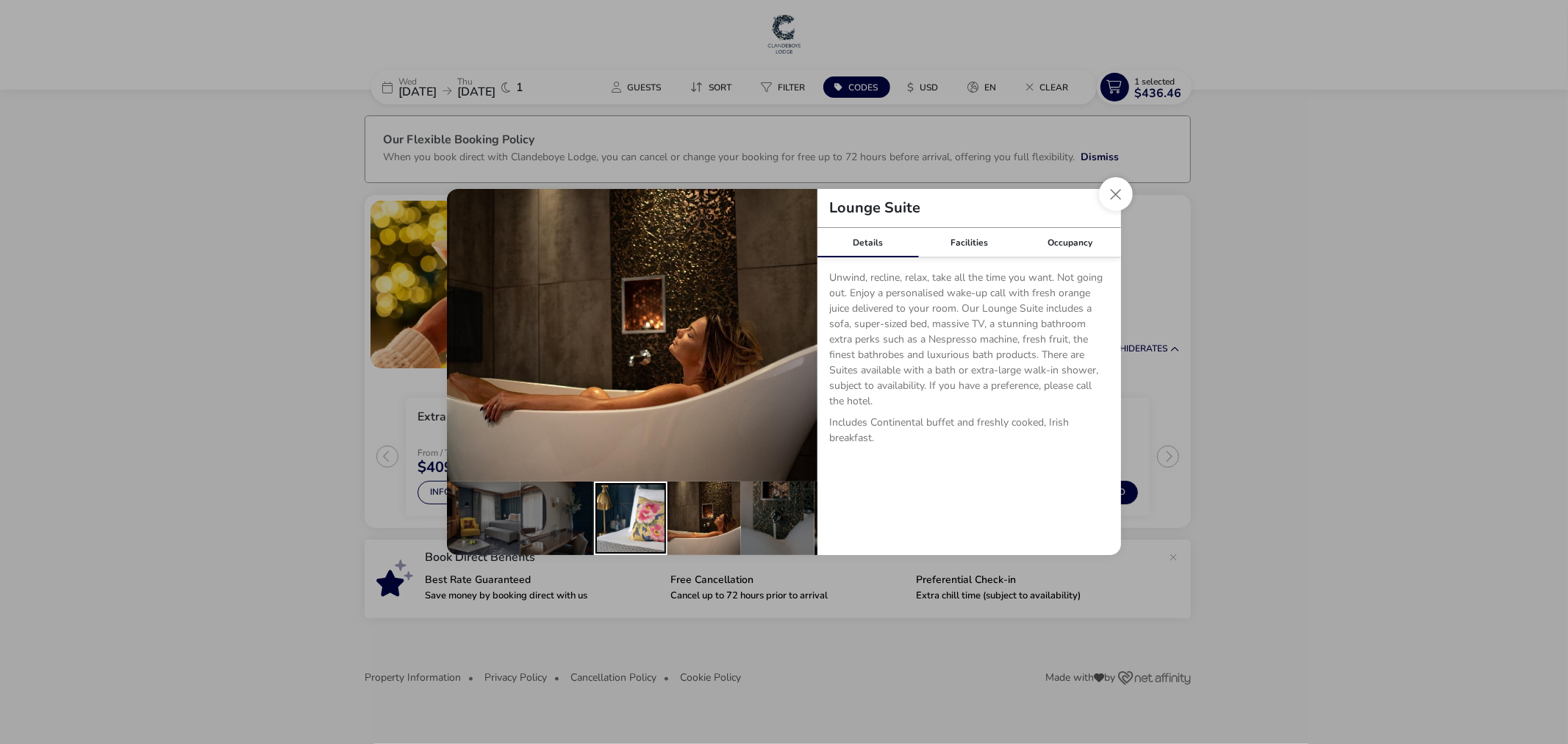
click at [656, 522] on div "details" at bounding box center [630, 518] width 73 height 73
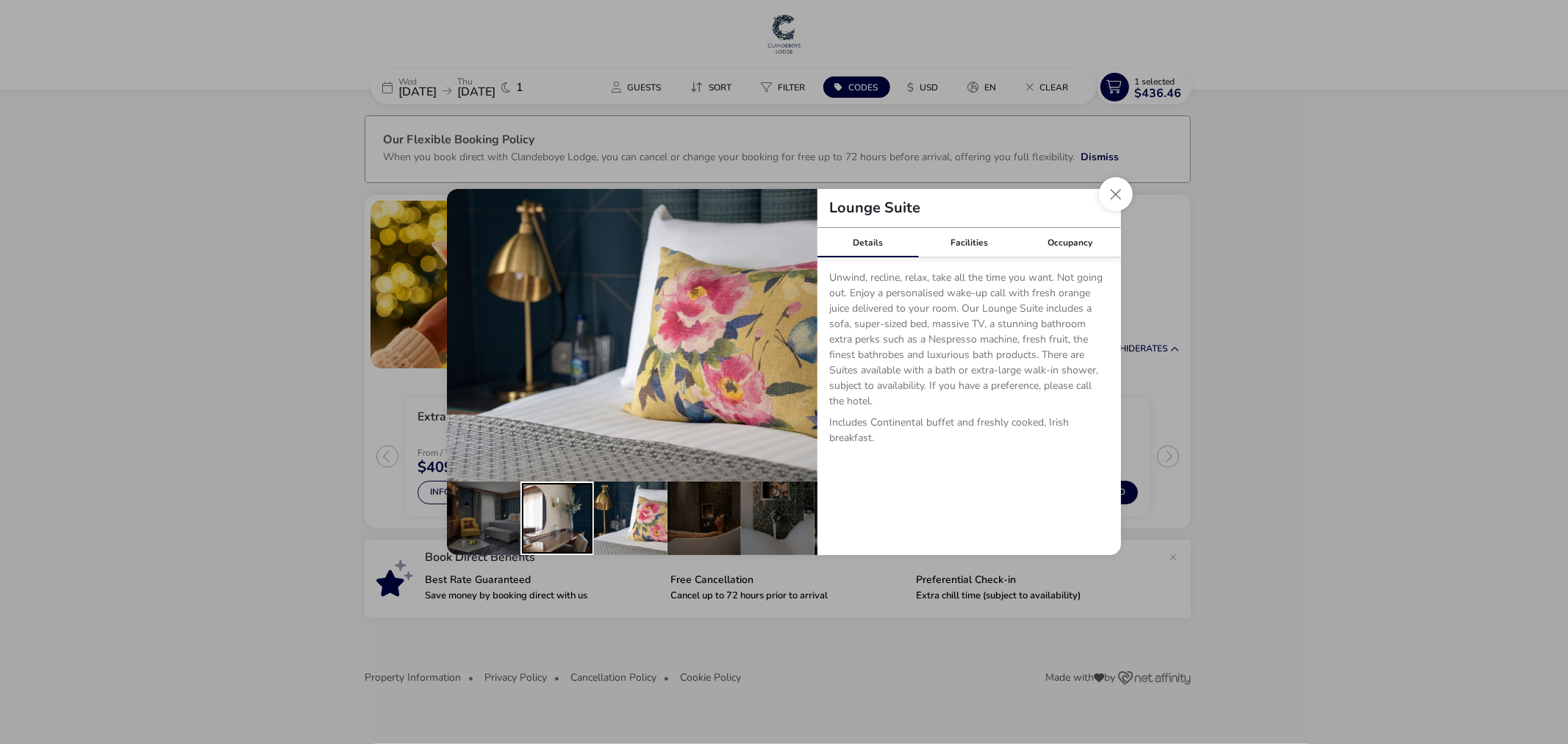
click at [535, 510] on div "details" at bounding box center [557, 518] width 73 height 73
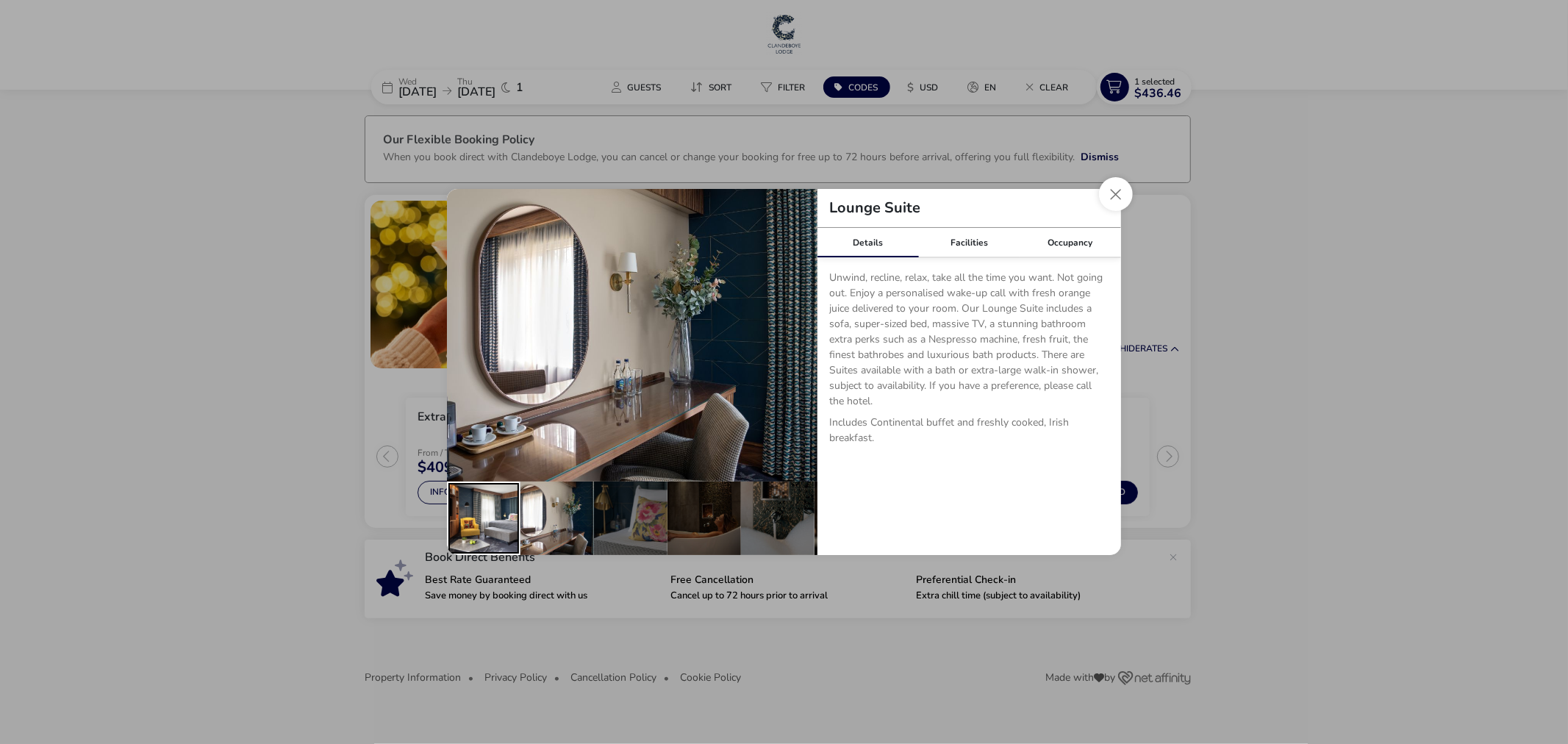
click at [475, 513] on div "details" at bounding box center [484, 518] width 73 height 73
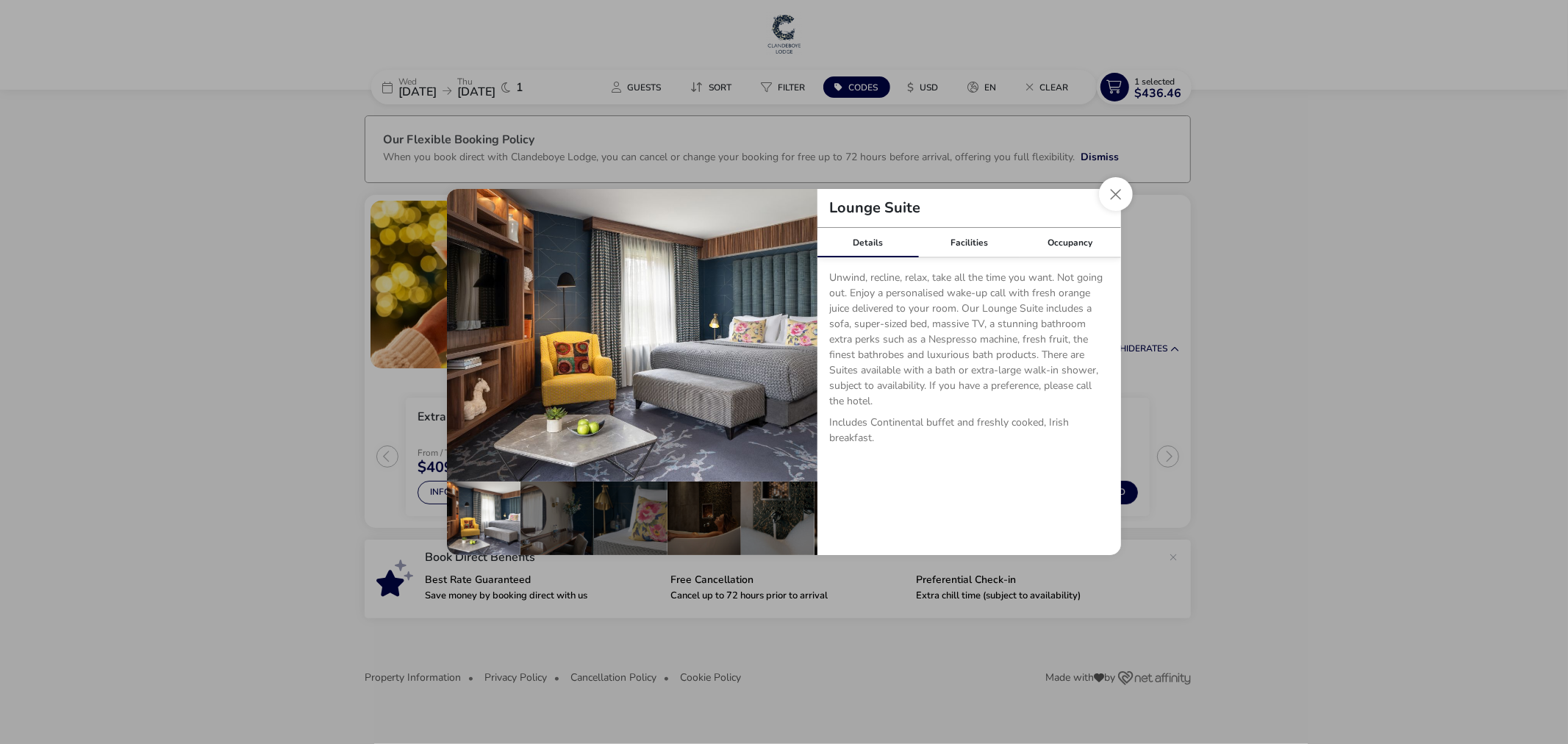
click at [1100, 185] on div "Lounge Suite Details Facilities Occupancy Unwind, recline, relax, take all the …" at bounding box center [783, 372] width 697 height 390
click at [1113, 185] on button "Close dialog" at bounding box center [1115, 193] width 34 height 33
